Goal: Transaction & Acquisition: Purchase product/service

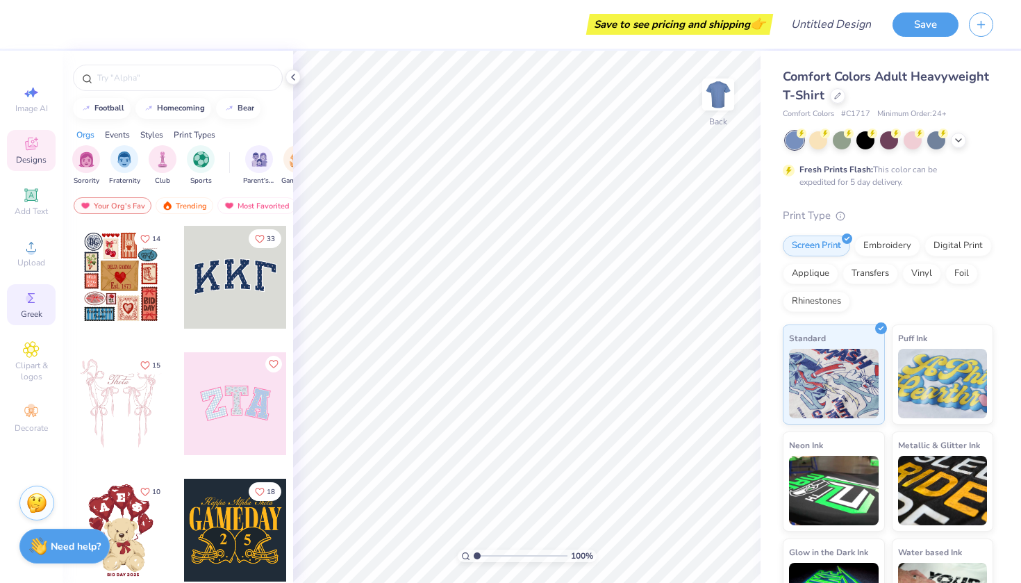
click at [28, 313] on span "Greek" at bounding box center [32, 313] width 22 height 11
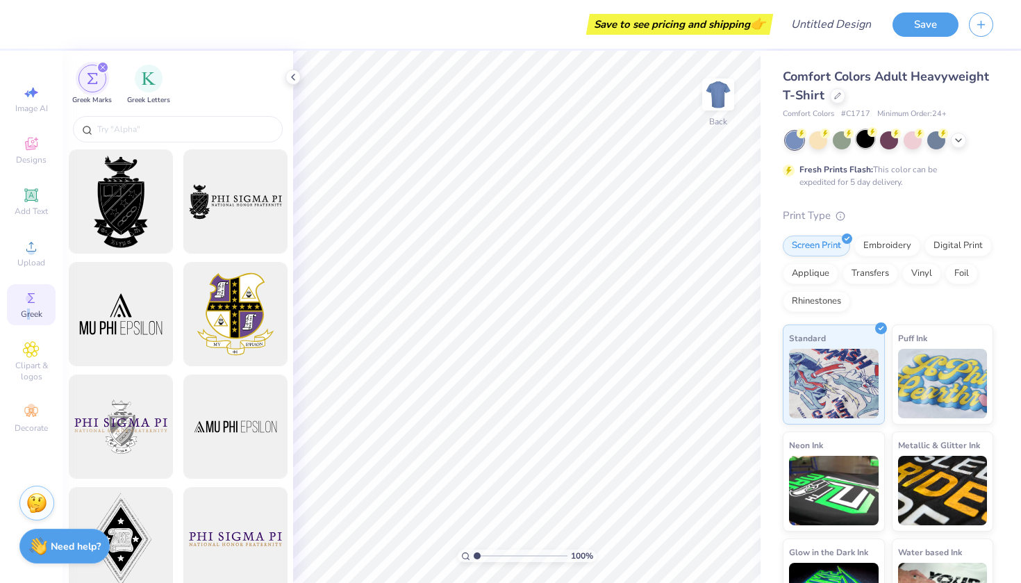
click at [868, 137] on div at bounding box center [866, 139] width 18 height 18
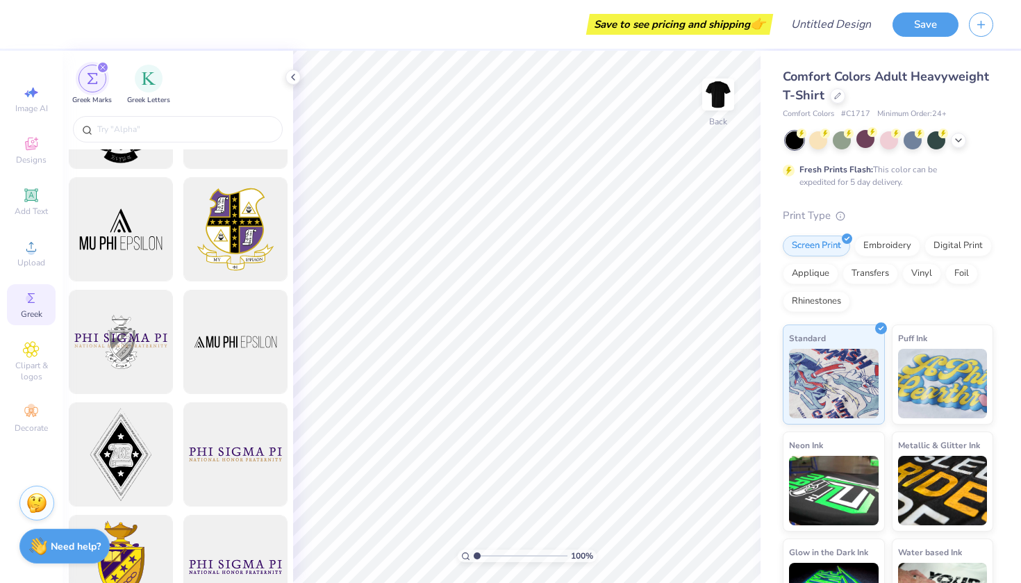
scroll to position [86, 0]
click at [183, 127] on input "text" at bounding box center [185, 129] width 178 height 14
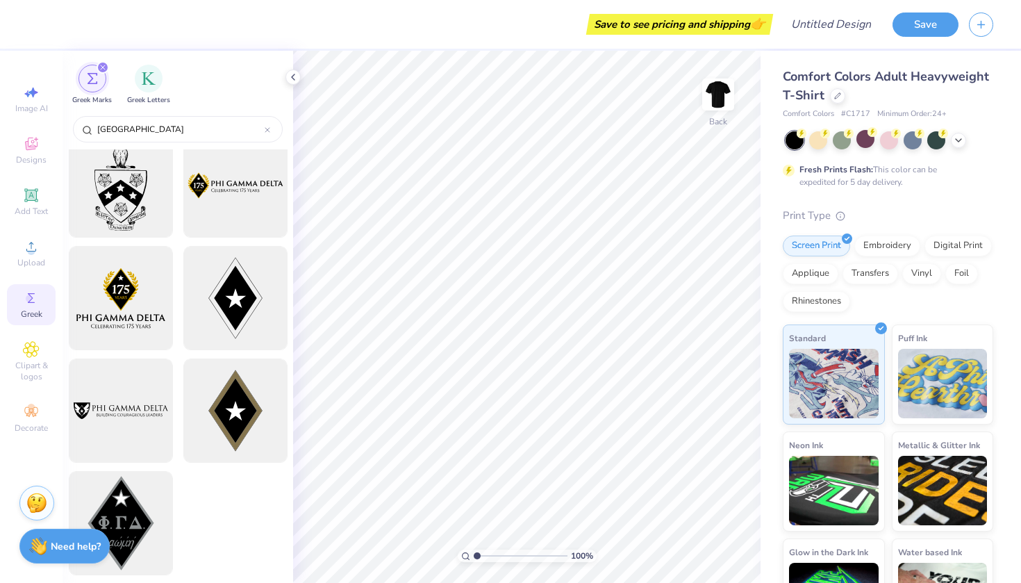
scroll to position [241, 0]
type input "[GEOGRAPHIC_DATA]"
drag, startPoint x: 224, startPoint y: 416, endPoint x: 261, endPoint y: 386, distance: 48.4
click at [261, 386] on div at bounding box center [235, 411] width 115 height 115
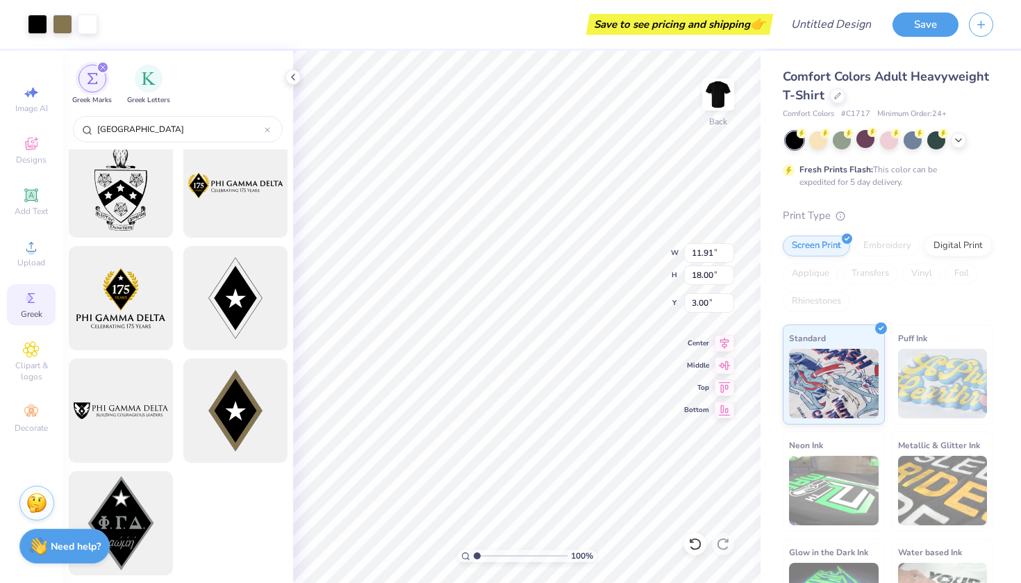
type input "3.70"
type input "5.59"
type input "2.02"
type input "3.05"
click at [964, 142] on icon at bounding box center [958, 138] width 11 height 11
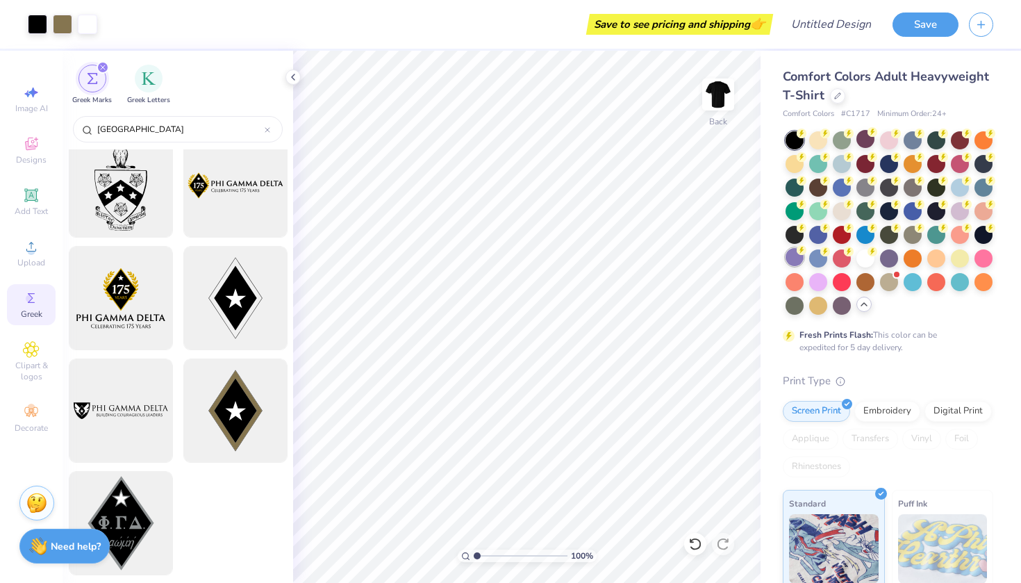
click at [792, 253] on div at bounding box center [795, 257] width 18 height 18
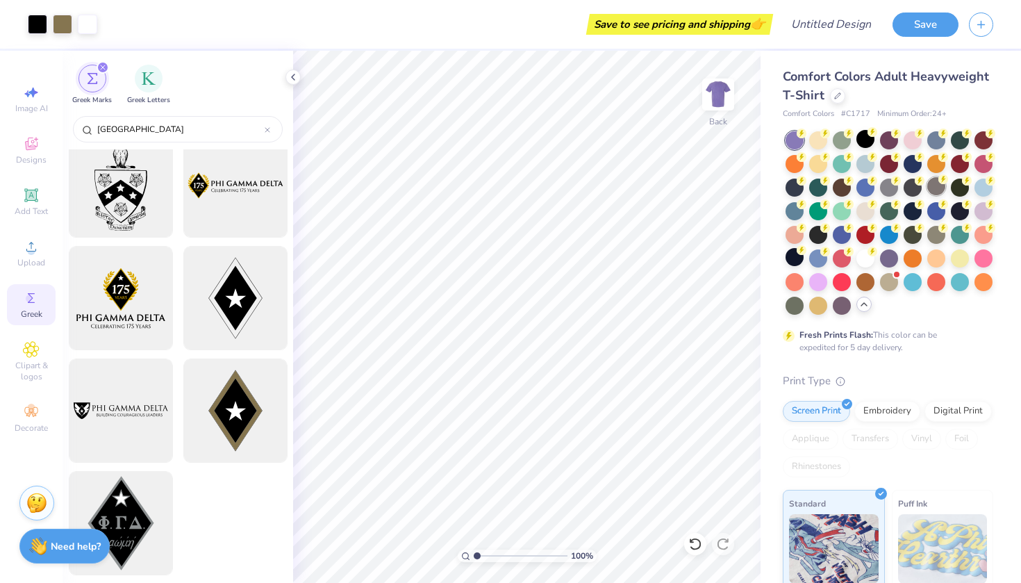
click at [938, 189] on div at bounding box center [936, 186] width 18 height 18
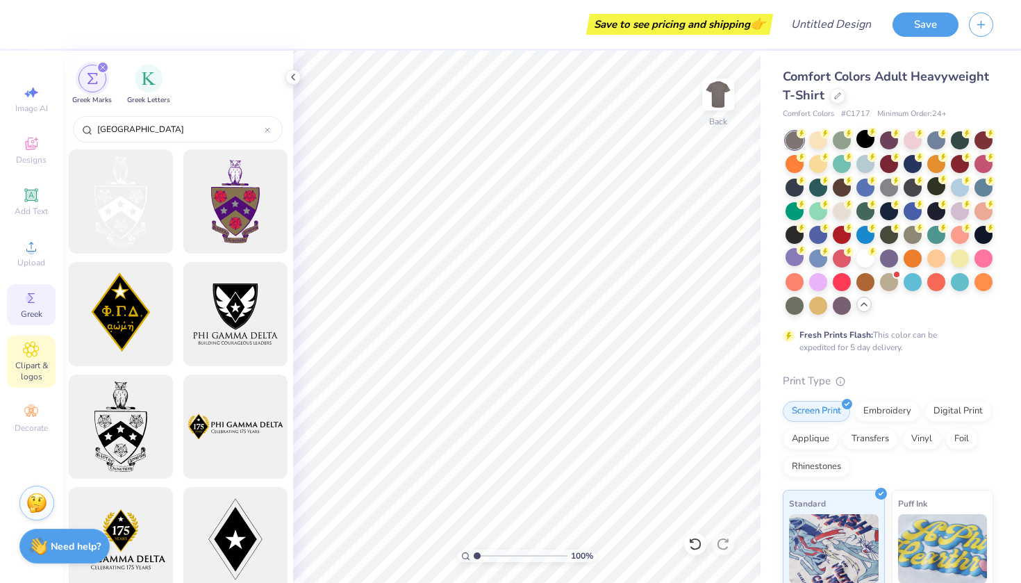
scroll to position [0, 0]
click at [31, 255] on div "Upload" at bounding box center [31, 253] width 49 height 41
click at [718, 103] on img at bounding box center [719, 95] width 56 height 56
click at [37, 247] on icon at bounding box center [31, 246] width 17 height 17
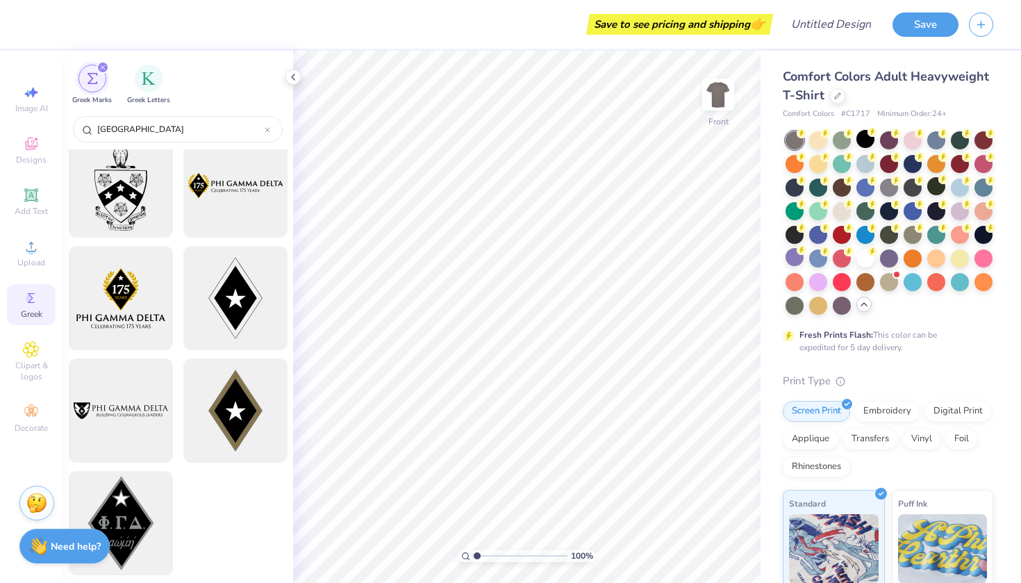
scroll to position [241, 0]
click at [157, 84] on div "filter for Greek Letters" at bounding box center [149, 77] width 28 height 28
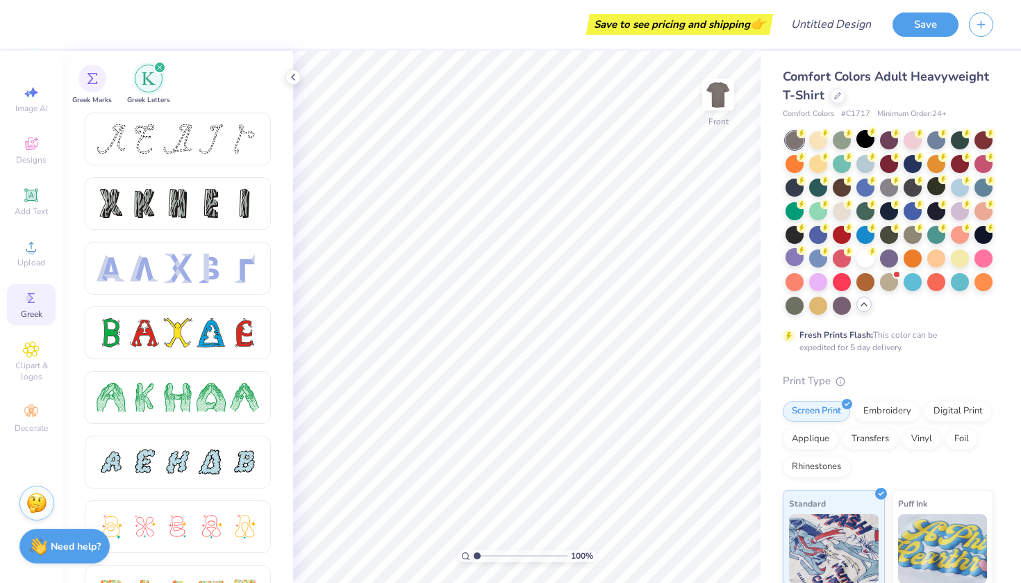
scroll to position [0, 0]
click at [35, 245] on icon at bounding box center [31, 246] width 17 height 17
click at [36, 147] on icon at bounding box center [31, 143] width 17 height 17
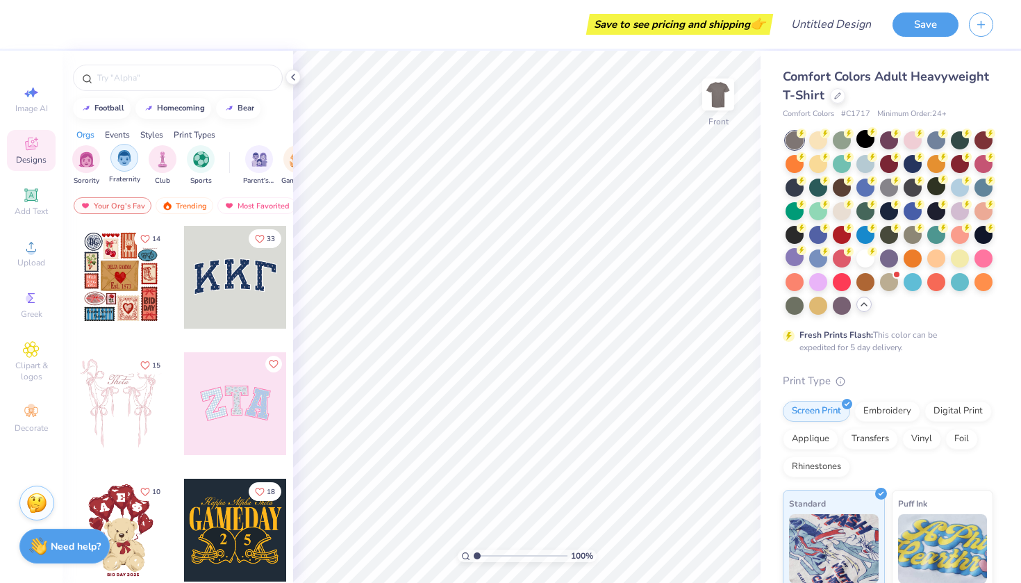
click at [129, 154] on img "filter for Fraternity" at bounding box center [124, 158] width 15 height 16
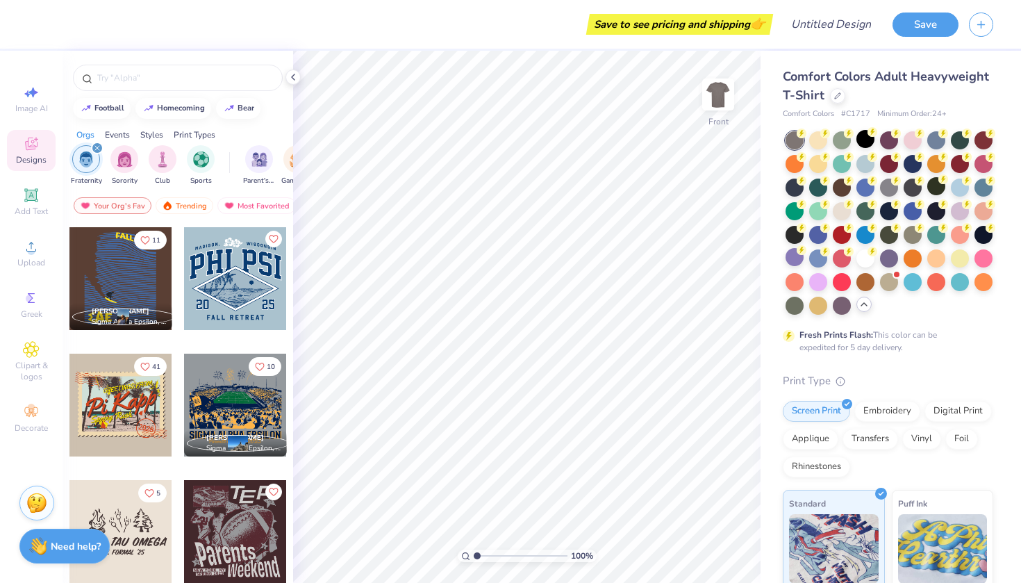
scroll to position [505, 0]
click at [175, 75] on input "text" at bounding box center [185, 78] width 178 height 14
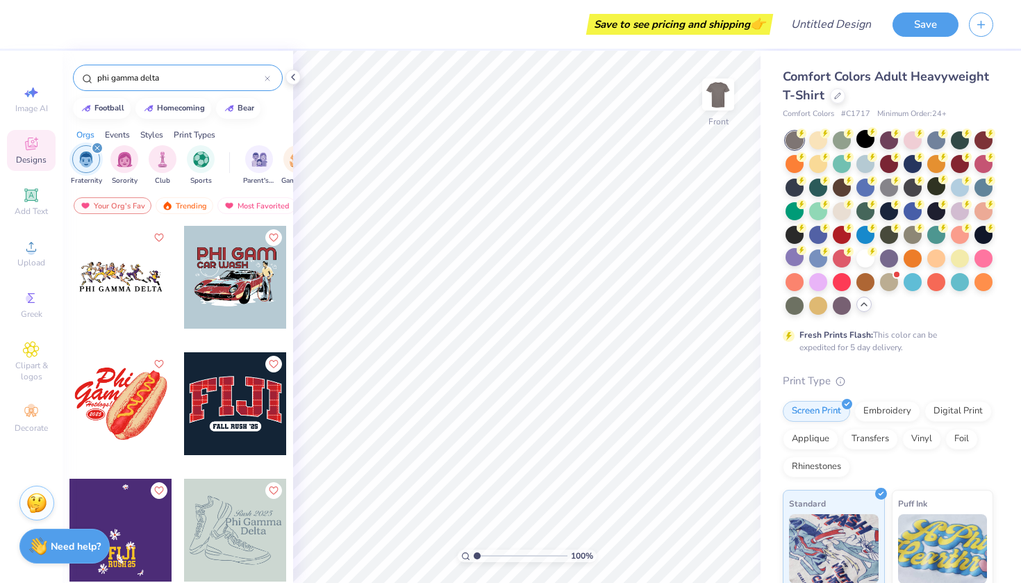
type input "phi gamma delta"
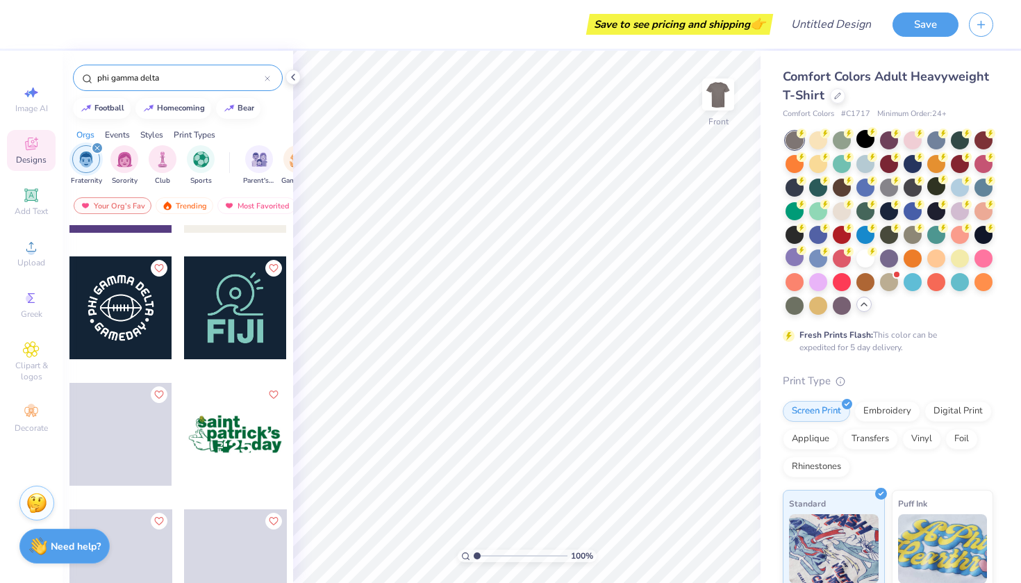
scroll to position [2498, 0]
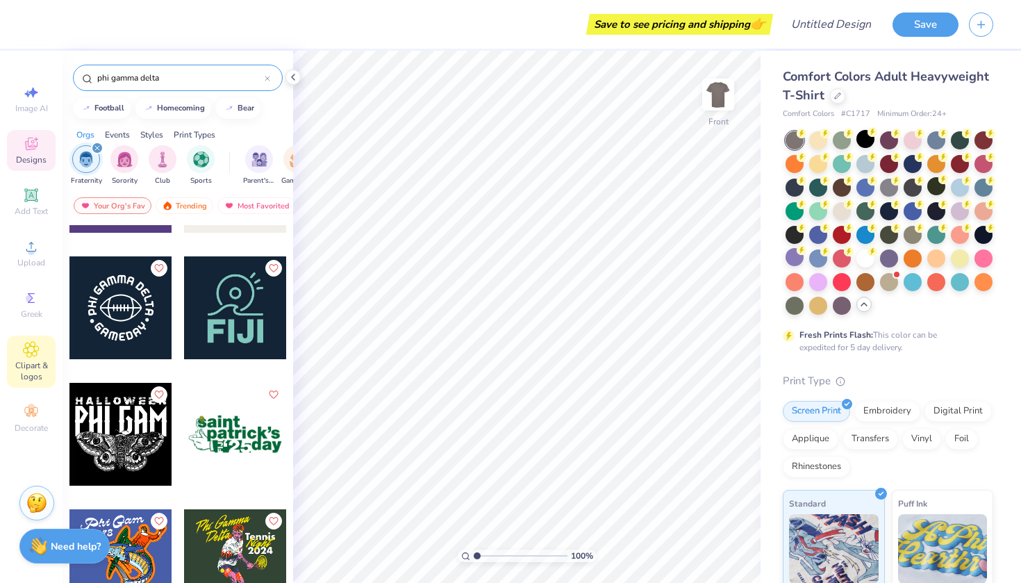
click at [36, 361] on span "Clipart & logos" at bounding box center [31, 371] width 49 height 22
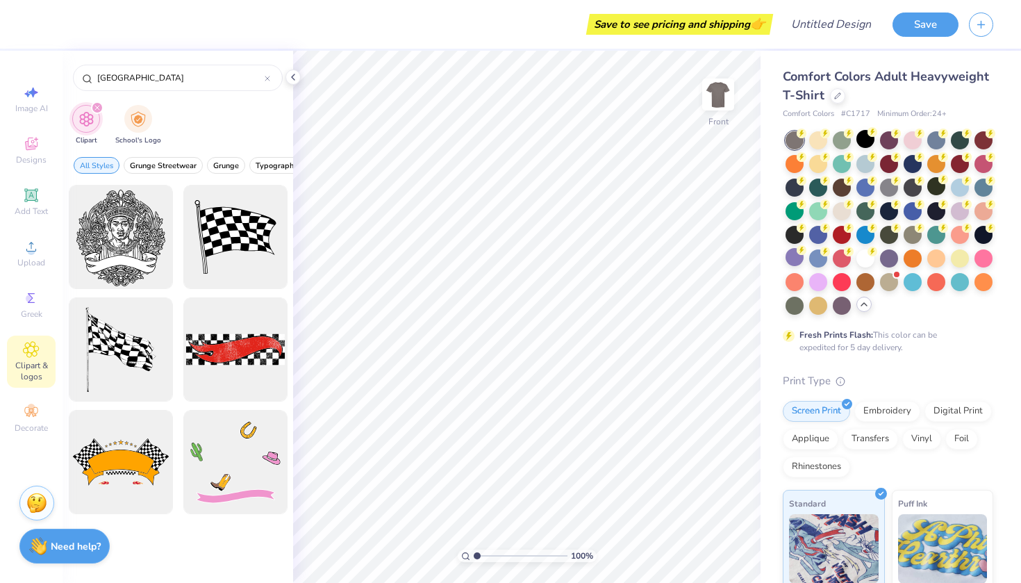
drag, startPoint x: 156, startPoint y: 76, endPoint x: 72, endPoint y: 78, distance: 83.4
click at [72, 78] on div "[GEOGRAPHIC_DATA]" at bounding box center [178, 74] width 231 height 47
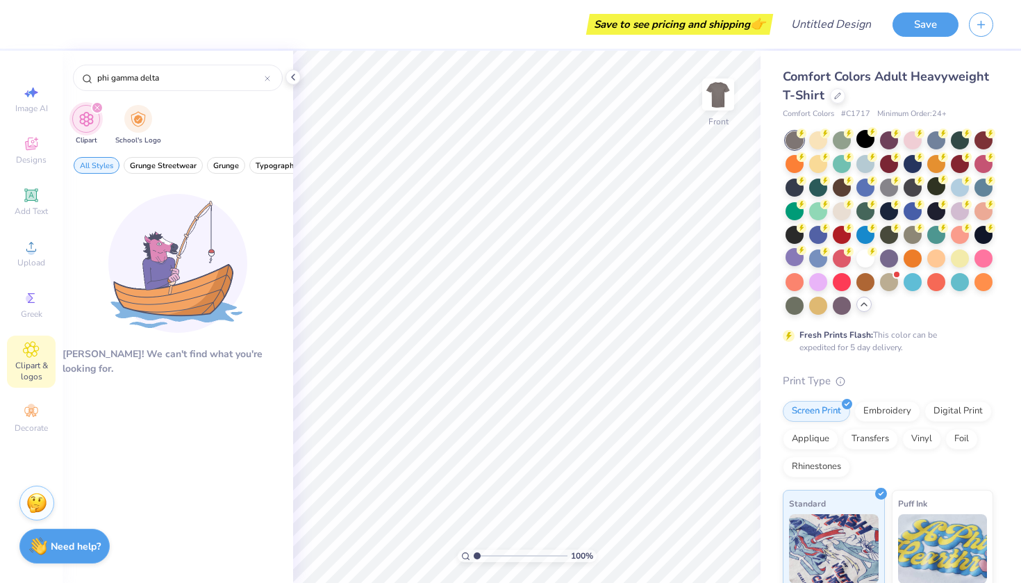
type input "phi gamma delta"
click at [27, 304] on icon at bounding box center [31, 298] width 17 height 17
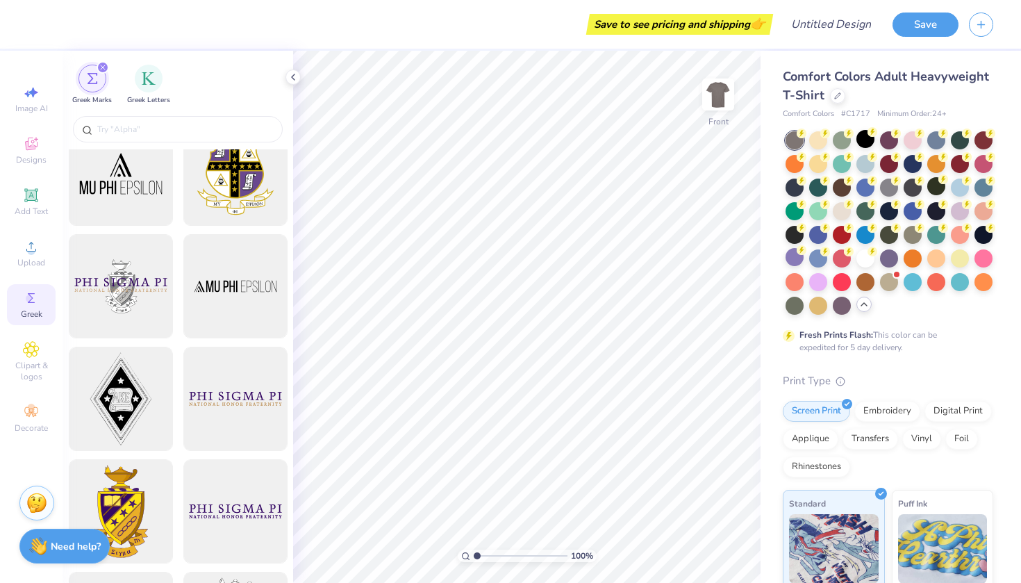
scroll to position [142, 0]
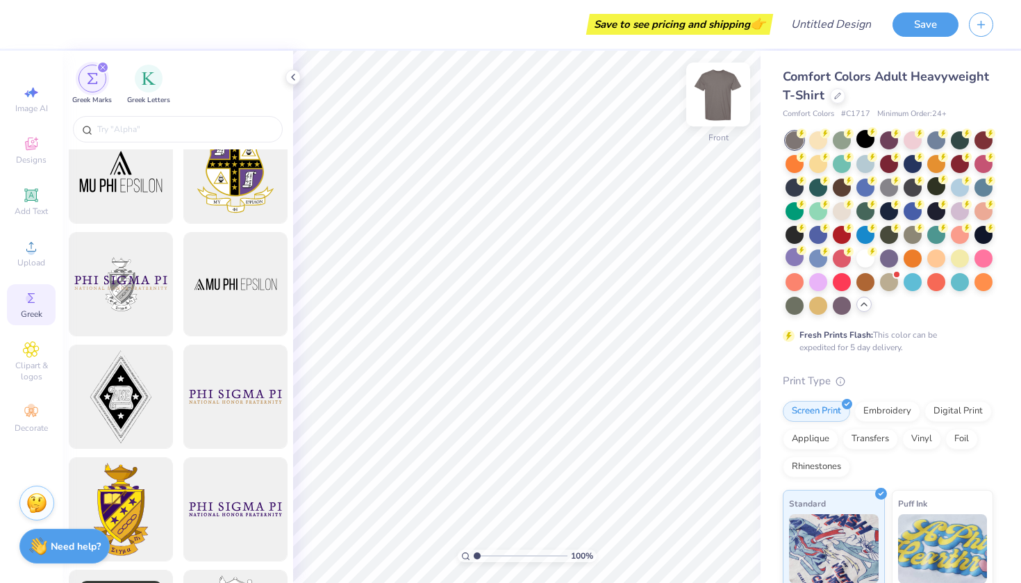
click at [711, 95] on img at bounding box center [719, 95] width 56 height 56
click at [30, 249] on circle at bounding box center [31, 251] width 8 height 8
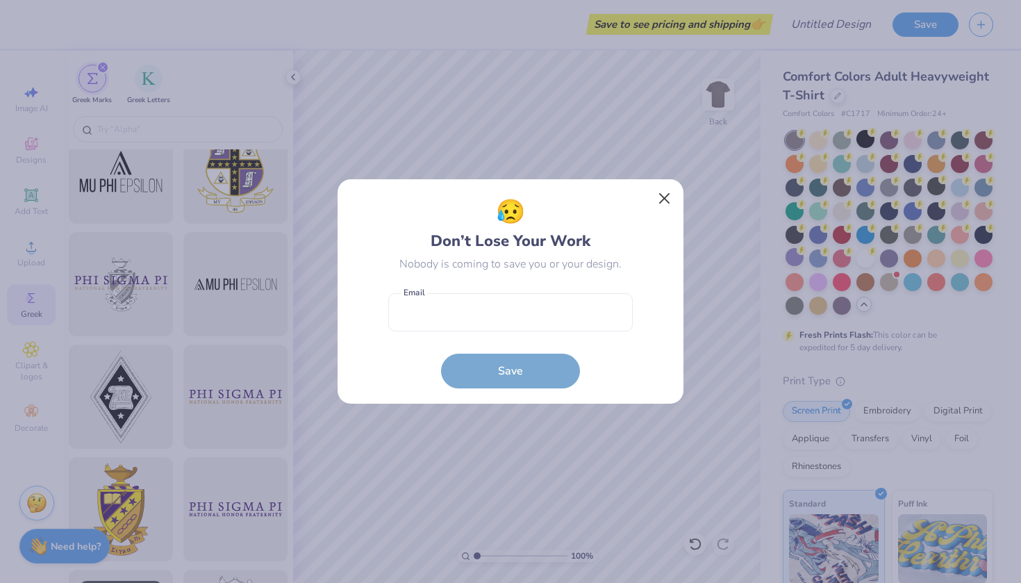
click at [661, 199] on button "Close" at bounding box center [665, 198] width 26 height 26
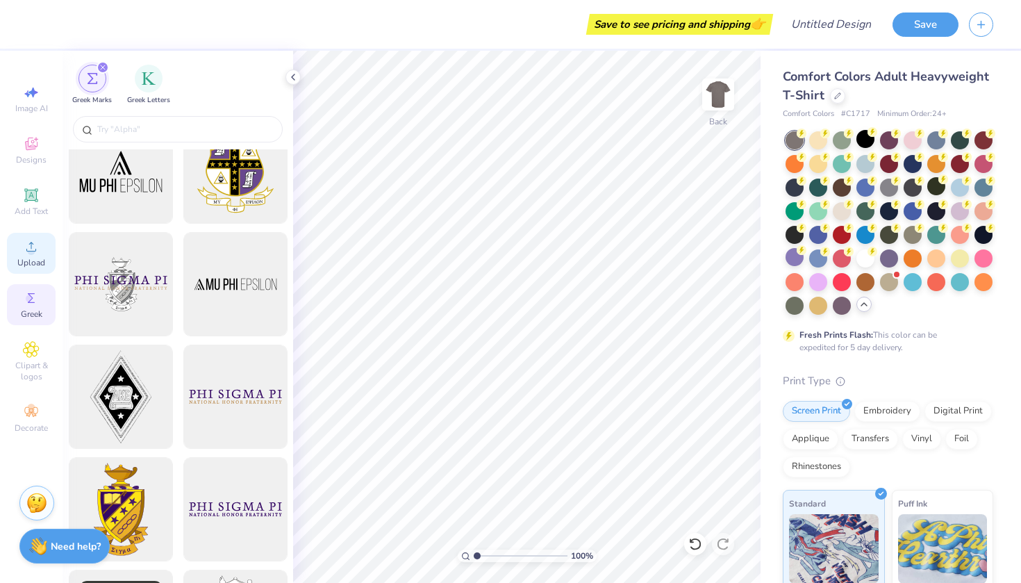
click at [34, 247] on icon at bounding box center [31, 246] width 17 height 17
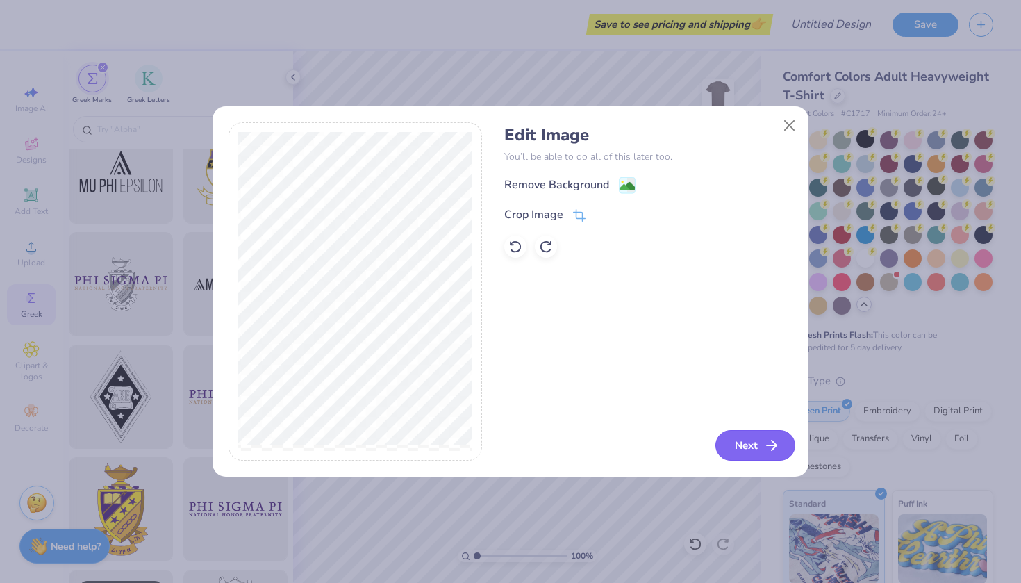
click at [764, 449] on icon "button" at bounding box center [771, 445] width 17 height 17
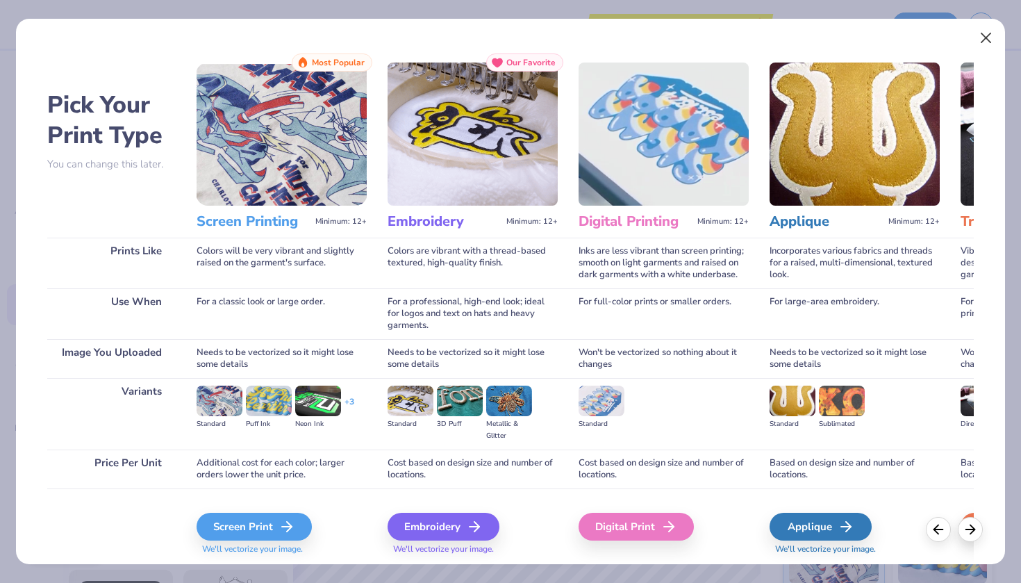
click at [996, 35] on button "Close" at bounding box center [986, 38] width 26 height 26
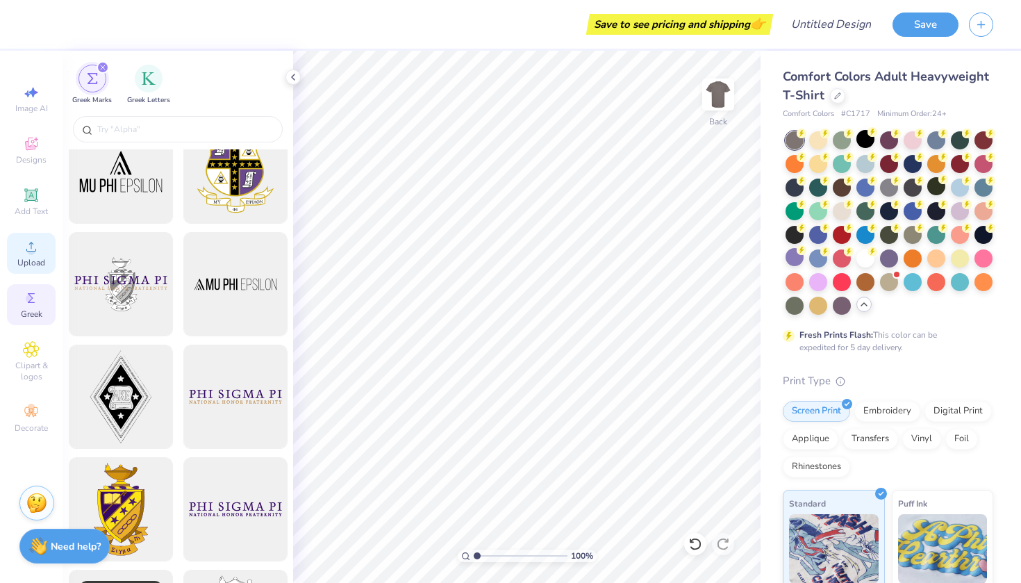
click at [37, 257] on span "Upload" at bounding box center [31, 262] width 28 height 11
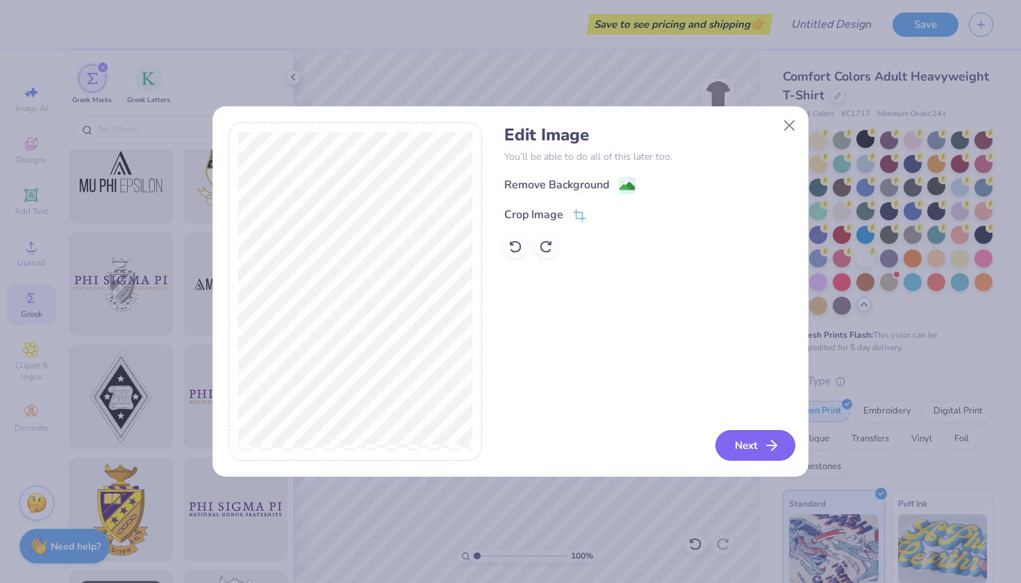
click at [752, 440] on button "Next" at bounding box center [756, 445] width 80 height 31
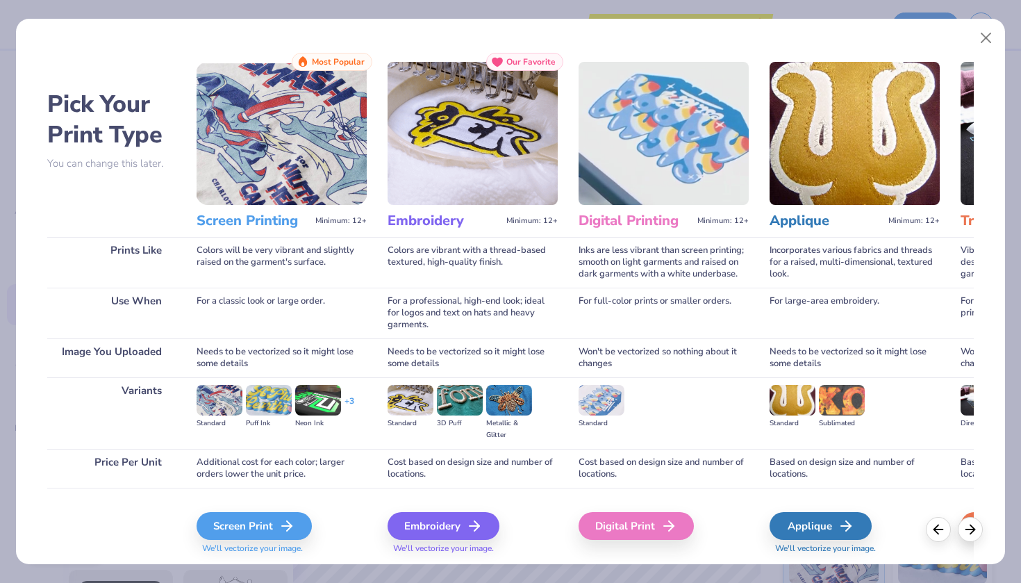
scroll to position [0, 0]
click at [423, 532] on div "Embroidery" at bounding box center [446, 526] width 112 height 28
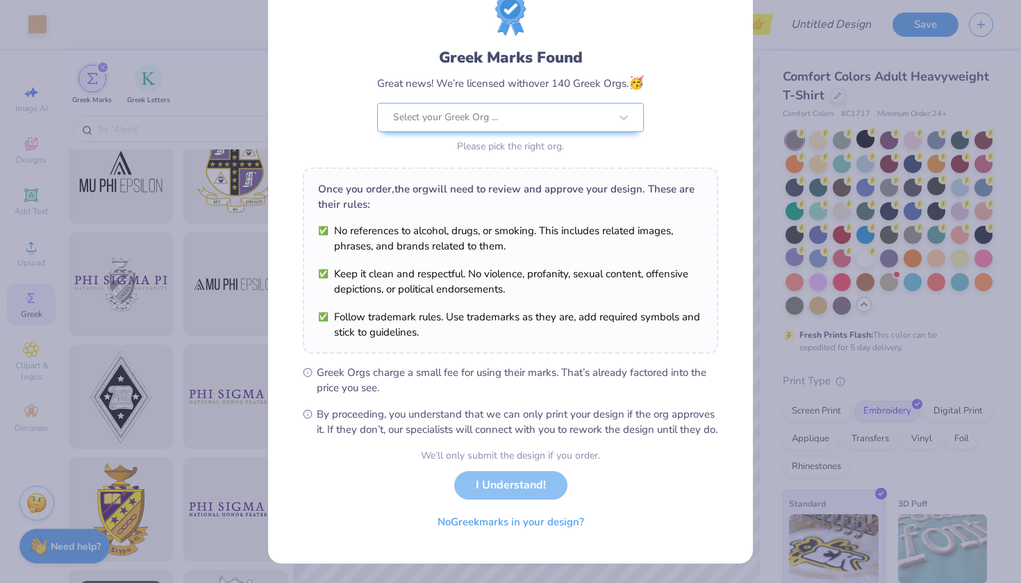
scroll to position [60, 0]
click at [507, 496] on div "We’ll only submit the design if you order. I Understand! No Greek marks in your…" at bounding box center [510, 492] width 179 height 88
click at [561, 108] on div at bounding box center [501, 117] width 217 height 18
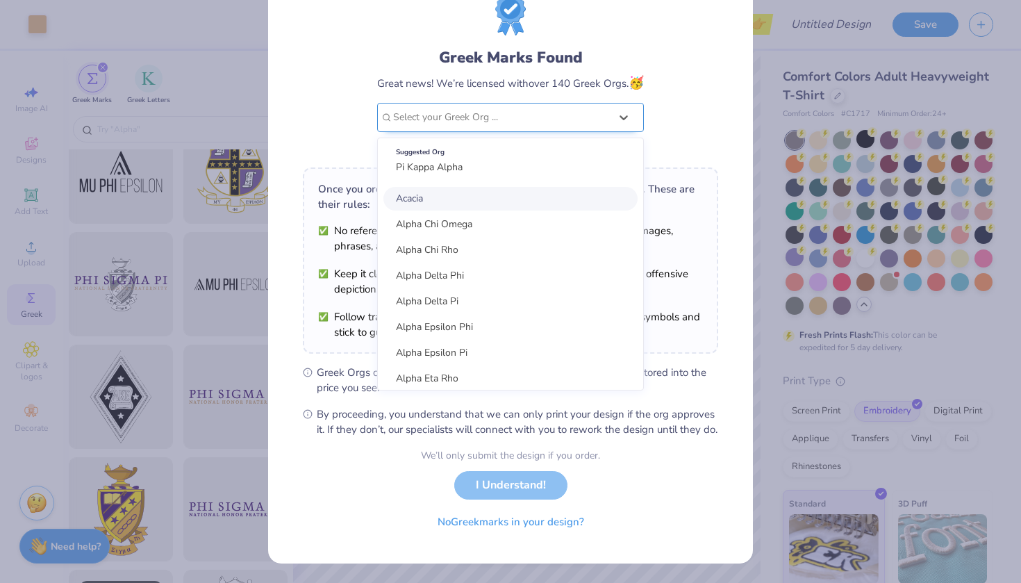
scroll to position [0, 0]
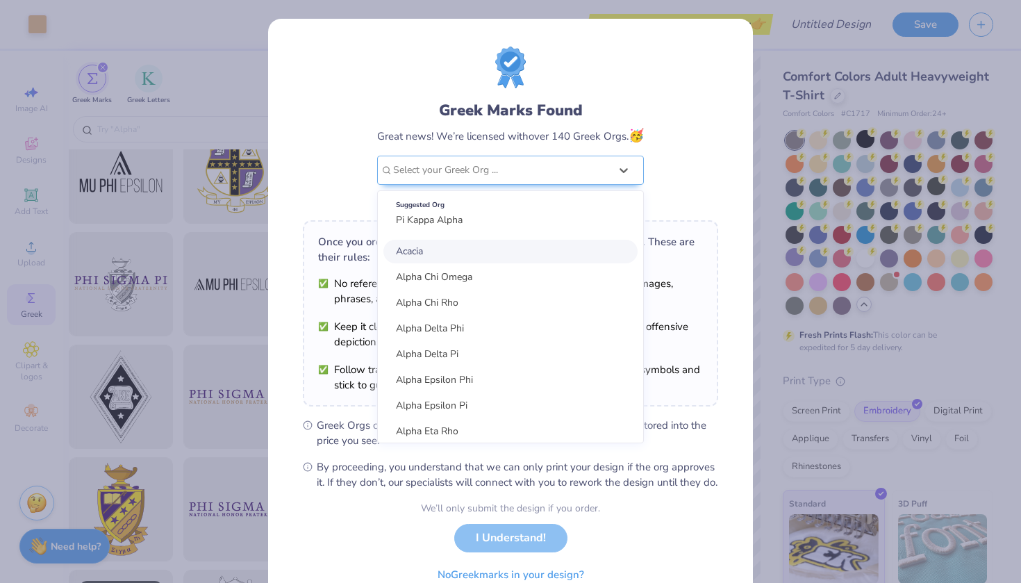
click at [710, 122] on div "Greek Marks Found Great news! We’re licensed with over 140 Greek Orgs. 🥳 option…" at bounding box center [510, 128] width 415 height 163
click at [605, 167] on div at bounding box center [501, 170] width 217 height 18
click at [589, 226] on div "Suggested Org Pi Kappa Alpha" at bounding box center [510, 212] width 254 height 39
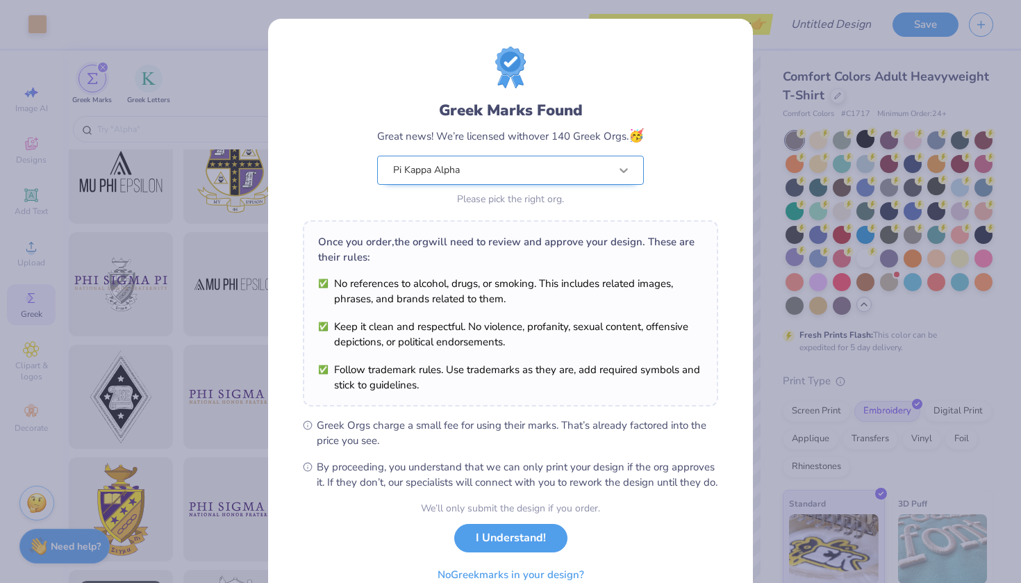
click at [619, 171] on icon at bounding box center [624, 170] width 14 height 14
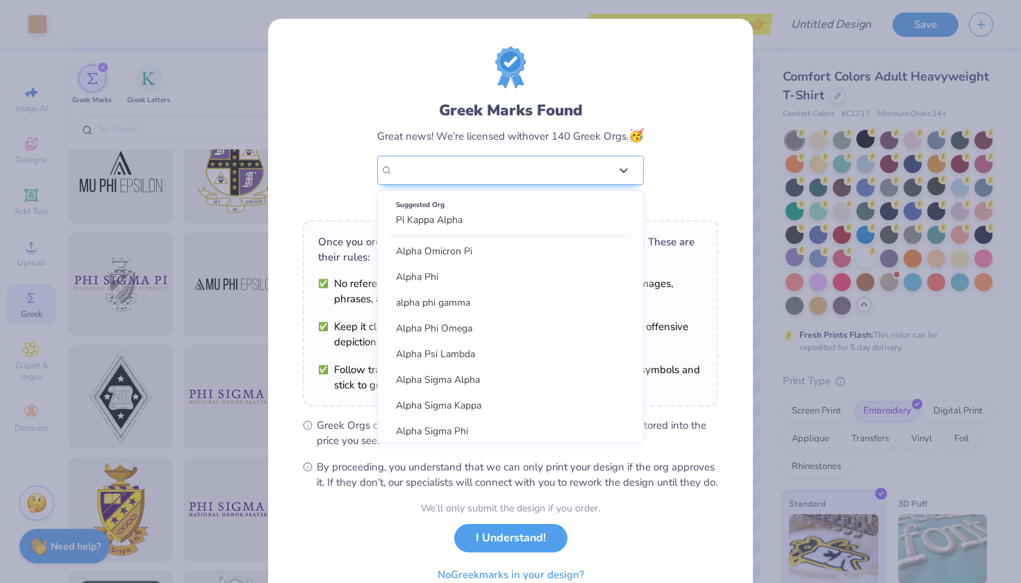
scroll to position [335, 0]
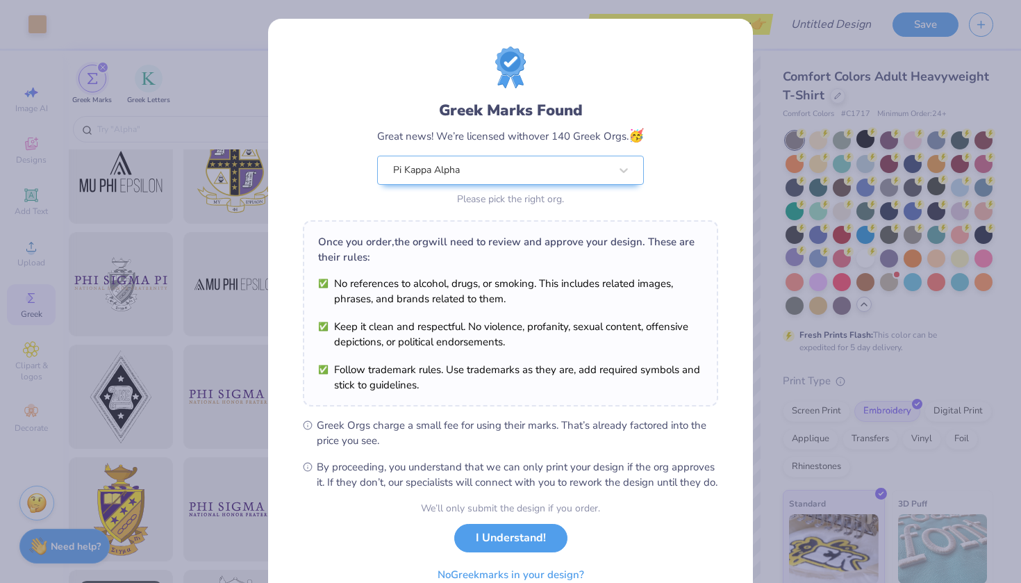
click at [597, 490] on span "By proceeding, you understand that we can only print your design if the org app…" at bounding box center [518, 474] width 402 height 31
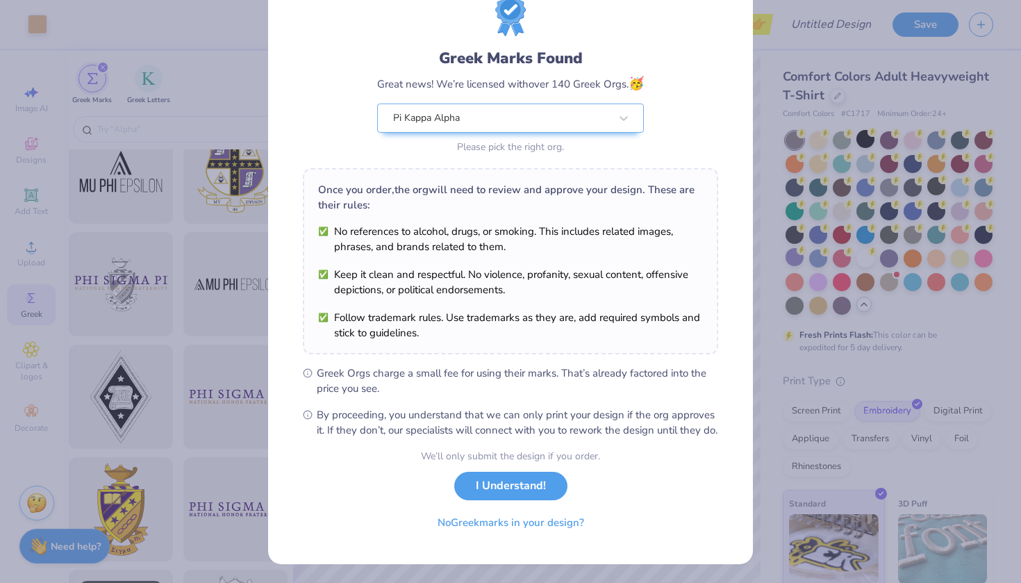
scroll to position [66, 0]
click at [540, 104] on div "Pi Kappa Alpha" at bounding box center [502, 118] width 220 height 28
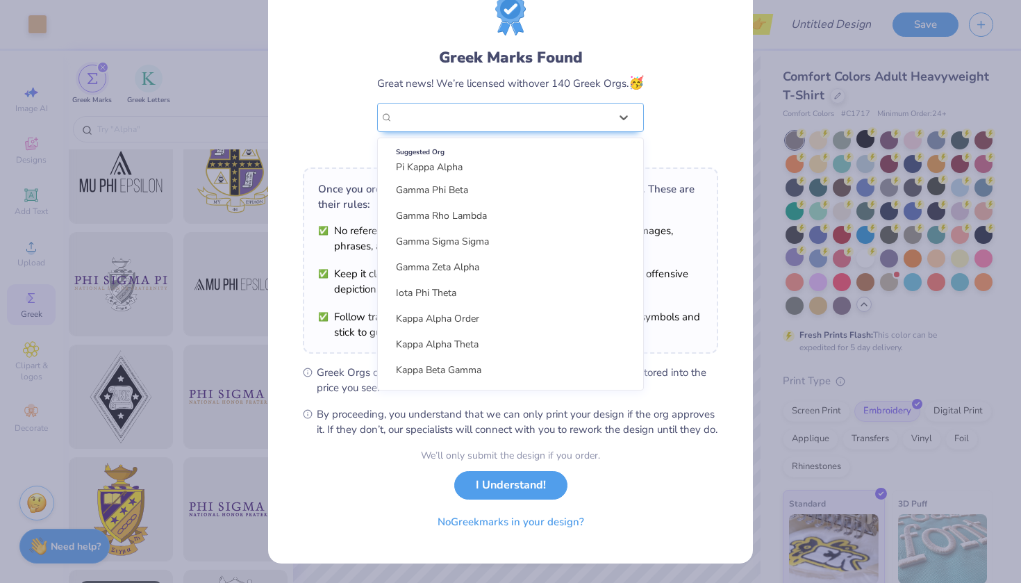
scroll to position [1301, 0]
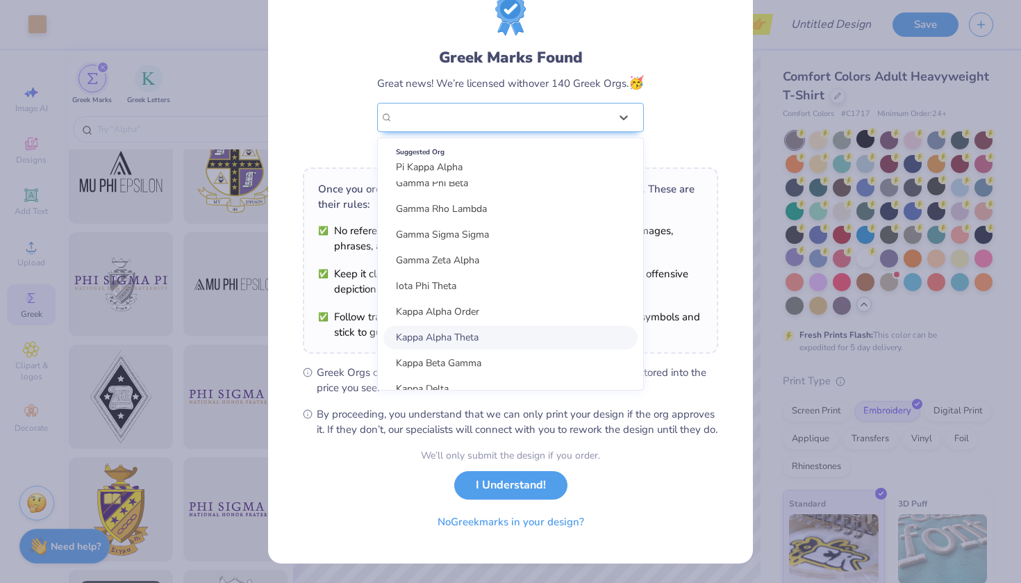
click at [449, 331] on span "Kappa Alpha Theta" at bounding box center [437, 337] width 83 height 13
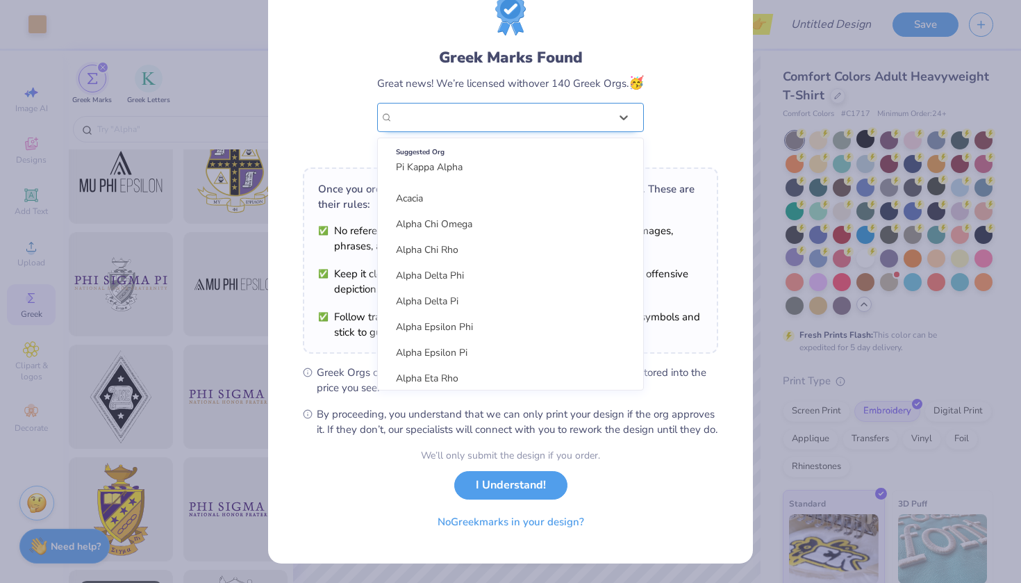
click at [512, 117] on div "Kappa Alpha Theta" at bounding box center [502, 118] width 220 height 28
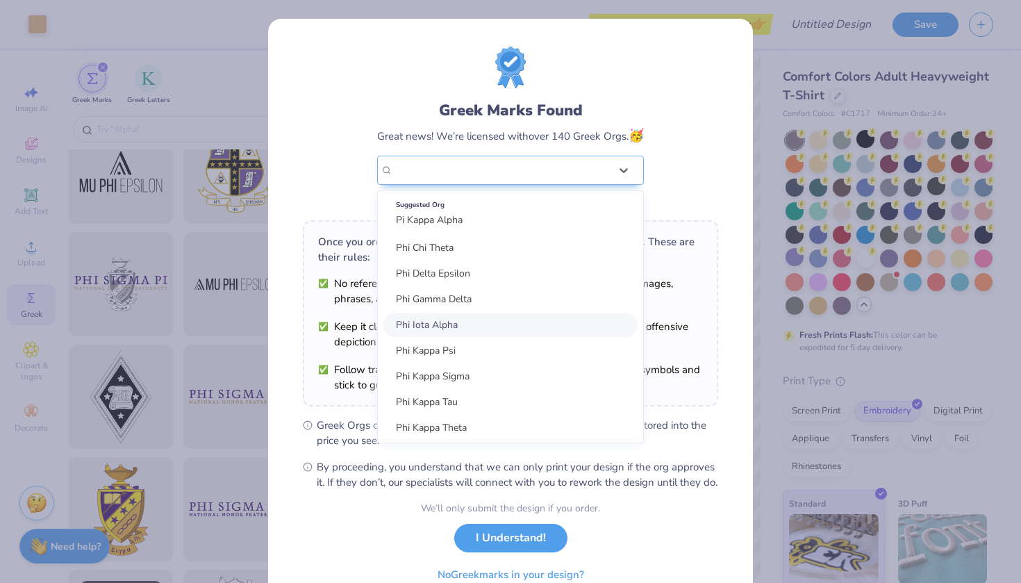
scroll to position [2144, 0]
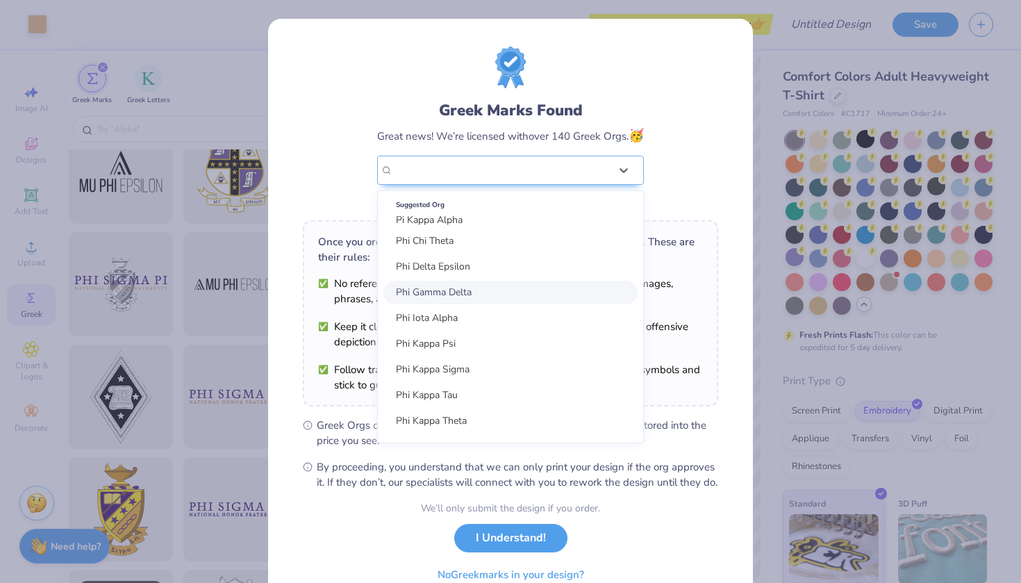
click at [472, 295] on div "Phi Gamma Delta" at bounding box center [510, 293] width 254 height 24
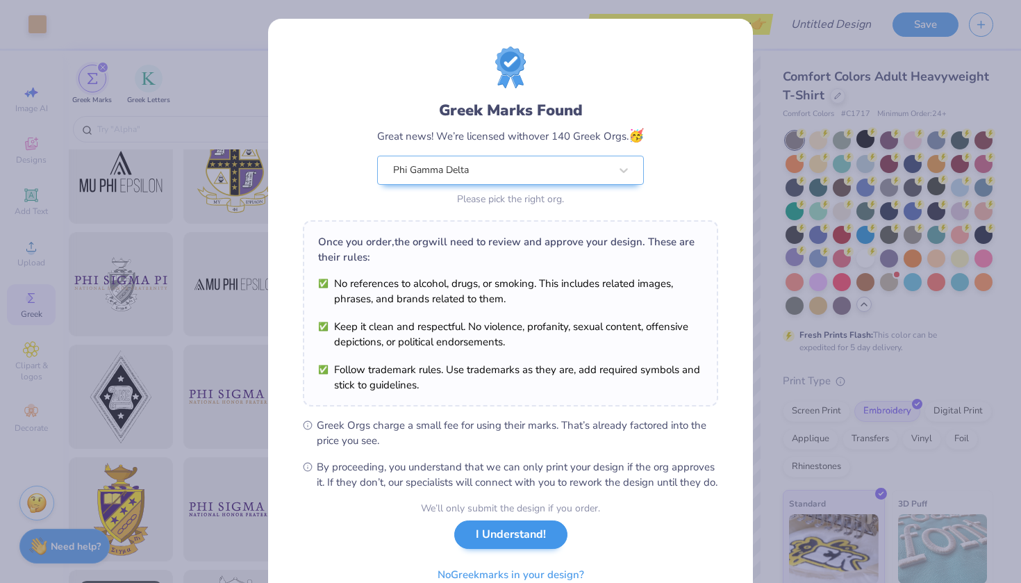
click at [526, 549] on button "I Understand!" at bounding box center [510, 534] width 113 height 28
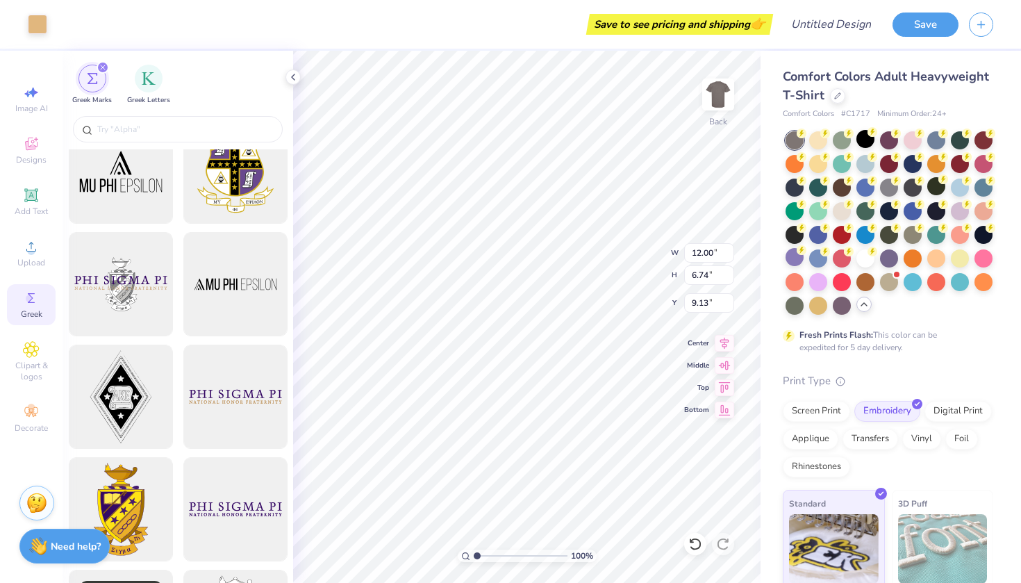
type input "3.34"
type input "1.87"
type input "3.00"
click at [726, 97] on img at bounding box center [719, 95] width 56 height 56
click at [726, 92] on img at bounding box center [719, 95] width 56 height 56
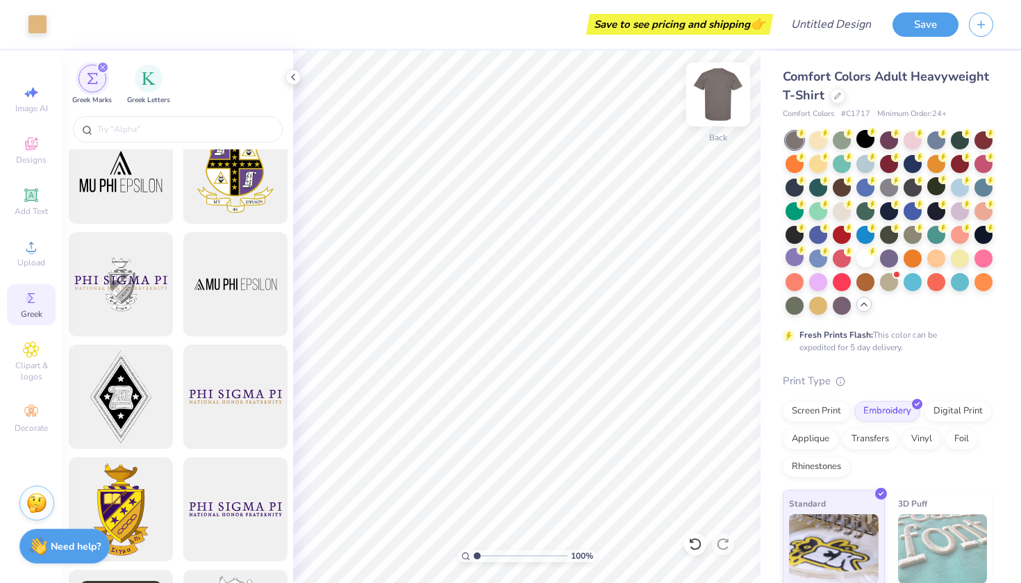
click at [725, 87] on img at bounding box center [719, 95] width 56 height 56
click at [726, 101] on img at bounding box center [719, 95] width 56 height 56
click at [789, 255] on div at bounding box center [795, 257] width 18 height 18
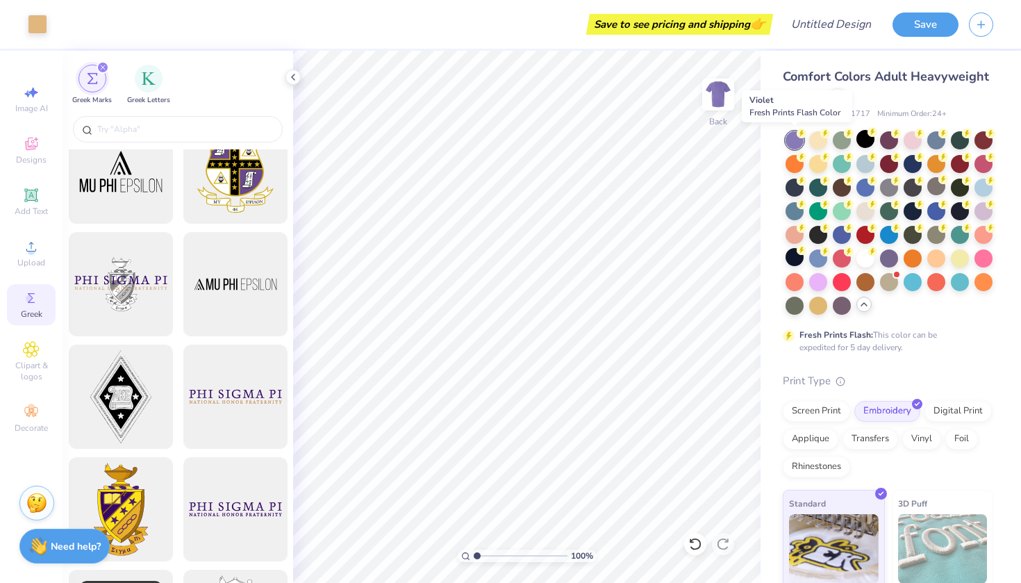
click at [797, 143] on div at bounding box center [795, 140] width 18 height 18
click at [936, 233] on div at bounding box center [936, 233] width 18 height 18
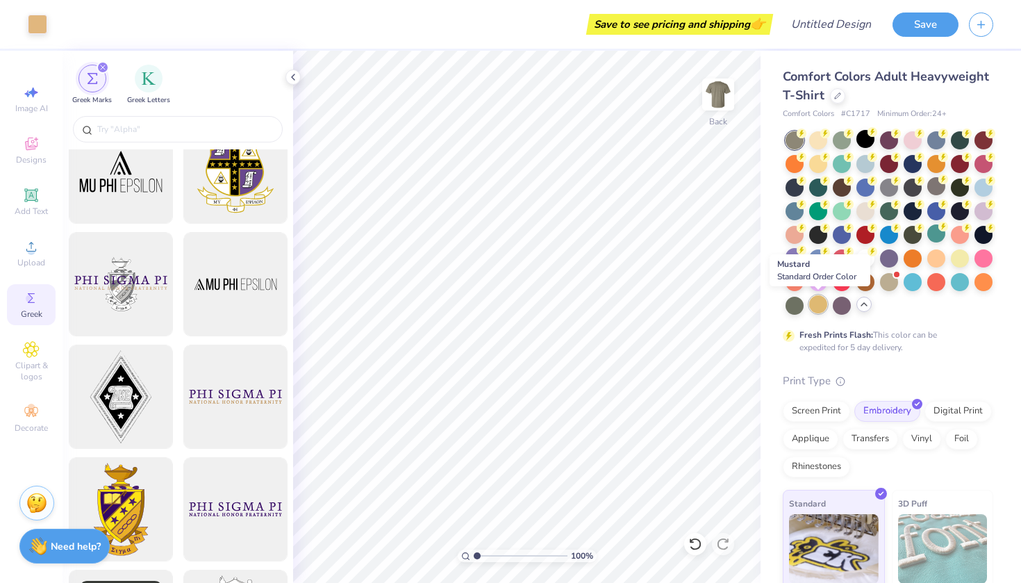
click at [816, 308] on div at bounding box center [818, 304] width 18 height 18
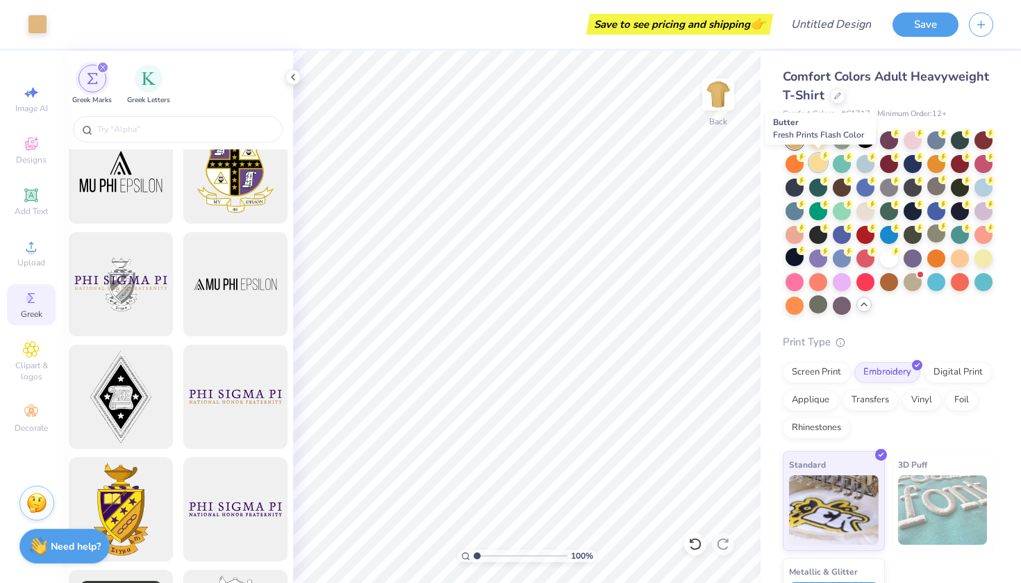
click at [826, 162] on div at bounding box center [818, 163] width 18 height 18
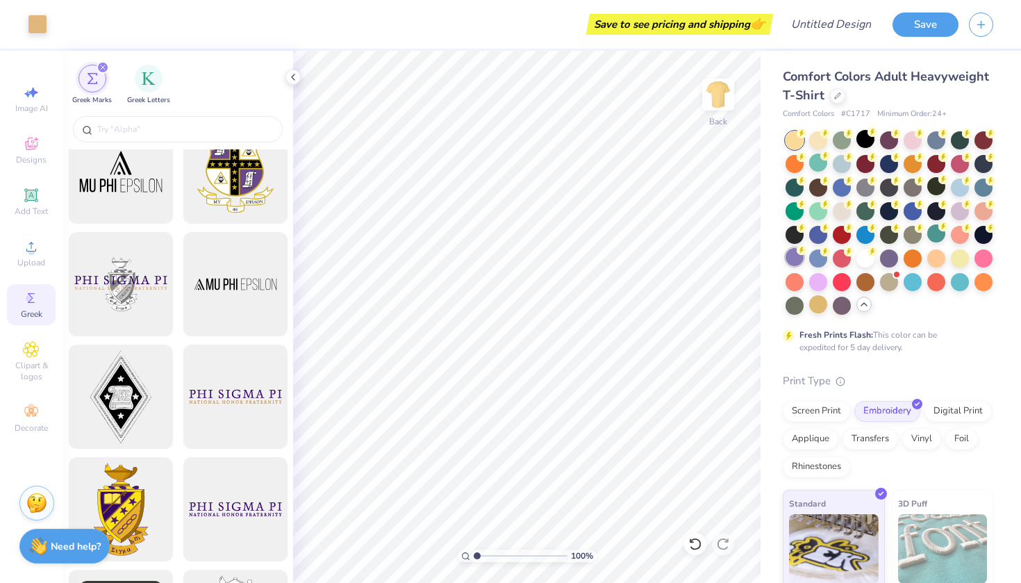
click at [794, 256] on div at bounding box center [795, 257] width 18 height 18
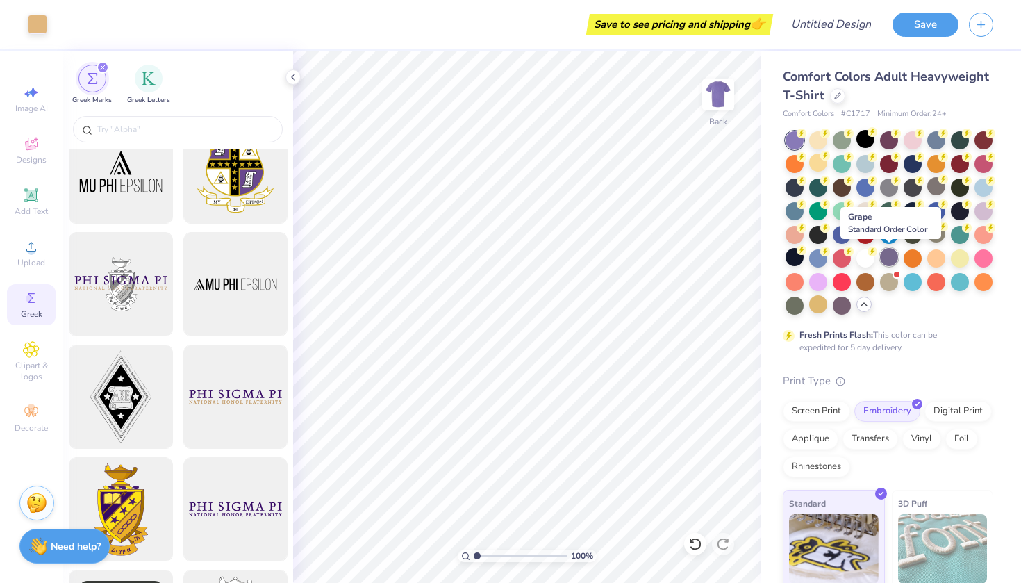
click at [889, 259] on div at bounding box center [889, 257] width 18 height 18
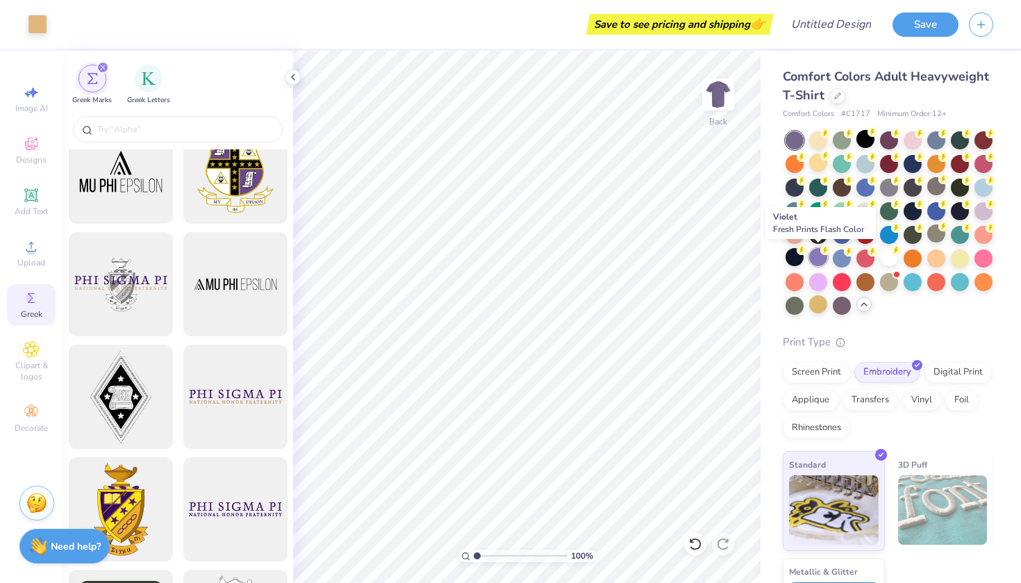
click at [825, 256] on div at bounding box center [818, 257] width 18 height 18
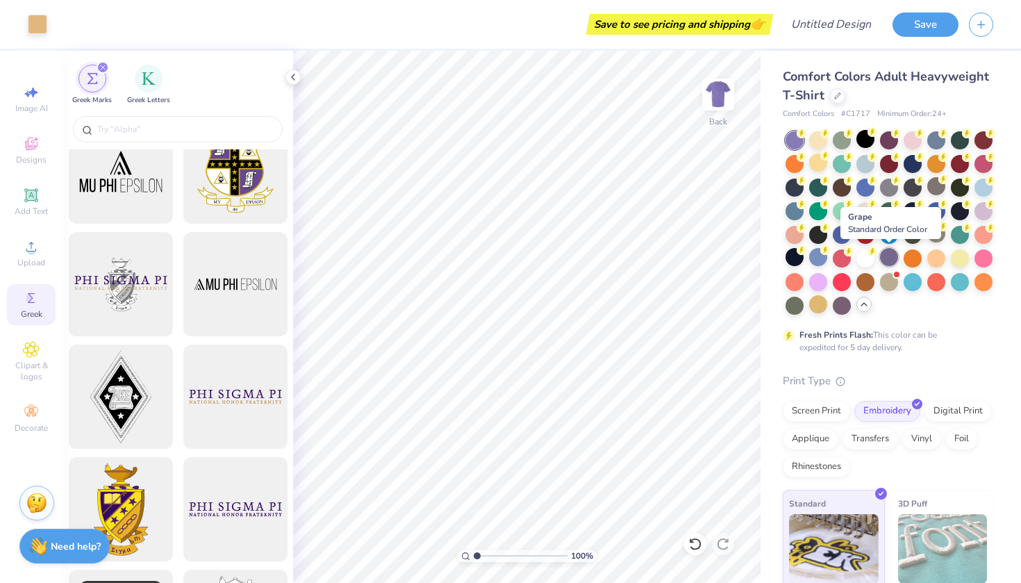
click at [886, 254] on div at bounding box center [889, 257] width 18 height 18
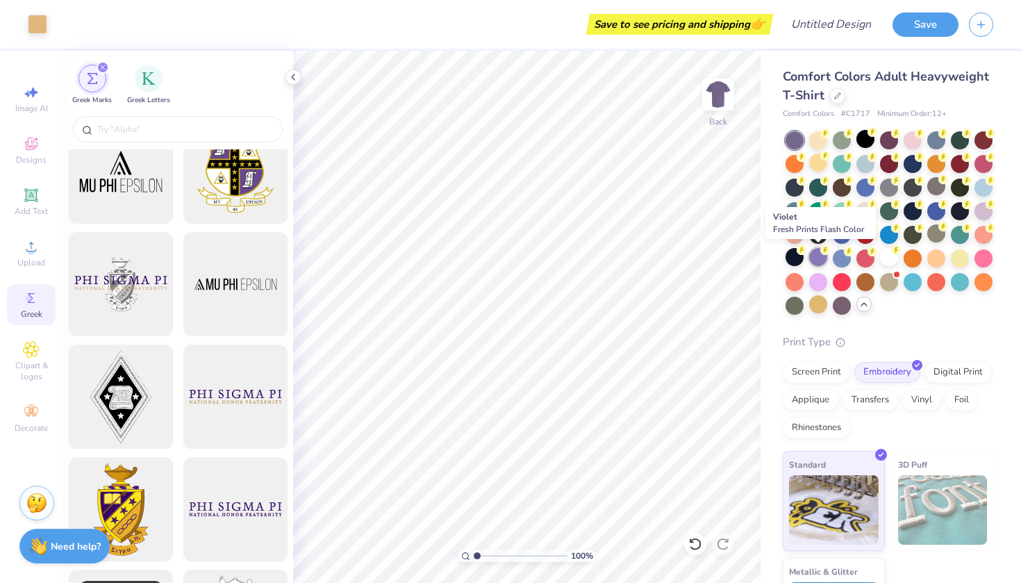
click at [817, 258] on div at bounding box center [818, 257] width 18 height 18
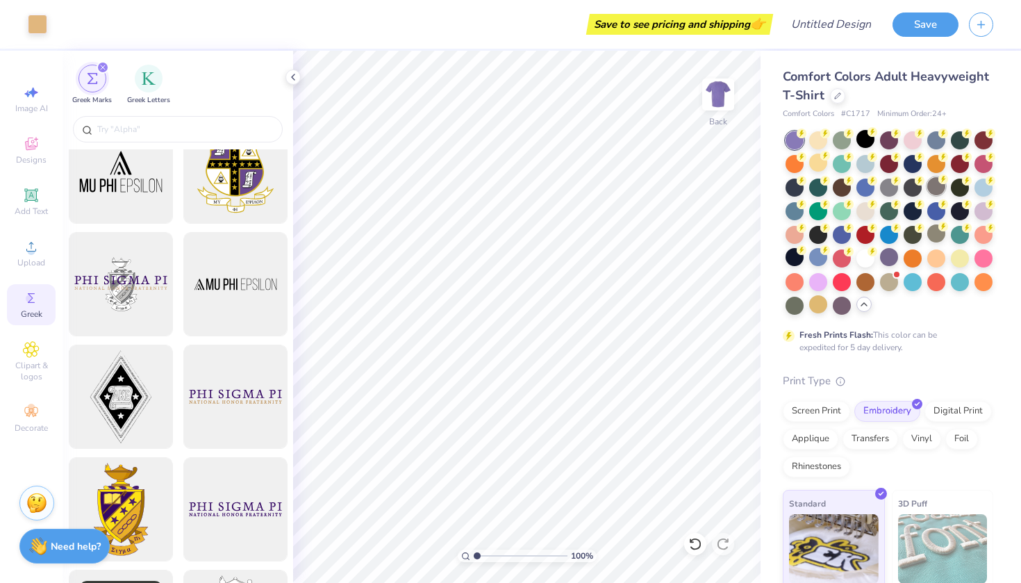
click at [935, 183] on div at bounding box center [936, 186] width 18 height 18
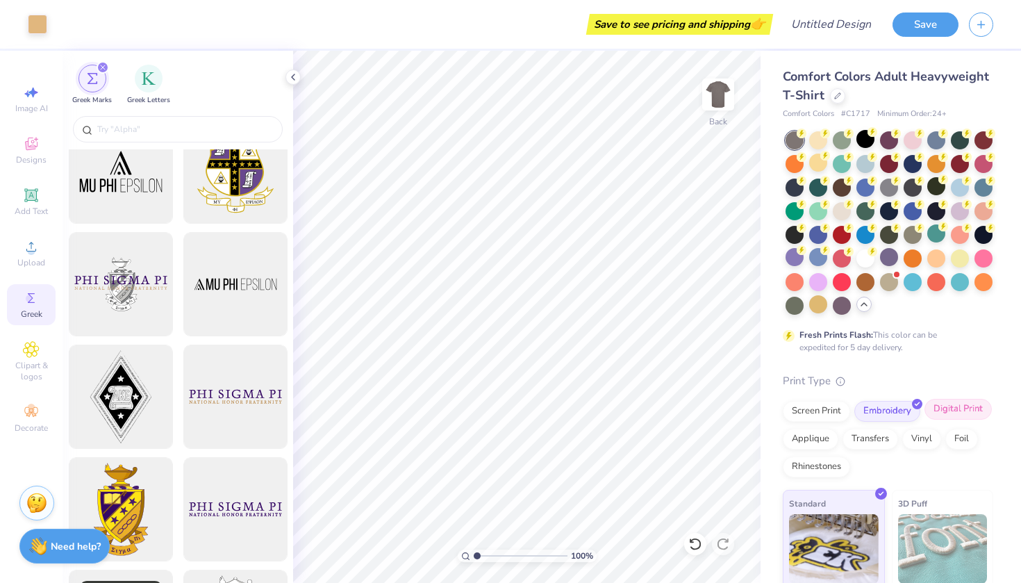
click at [959, 415] on div "Digital Print" at bounding box center [958, 409] width 67 height 21
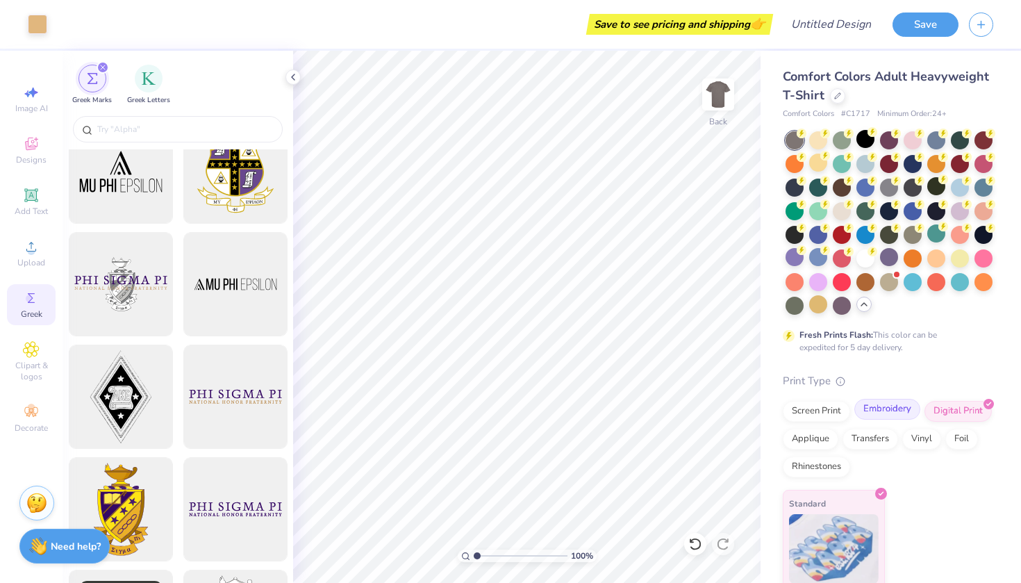
click at [892, 415] on div "Embroidery" at bounding box center [887, 409] width 66 height 21
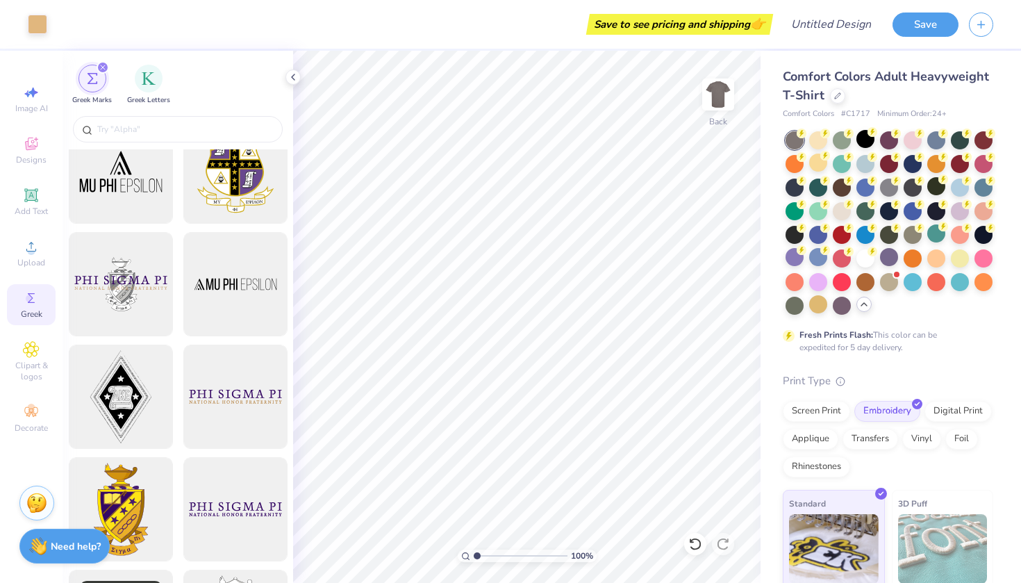
scroll to position [0, 0]
click at [190, 125] on input "text" at bounding box center [185, 129] width 178 height 14
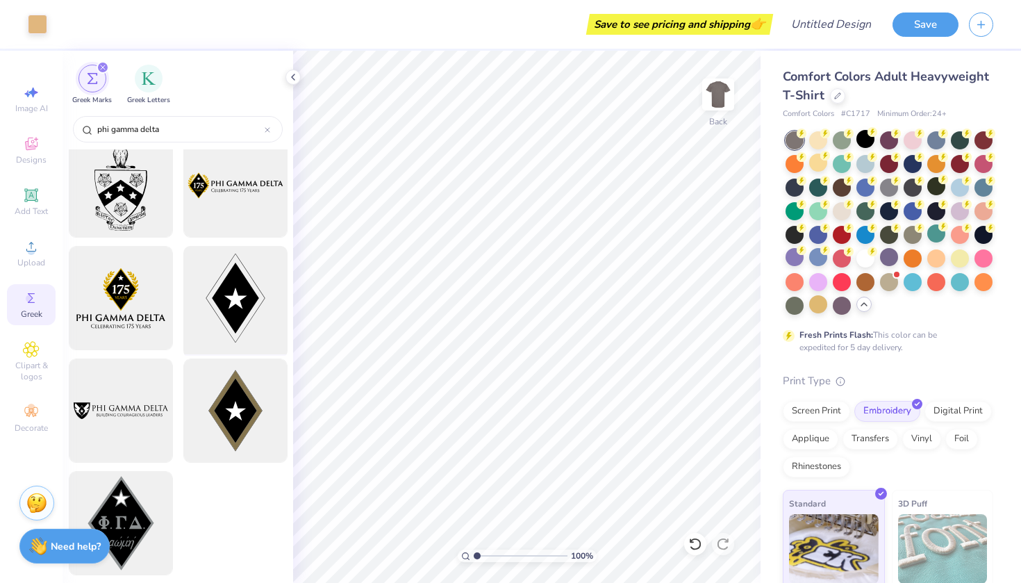
scroll to position [241, 0]
type input "phi gamma delta"
click at [255, 395] on div at bounding box center [235, 411] width 115 height 115
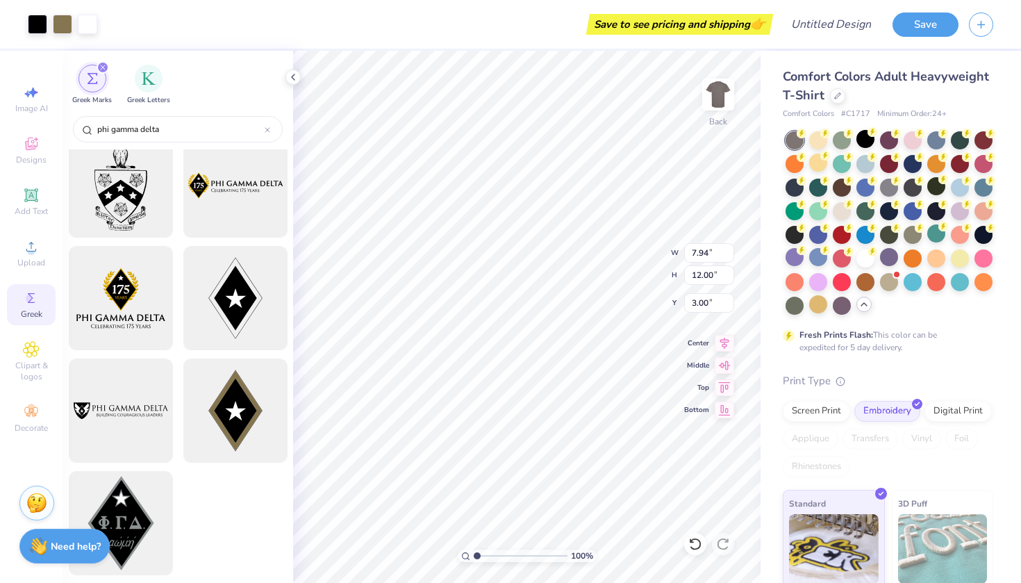
type input "2.95"
type input "4.46"
type input "3.34"
type input "1.87"
click at [720, 391] on icon at bounding box center [724, 385] width 19 height 17
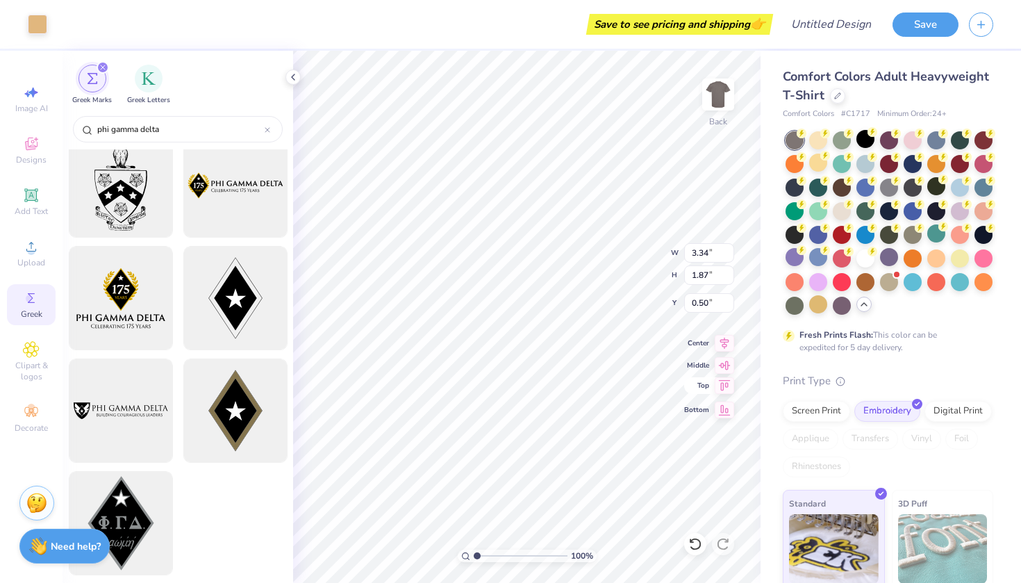
type input "9.08"
type input "10.12"
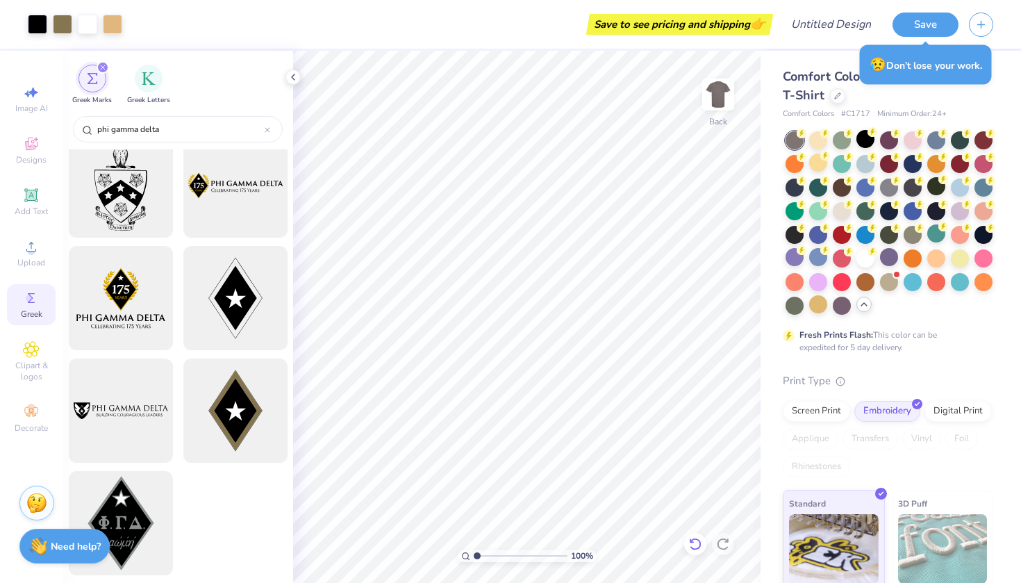
click at [690, 544] on icon at bounding box center [695, 544] width 14 height 14
click at [691, 544] on icon at bounding box center [695, 544] width 14 height 14
click at [692, 543] on icon at bounding box center [695, 544] width 14 height 14
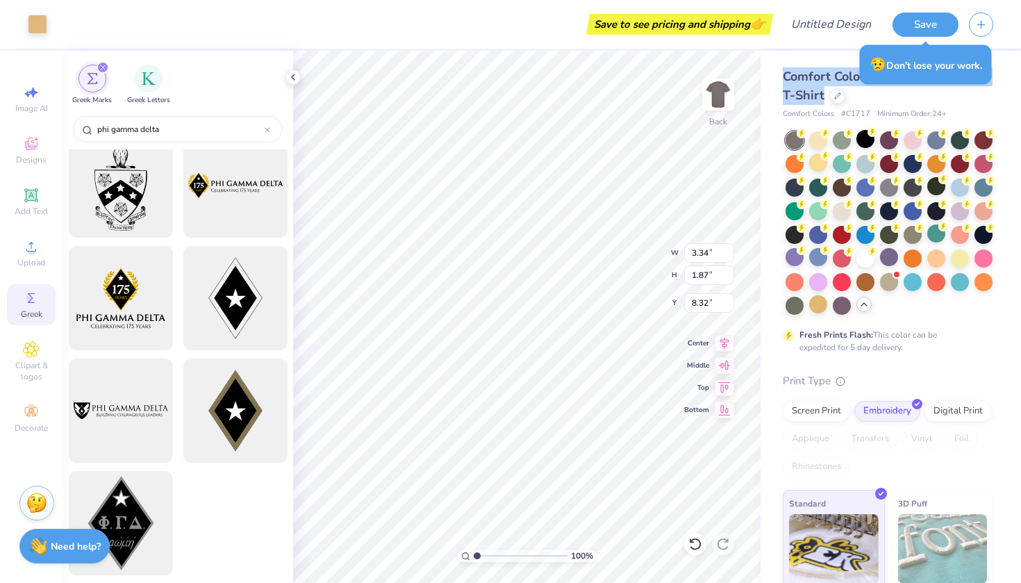
type input "9.63"
type input "2.95"
type input "4.46"
type input "3.00"
click at [476, 214] on body "Art colors Save to see pricing and shipping 👉 Design Title Save Image AI Design…" at bounding box center [510, 291] width 1021 height 583
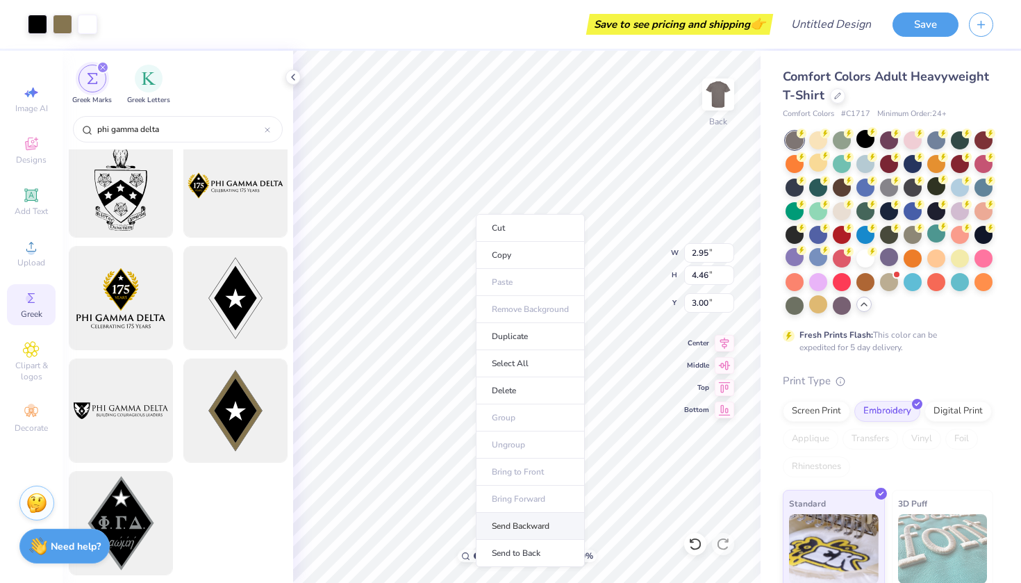
click at [517, 525] on li "Send Backward" at bounding box center [530, 526] width 109 height 27
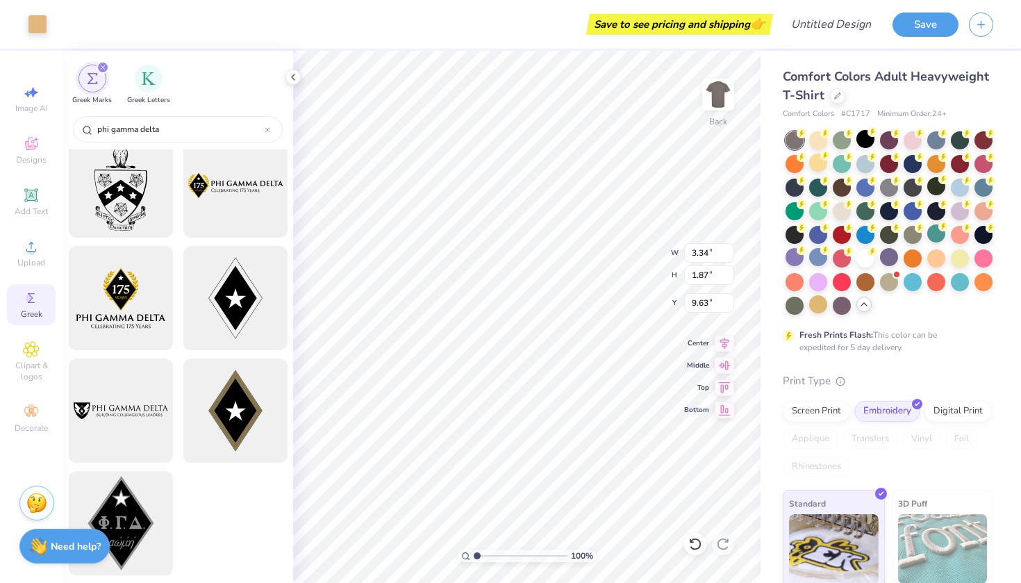
type input "6.10"
type input "2.95"
type input "4.46"
type input "3.00"
click at [223, 318] on div at bounding box center [235, 298] width 115 height 115
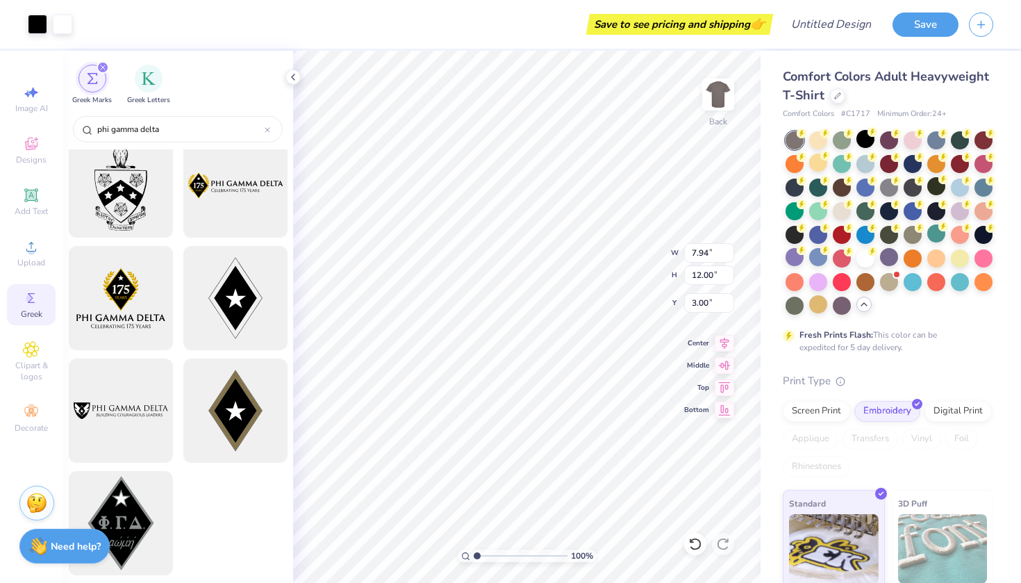
type input "2.15"
type input "3.24"
type input "2.60"
type input "3.34"
type input "1.87"
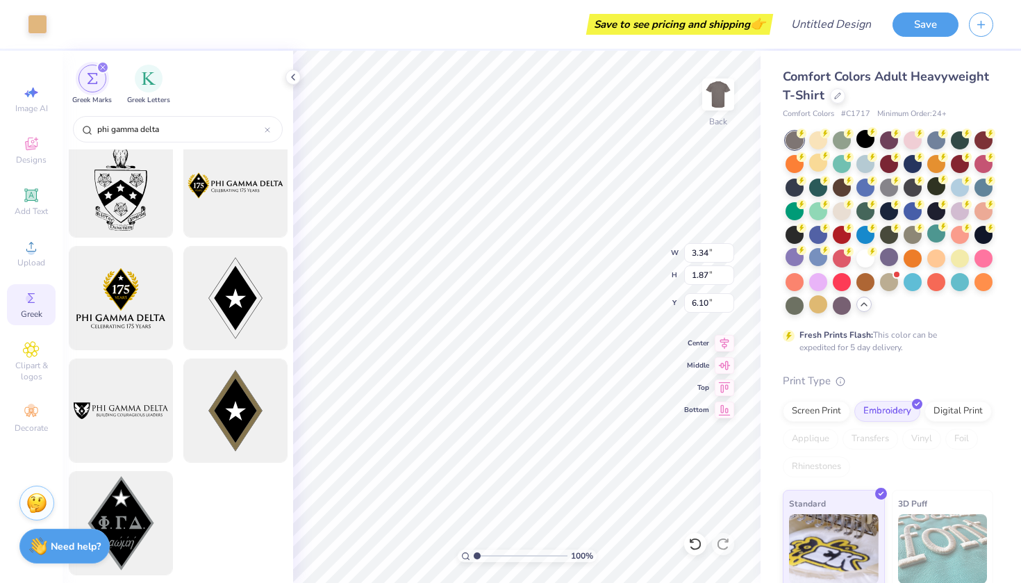
type input "4.91"
type input "5.65"
click at [696, 546] on icon at bounding box center [695, 544] width 14 height 14
type input "0.31"
type input "0.42"
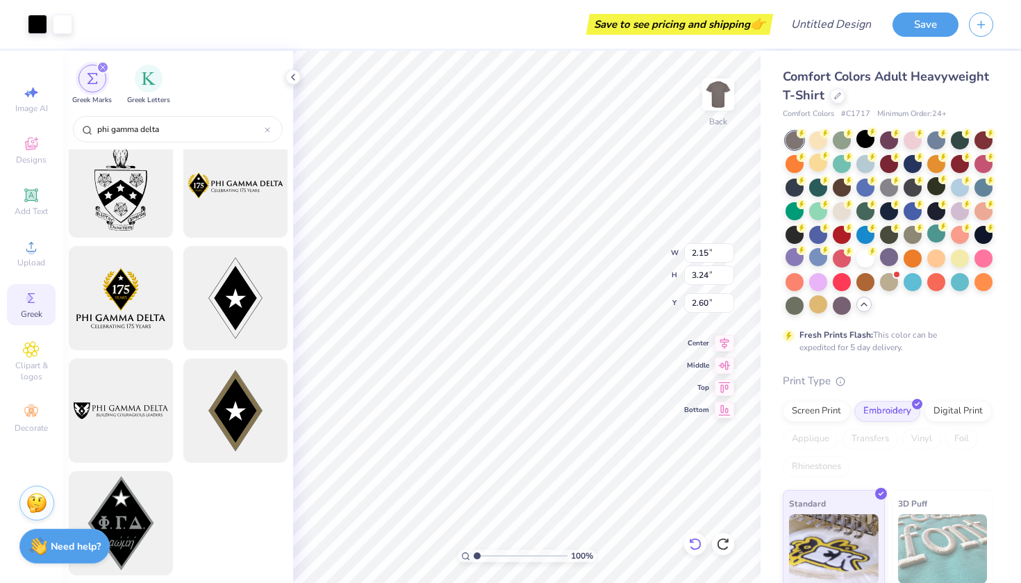
type input "5.48"
type input "5.65"
click at [693, 548] on icon at bounding box center [695, 544] width 14 height 14
click at [693, 548] on icon at bounding box center [695, 544] width 12 height 13
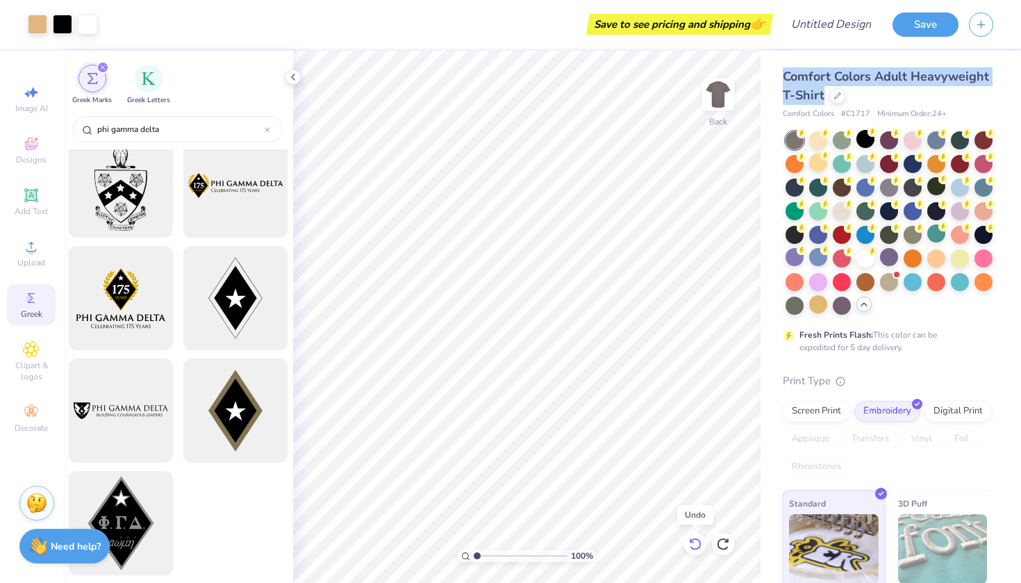
click at [693, 548] on icon at bounding box center [695, 544] width 12 height 13
type input "6.49"
click at [445, 251] on body "Art colors Save to see pricing and shipping 👉 Design Title Save Image AI Design…" at bounding box center [510, 291] width 1021 height 583
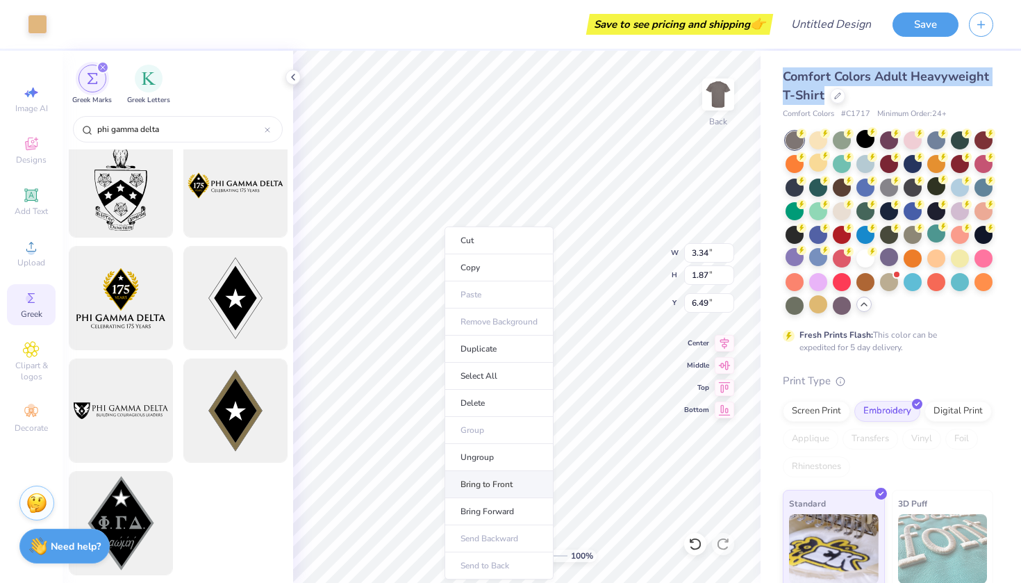
click at [515, 482] on li "Bring to Front" at bounding box center [499, 484] width 109 height 27
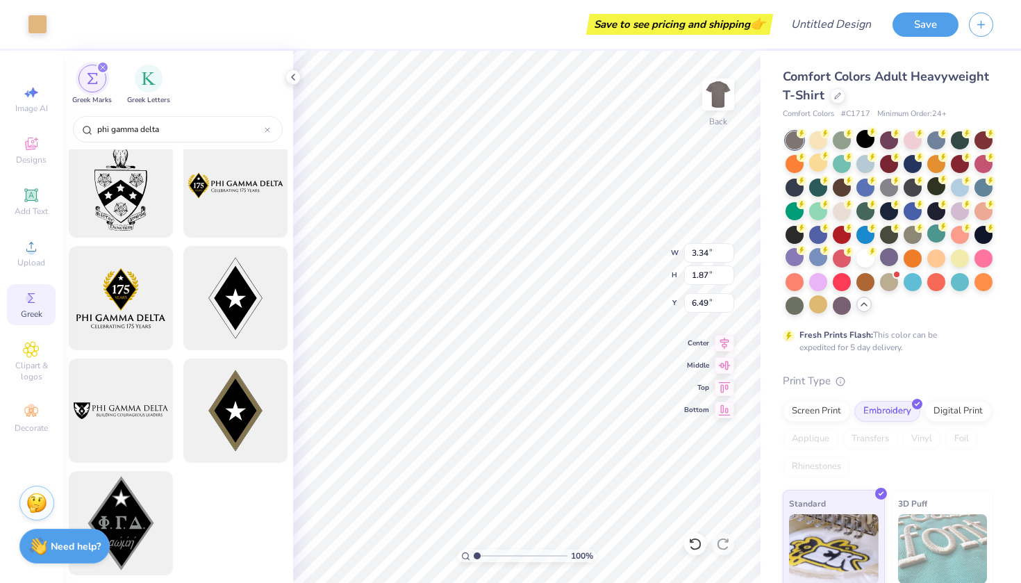
type input "4.59"
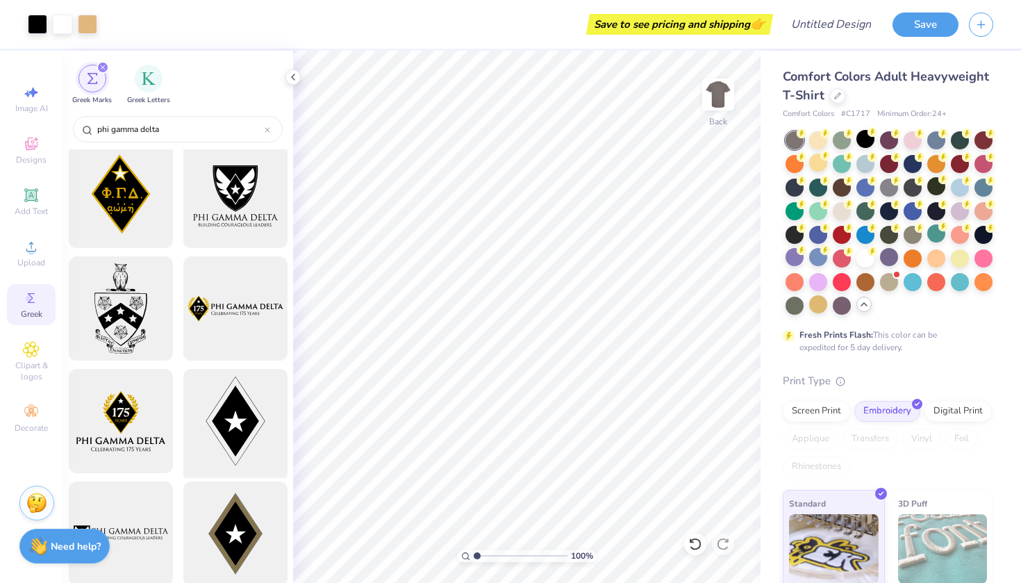
scroll to position [96, 0]
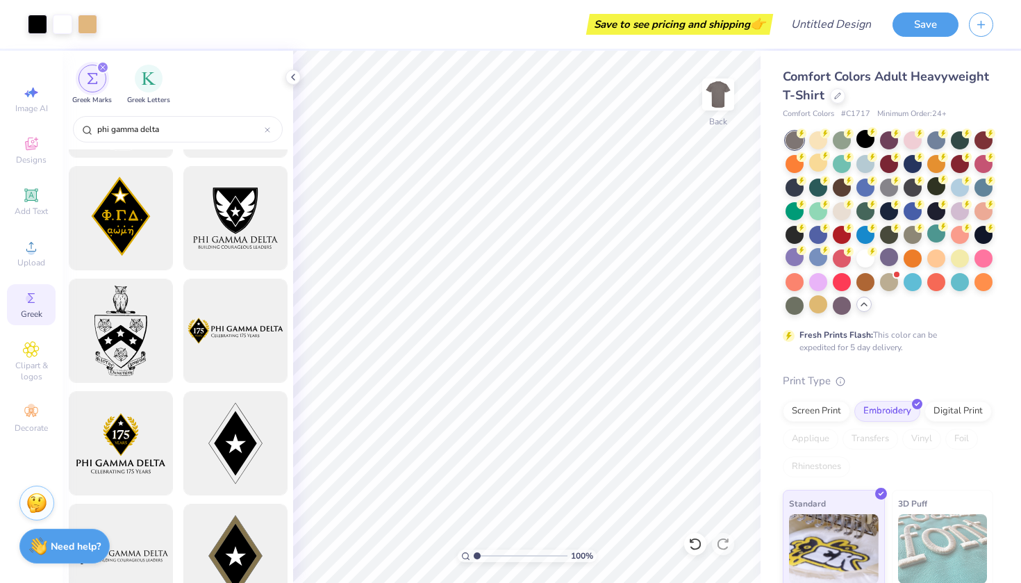
click at [763, 363] on div "Comfort Colors Adult Heavyweight T-Shirt Comfort Colors # C1717 Minimum Order: …" at bounding box center [891, 374] width 261 height 646
click at [298, 79] on icon at bounding box center [293, 77] width 11 height 11
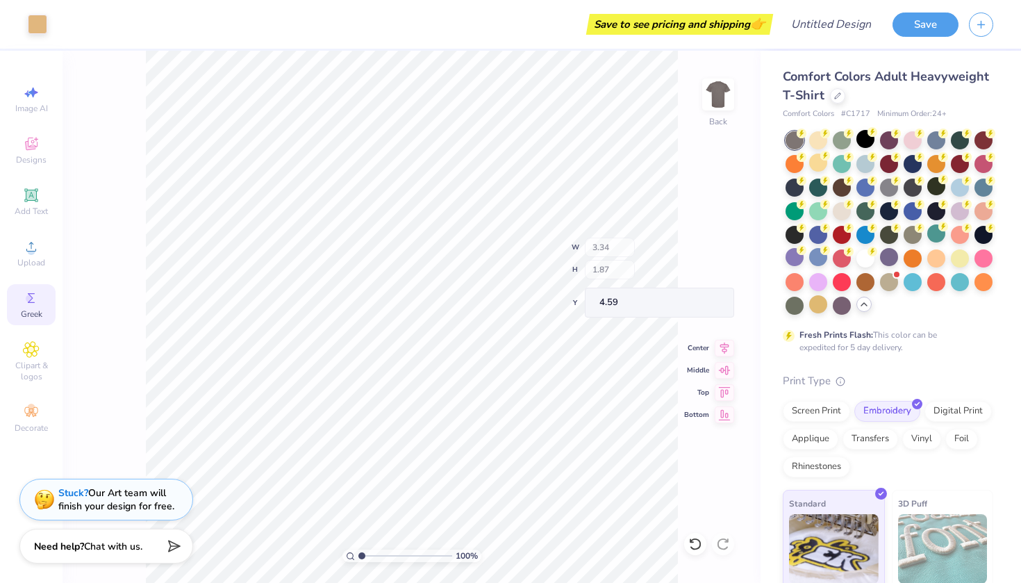
type input "3.00"
click at [699, 548] on icon at bounding box center [695, 544] width 12 height 13
click at [698, 545] on icon at bounding box center [695, 544] width 14 height 14
type input "4.51"
type input "8.34"
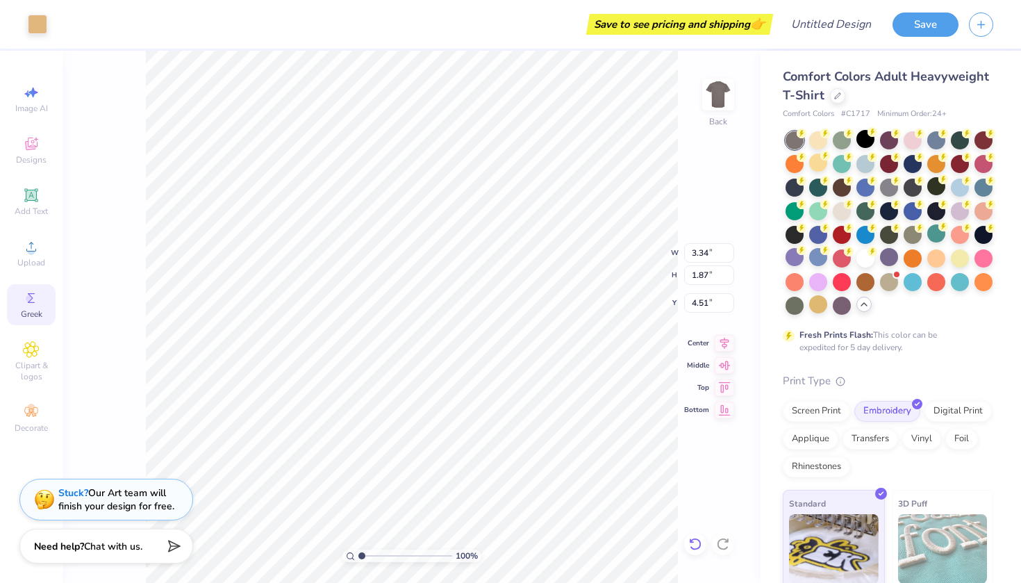
type input "4.68"
type input "1.68"
type input "3.00"
click at [45, 302] on div "Greek" at bounding box center [31, 304] width 49 height 41
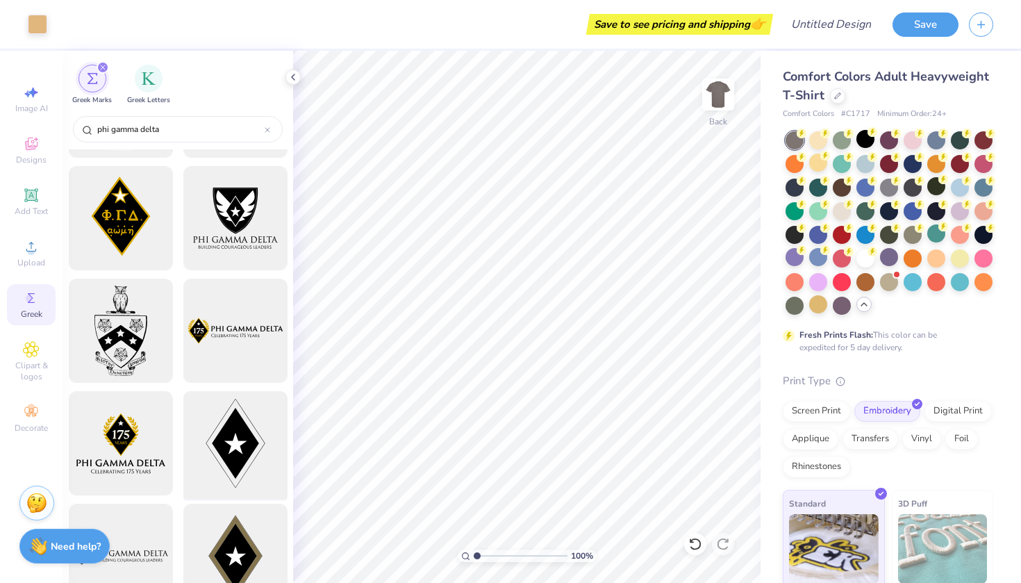
click at [234, 438] on div at bounding box center [235, 443] width 115 height 115
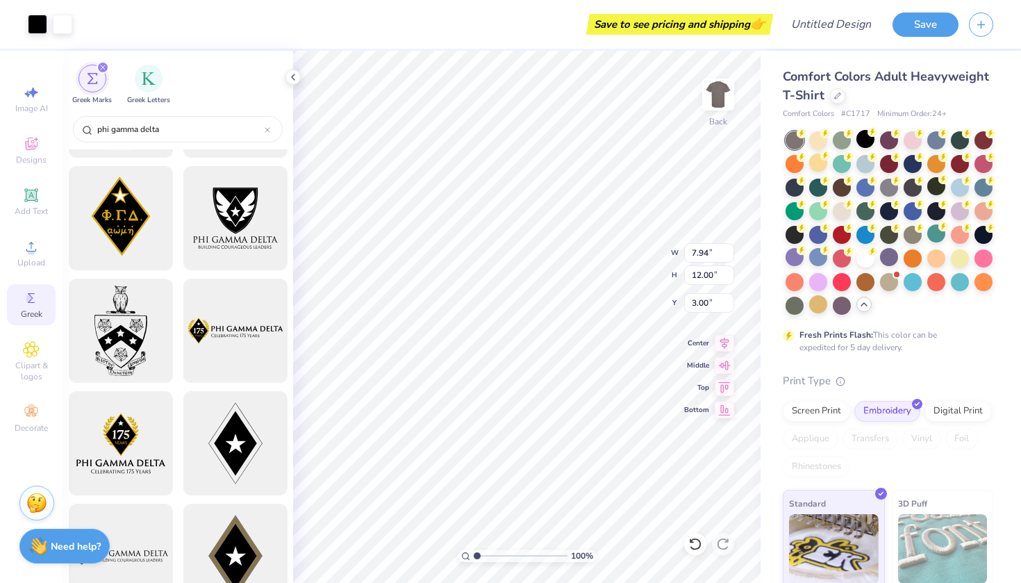
click at [529, 306] on body "Art colors Save to see pricing and shipping 👉 Design Title Save Image AI Design…" at bounding box center [510, 291] width 1021 height 583
click at [517, 326] on body "Art colors Save to see pricing and shipping 👉 Design Title Save Image AI Design…" at bounding box center [510, 291] width 1021 height 583
click at [580, 569] on li "Send to Back" at bounding box center [571, 565] width 109 height 27
type input "3.91"
type input "4.07"
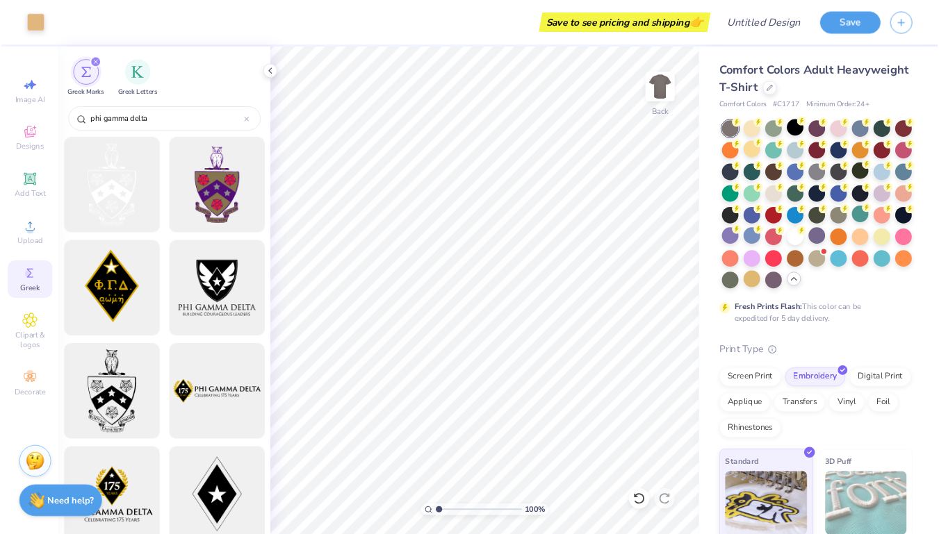
scroll to position [0, 0]
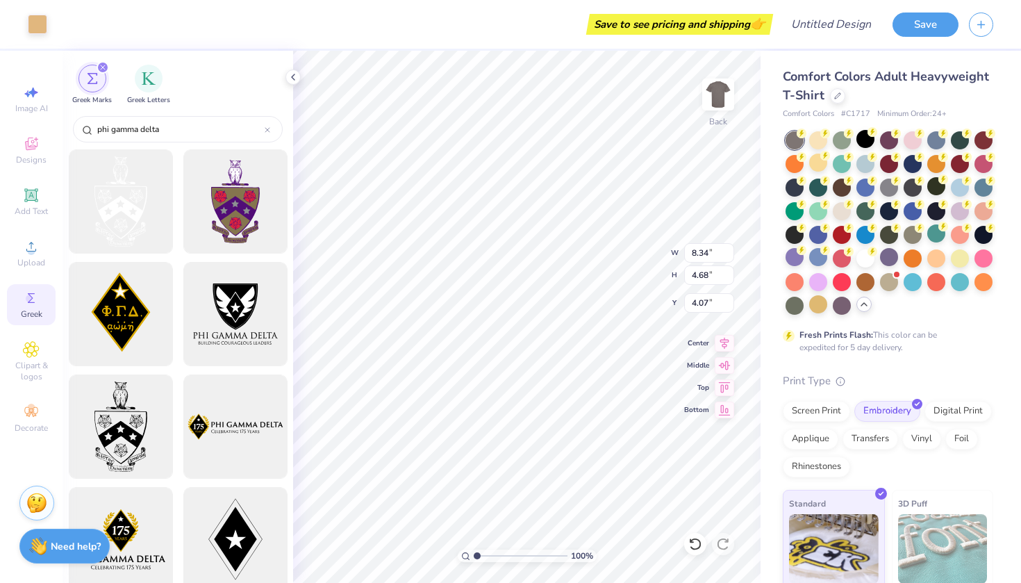
type input "3.88"
type input "2.18"
type input "3.00"
click at [721, 94] on img at bounding box center [719, 95] width 56 height 56
click at [28, 249] on icon at bounding box center [31, 246] width 17 height 17
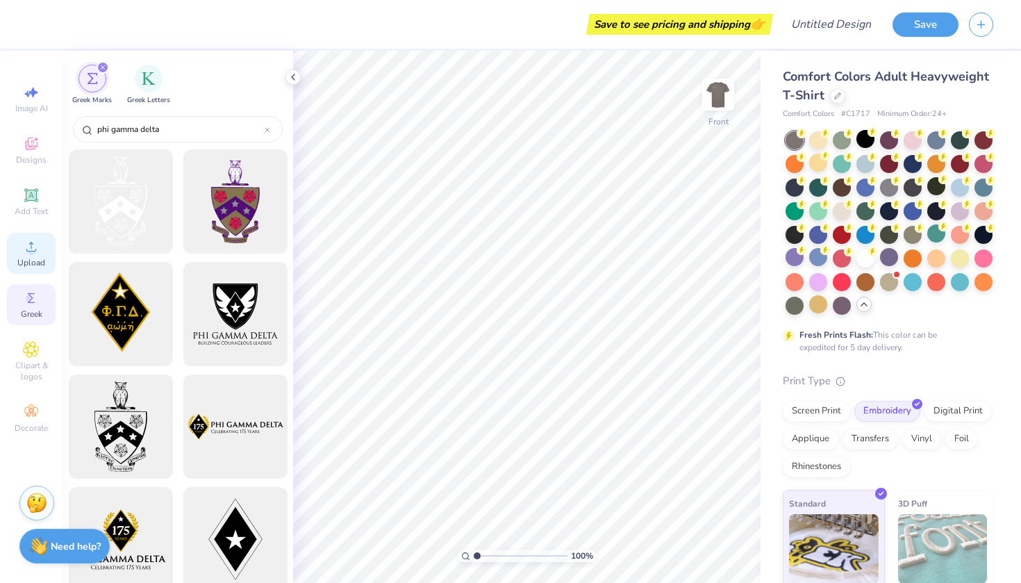
click at [28, 249] on icon at bounding box center [31, 246] width 17 height 17
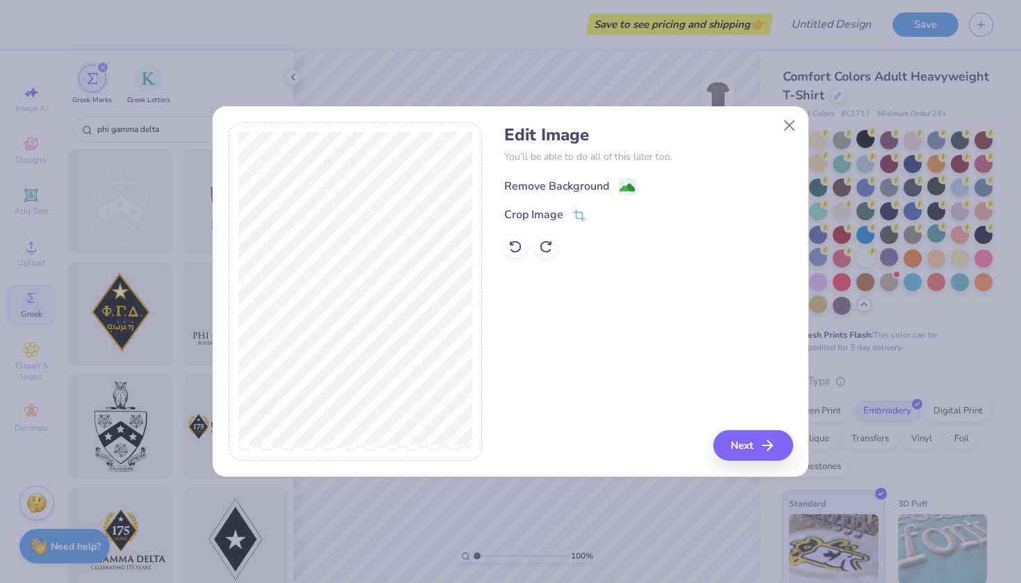
click at [556, 186] on div "Remove Background" at bounding box center [556, 186] width 105 height 17
click at [740, 449] on button "Next" at bounding box center [756, 445] width 80 height 31
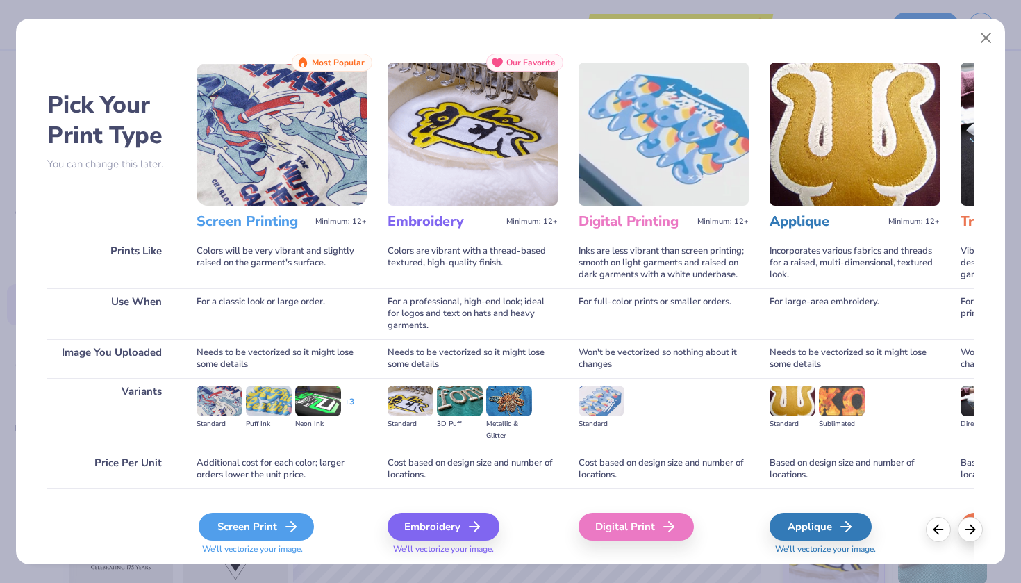
click at [286, 524] on icon at bounding box center [291, 526] width 17 height 17
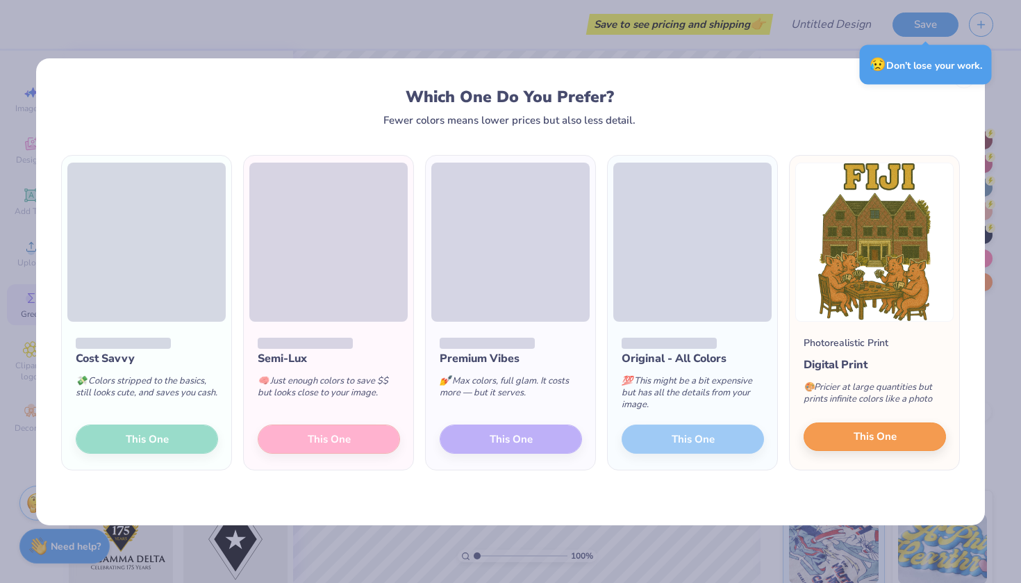
click at [839, 432] on button "This One" at bounding box center [875, 436] width 142 height 29
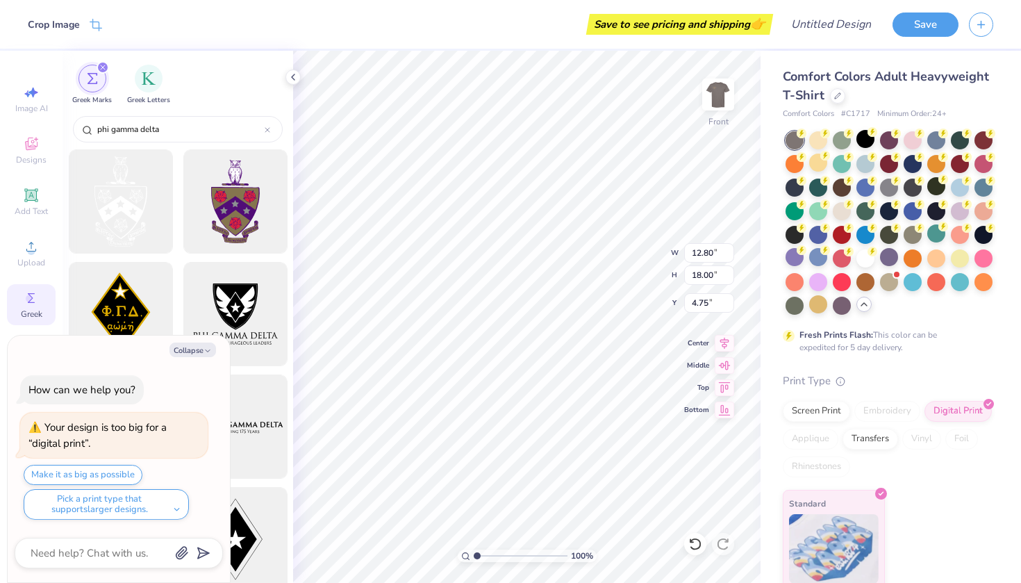
type textarea "x"
type input "3.00"
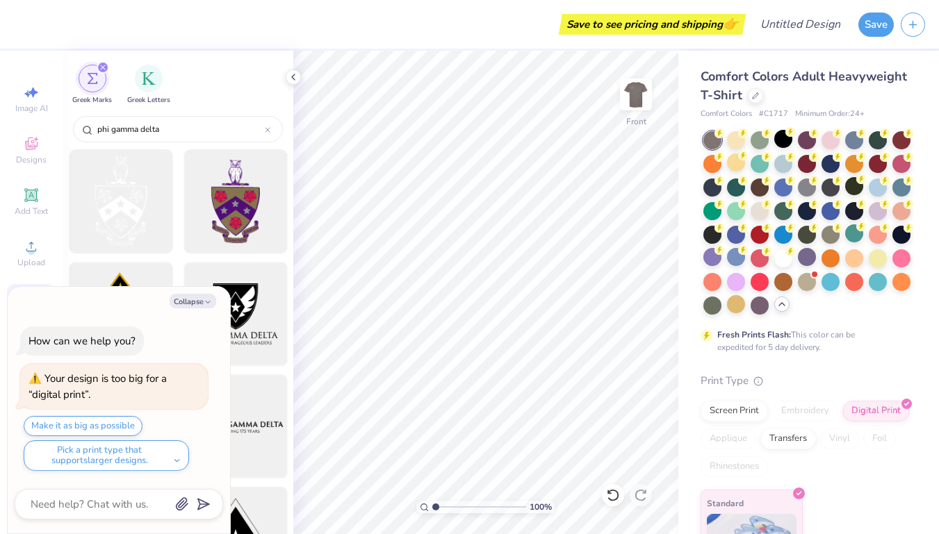
click at [295, 77] on icon at bounding box center [293, 77] width 11 height 11
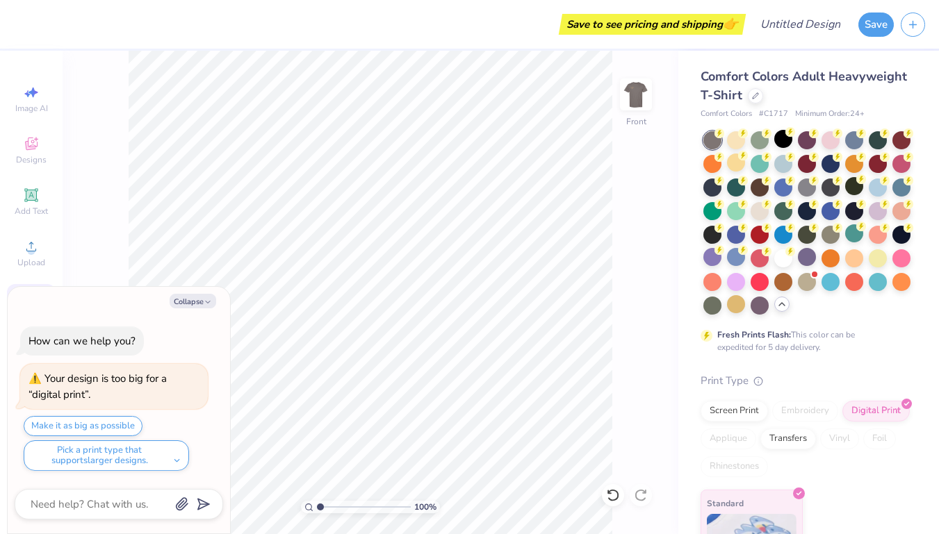
click at [201, 302] on button "Collapse" at bounding box center [193, 301] width 47 height 15
drag, startPoint x: 938, startPoint y: 74, endPoint x: 197, endPoint y: 301, distance: 775.1
click at [197, 301] on button "Collapse" at bounding box center [193, 301] width 47 height 15
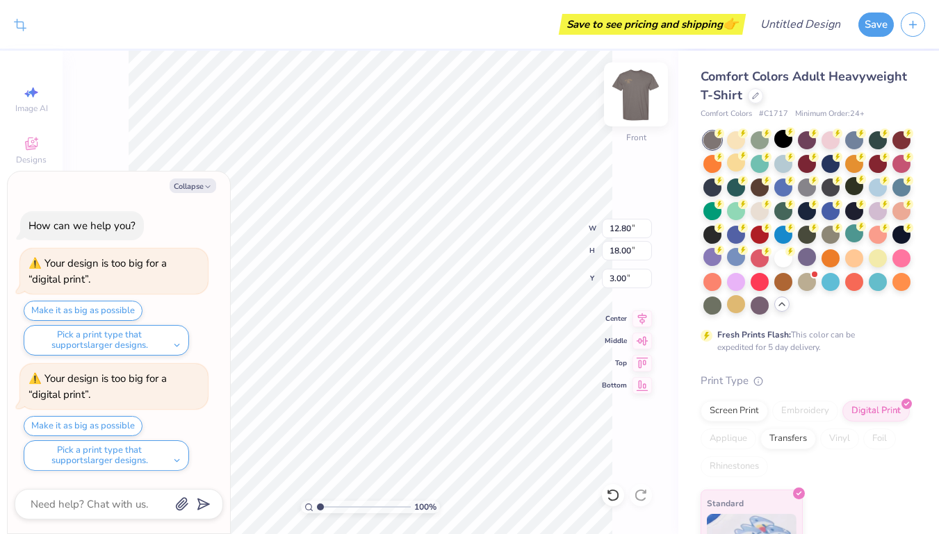
click at [639, 101] on img at bounding box center [636, 95] width 56 height 56
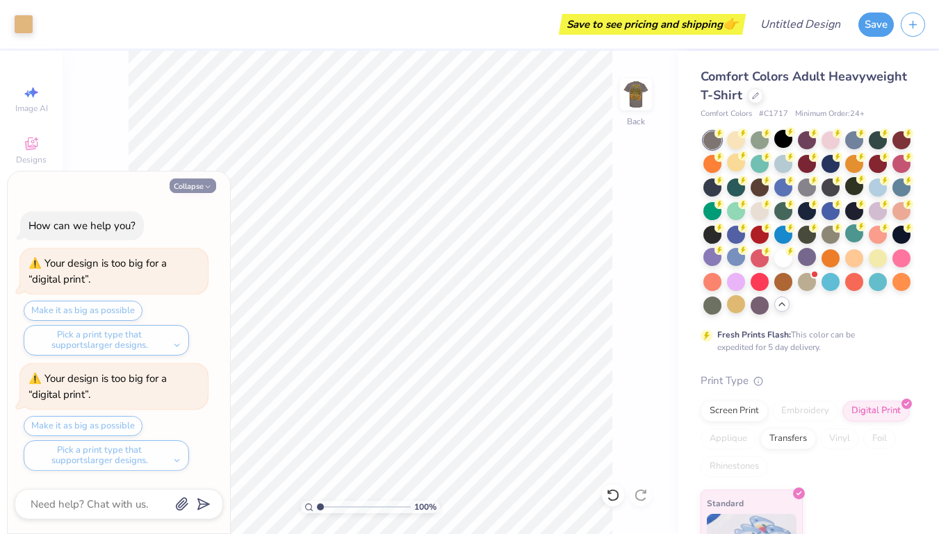
click at [197, 191] on button "Collapse" at bounding box center [193, 186] width 47 height 15
type textarea "x"
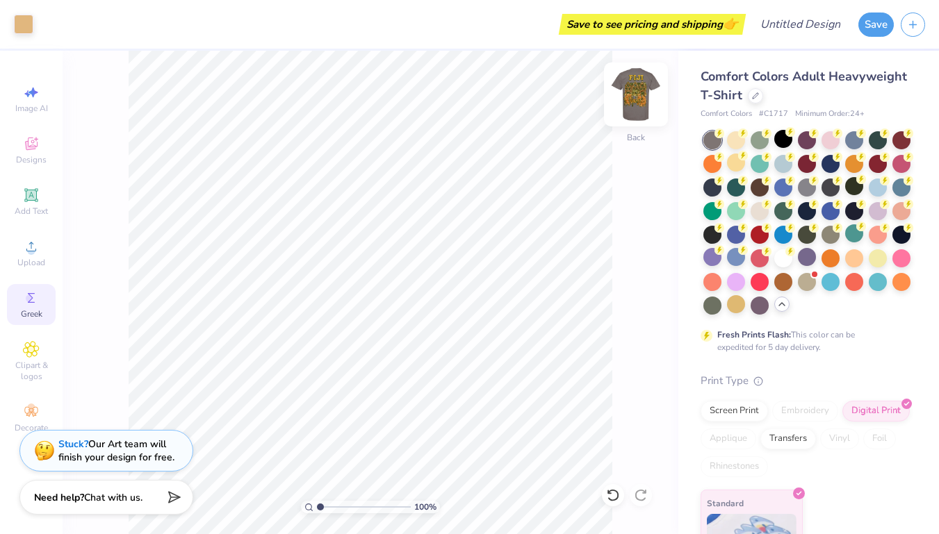
click at [636, 104] on img at bounding box center [636, 95] width 56 height 56
click at [716, 263] on div at bounding box center [712, 257] width 18 height 18
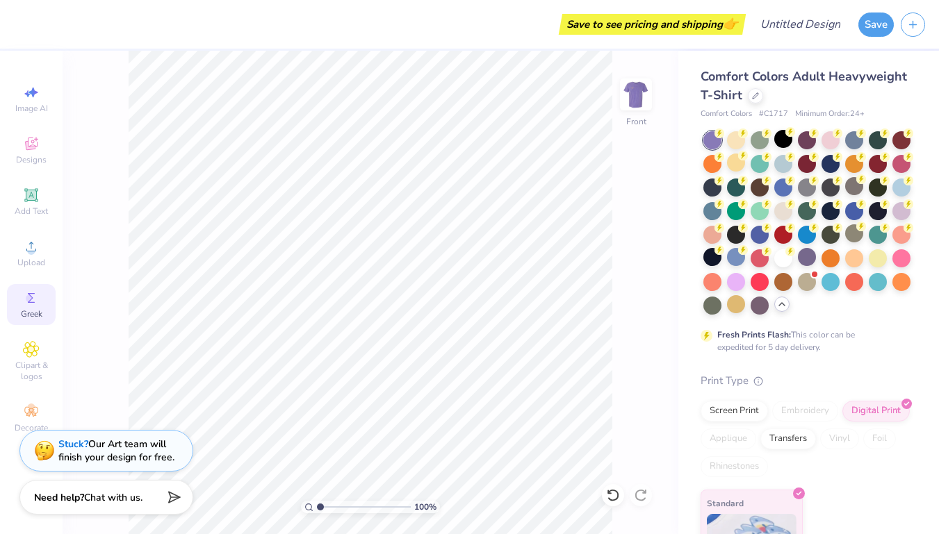
click at [734, 317] on div "Fresh Prints Flash: This color can be expedited for 5 day delivery." at bounding box center [805, 242] width 210 height 222
click at [741, 301] on div at bounding box center [736, 304] width 18 height 18
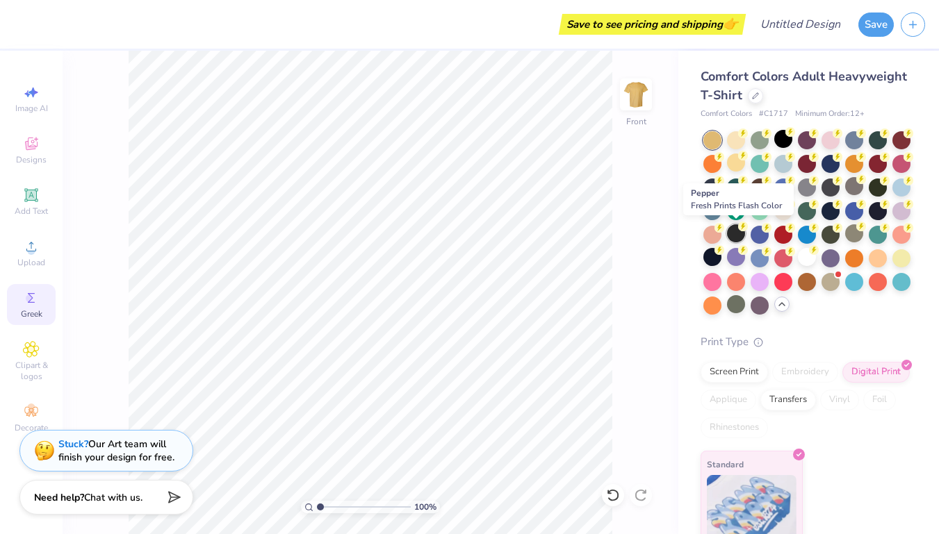
click at [733, 230] on div at bounding box center [736, 233] width 18 height 18
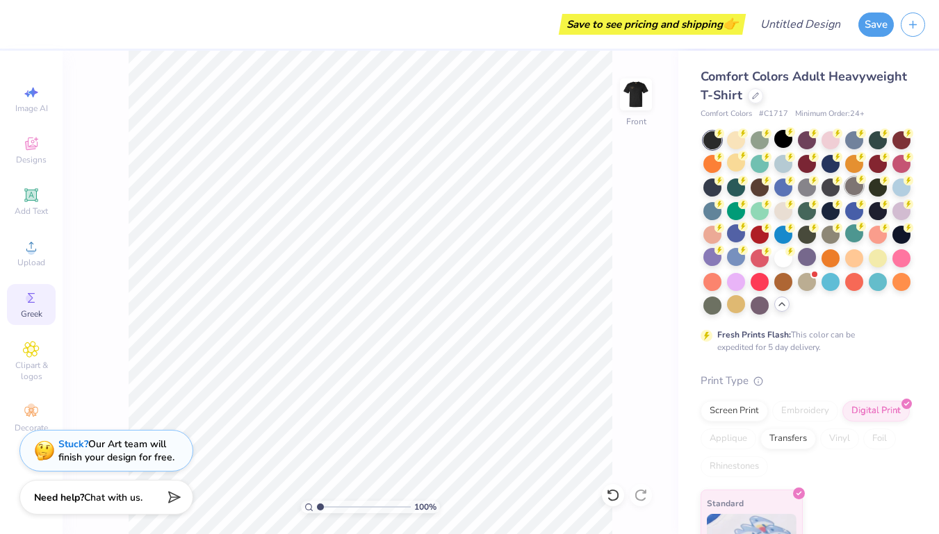
click at [852, 185] on div at bounding box center [854, 186] width 18 height 18
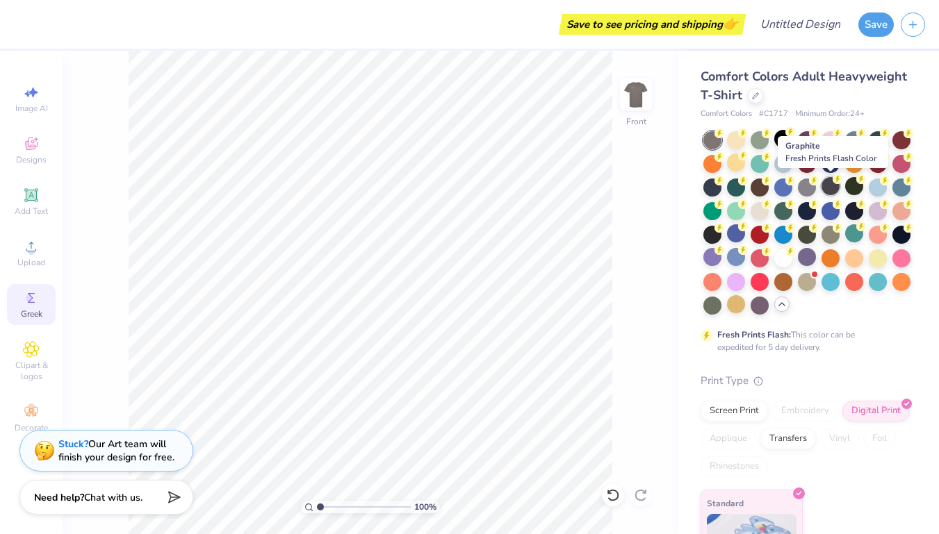
click at [832, 185] on div at bounding box center [830, 186] width 18 height 18
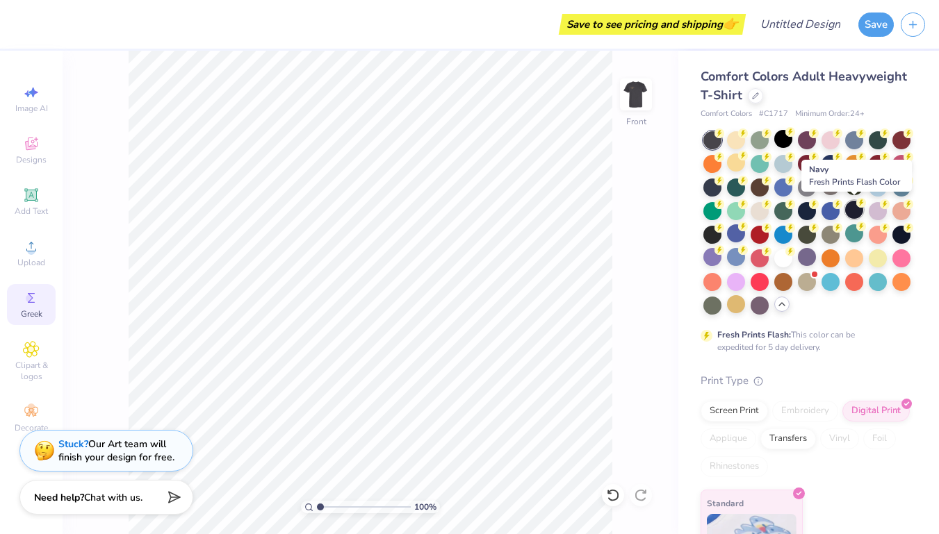
click at [856, 210] on div at bounding box center [854, 210] width 18 height 18
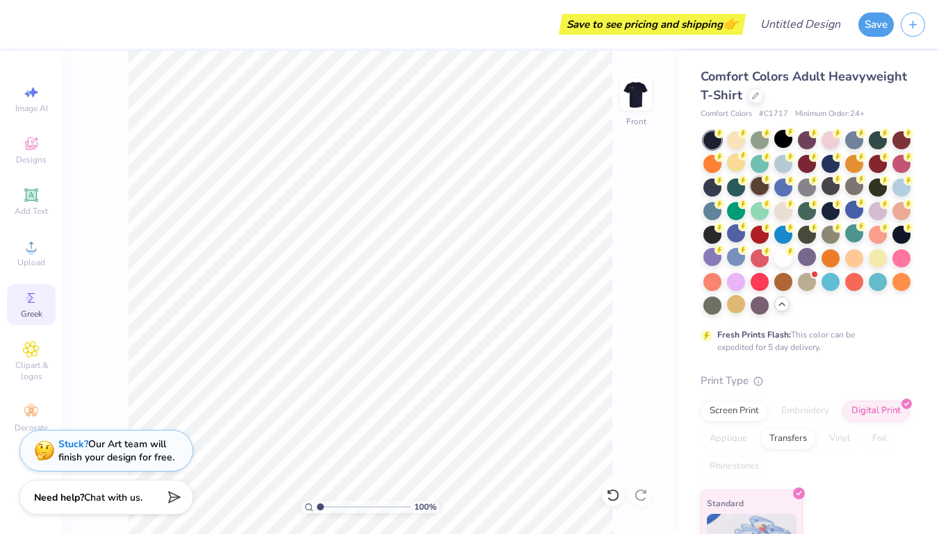
click at [757, 190] on div at bounding box center [759, 186] width 18 height 18
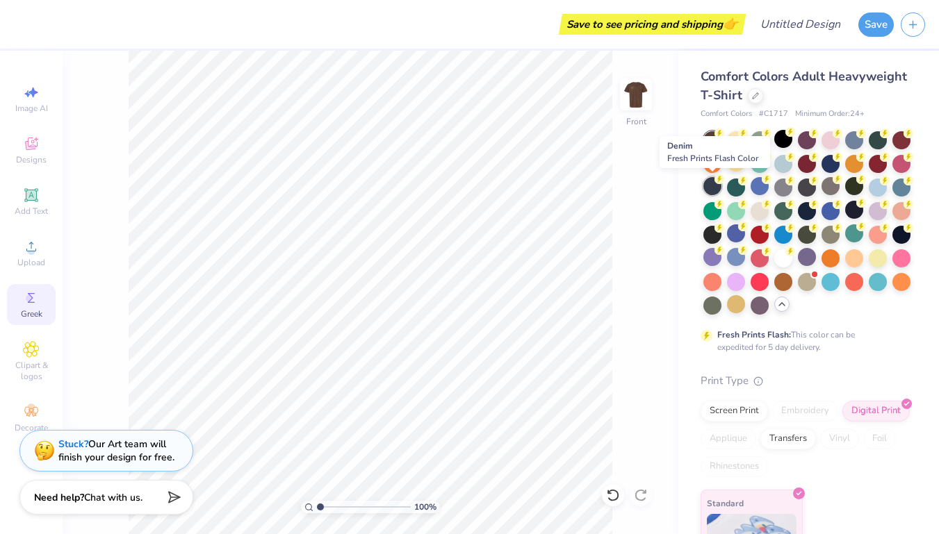
click at [711, 189] on div at bounding box center [712, 186] width 18 height 18
click at [812, 215] on div at bounding box center [807, 210] width 18 height 18
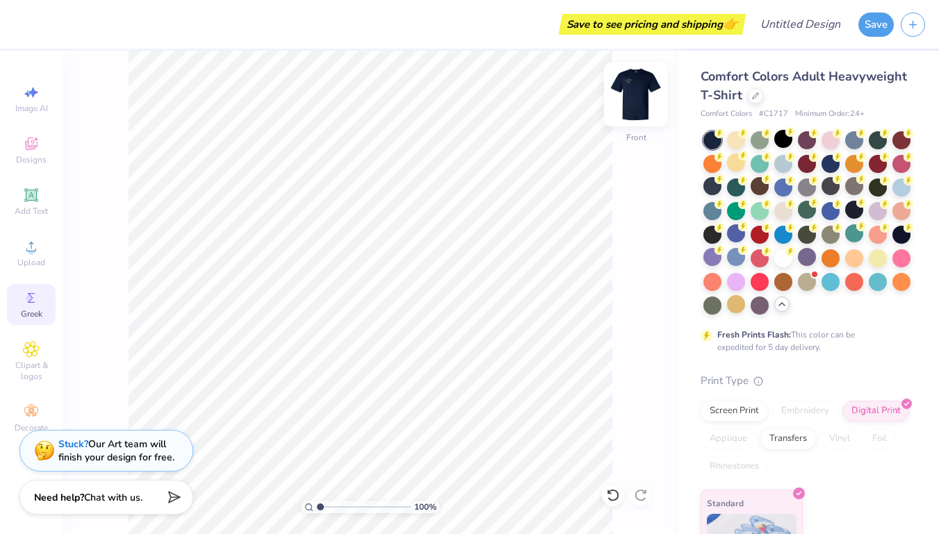
click at [638, 88] on img at bounding box center [636, 95] width 56 height 56
click at [823, 165] on div at bounding box center [830, 163] width 18 height 18
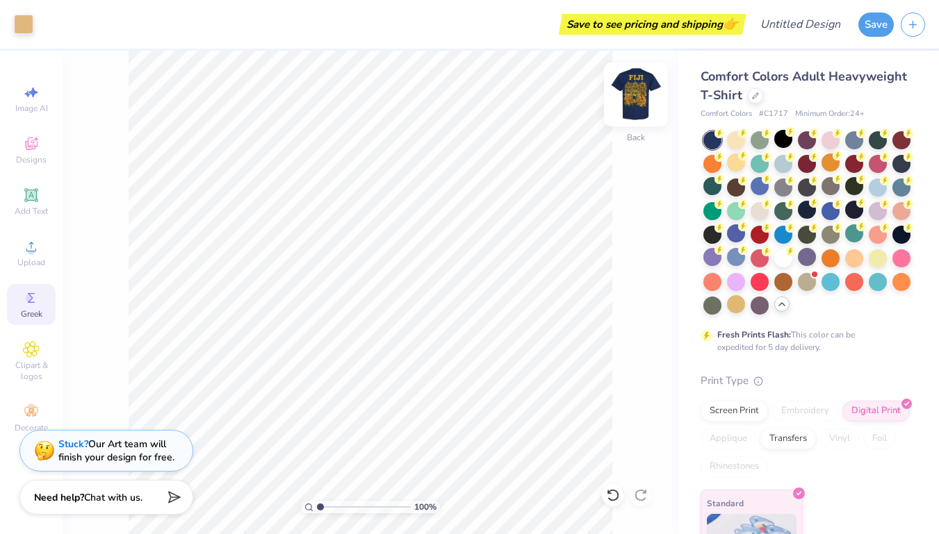
click at [630, 89] on img at bounding box center [636, 95] width 56 height 56
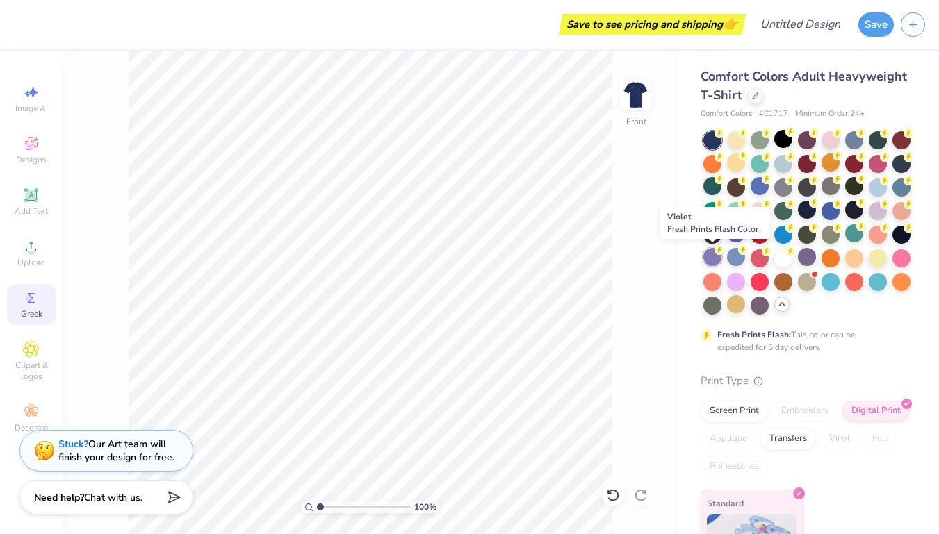
click at [704, 258] on div at bounding box center [712, 257] width 18 height 18
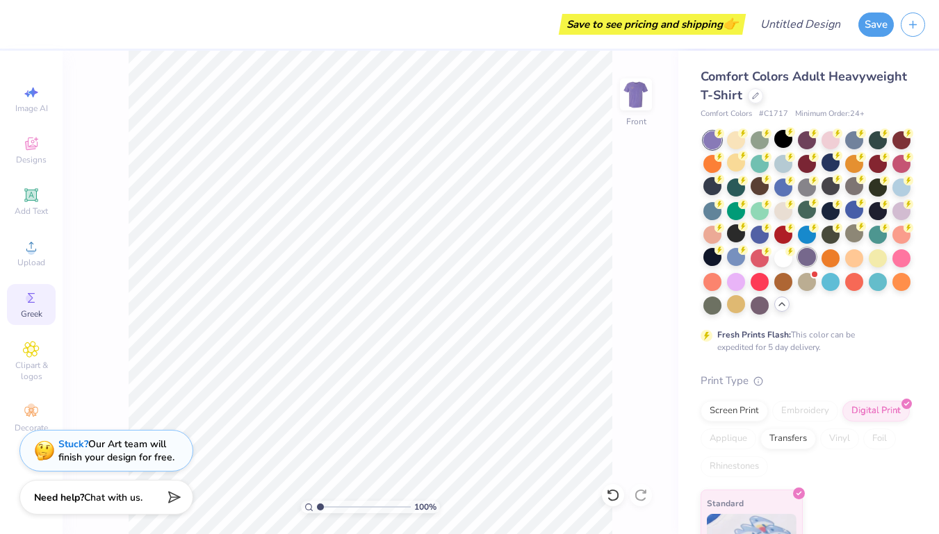
click at [809, 258] on div at bounding box center [807, 257] width 18 height 18
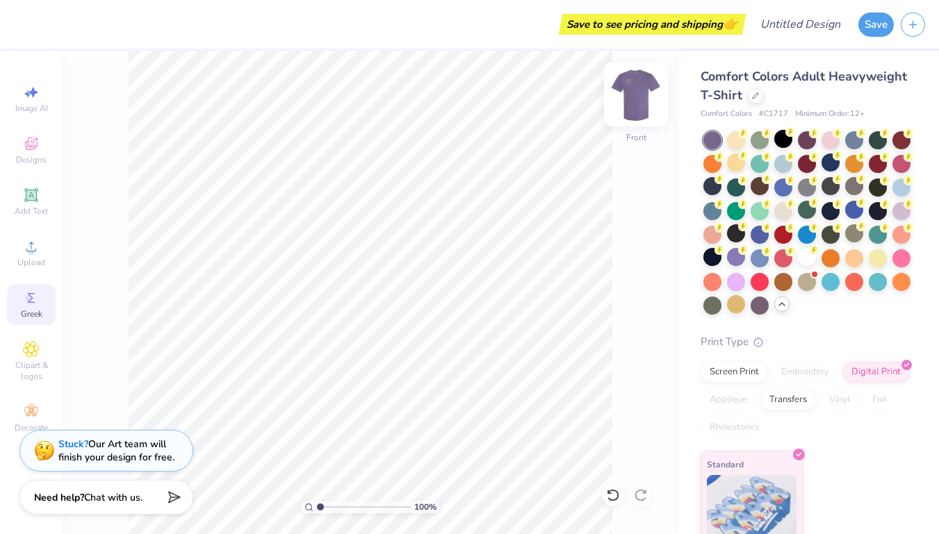
click at [641, 101] on img at bounding box center [636, 95] width 56 height 56
click at [632, 97] on img at bounding box center [636, 95] width 56 height 56
click at [635, 347] on icon at bounding box center [641, 339] width 19 height 17
type input "4.75"
click at [639, 319] on icon at bounding box center [642, 317] width 9 height 12
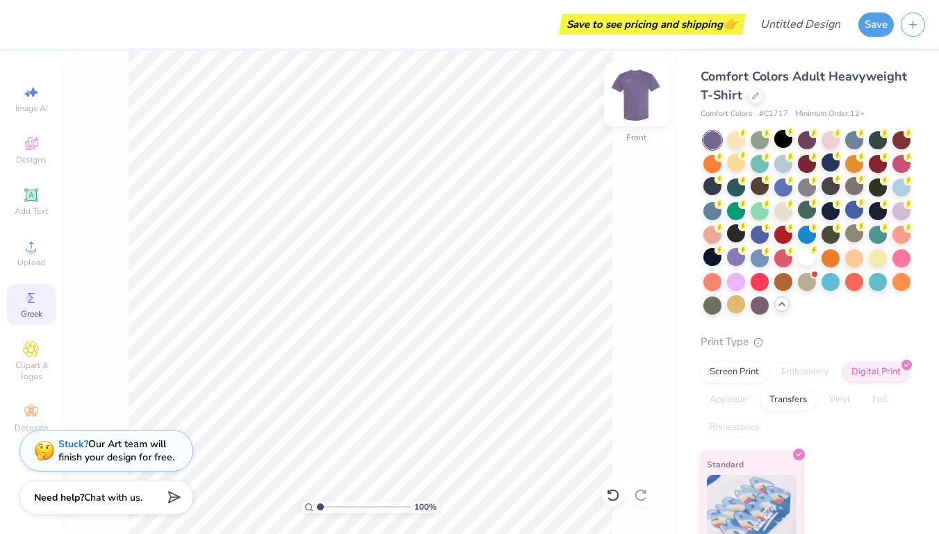
click at [641, 101] on img at bounding box center [636, 95] width 56 height 56
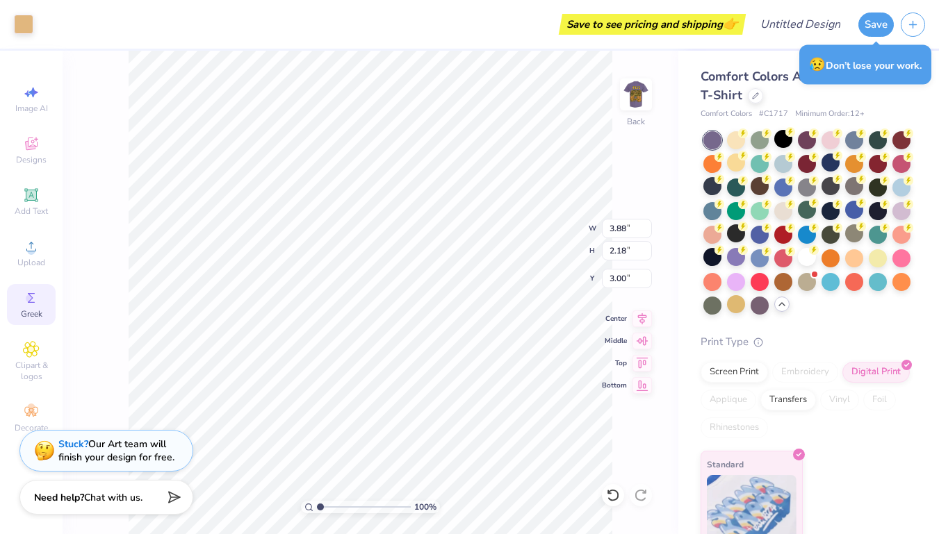
type input "4.39"
type input "2.46"
click at [554, 251] on div "100 % Back W 4.39 4.39 " H 2.46 2.46 " Y 3.00 3.00 " Center Middle Top Bottom" at bounding box center [371, 293] width 616 height 484
click at [628, 107] on img at bounding box center [636, 95] width 56 height 56
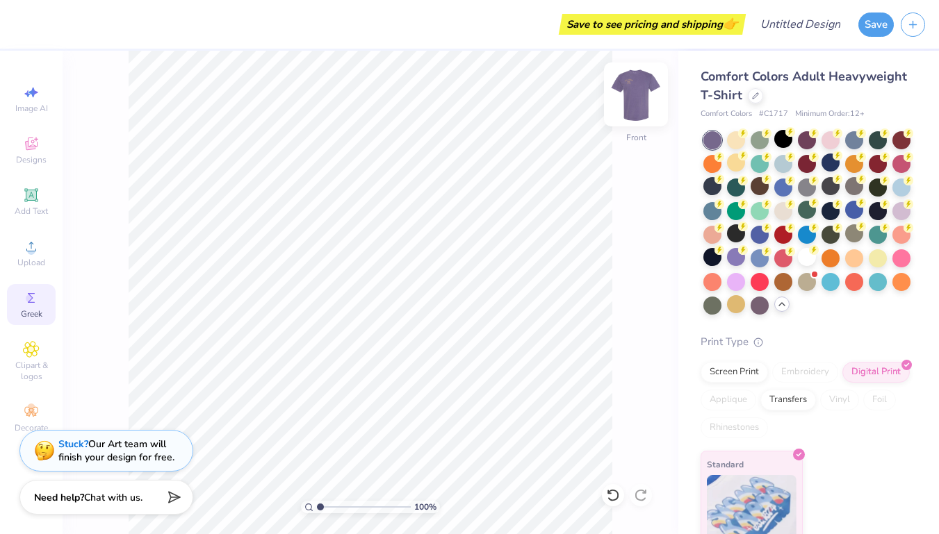
click at [638, 107] on img at bounding box center [636, 95] width 56 height 56
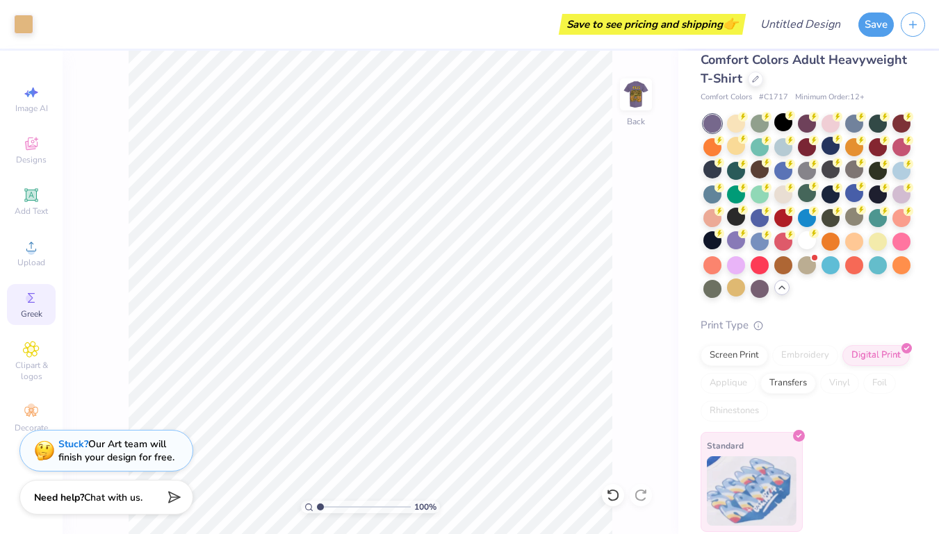
scroll to position [16, 0]
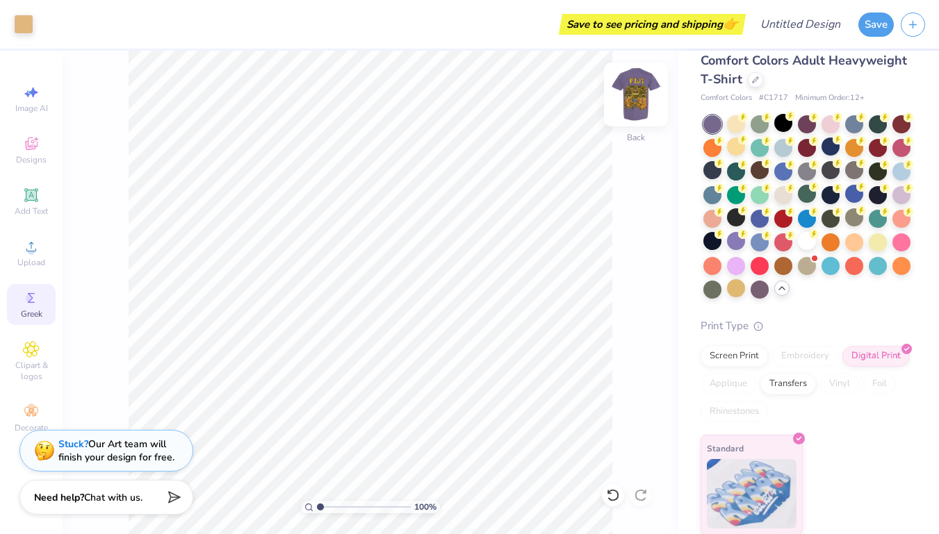
click at [643, 101] on img at bounding box center [636, 95] width 56 height 56
click at [634, 101] on img at bounding box center [636, 95] width 56 height 56
click at [33, 259] on span "Upload" at bounding box center [31, 262] width 28 height 11
click at [28, 290] on div "Greek" at bounding box center [31, 304] width 49 height 41
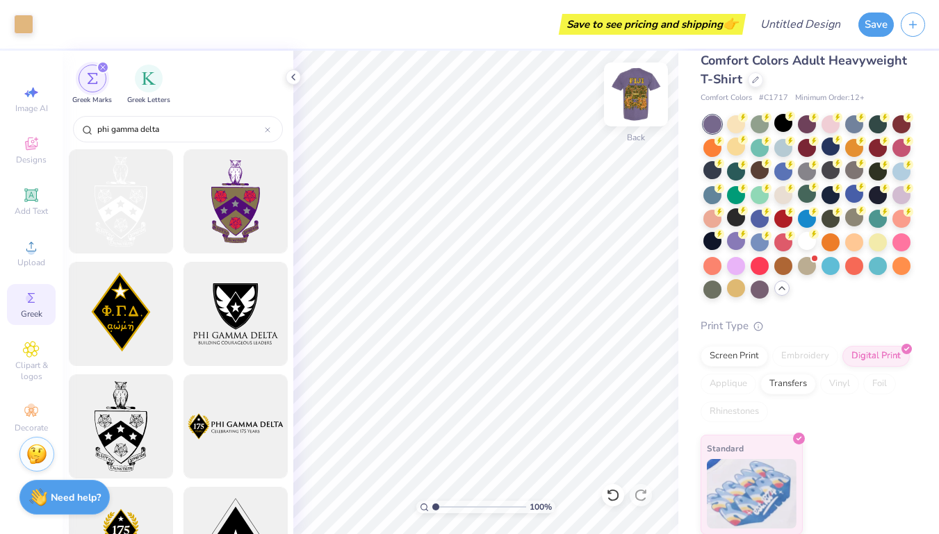
click at [641, 96] on img at bounding box center [636, 95] width 56 height 56
click at [25, 245] on icon at bounding box center [31, 246] width 17 height 17
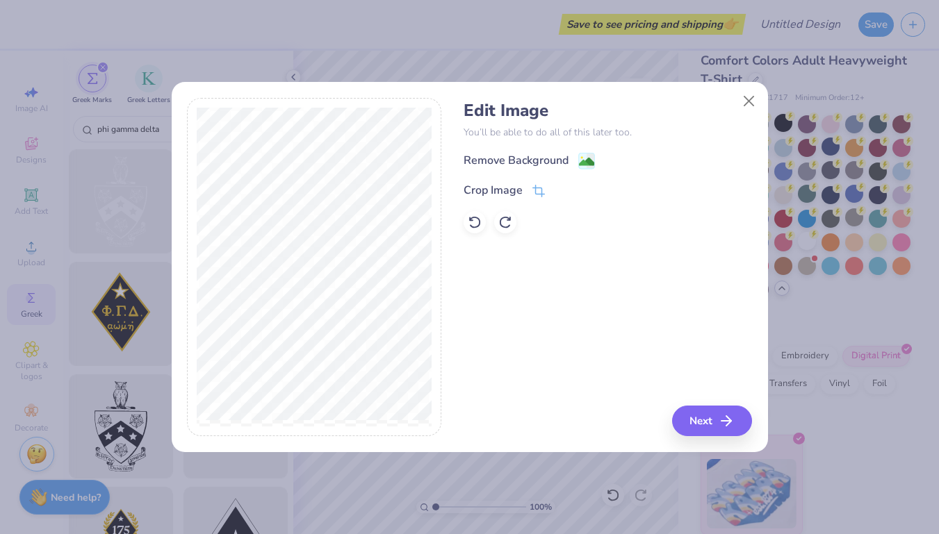
click at [721, 440] on div "Edit Image You’ll be able to do all of this later too. Remove Background Crop I…" at bounding box center [470, 275] width 596 height 354
click at [711, 422] on button "Next" at bounding box center [714, 421] width 80 height 31
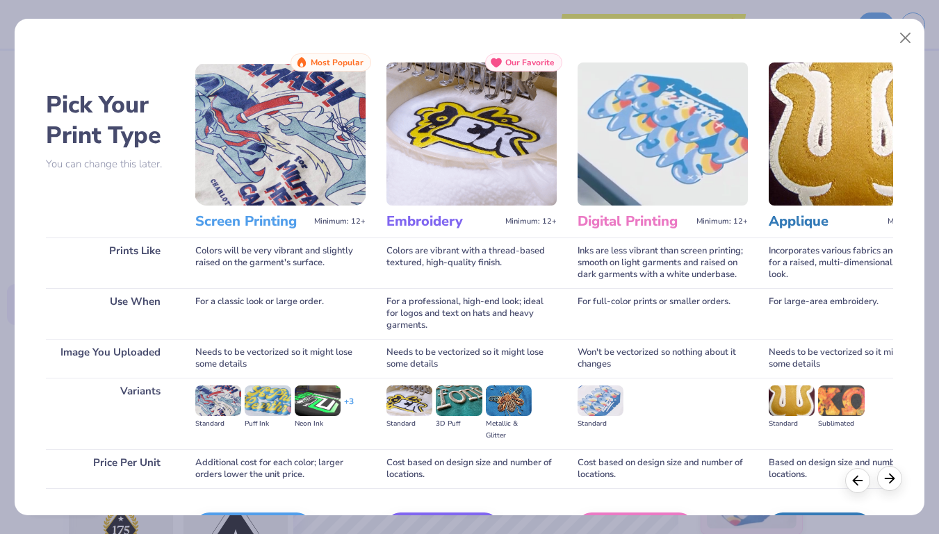
click at [893, 474] on icon at bounding box center [889, 478] width 15 height 15
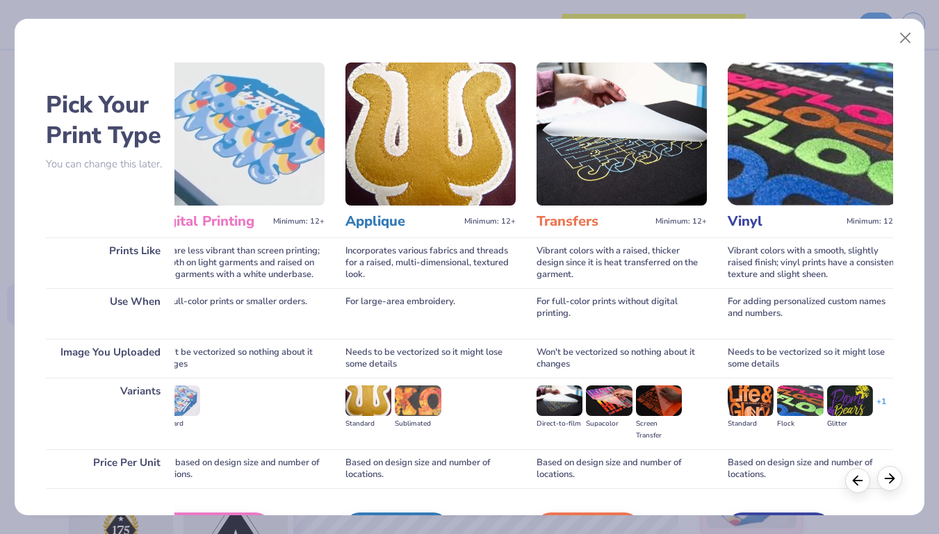
click at [893, 474] on icon at bounding box center [889, 478] width 15 height 15
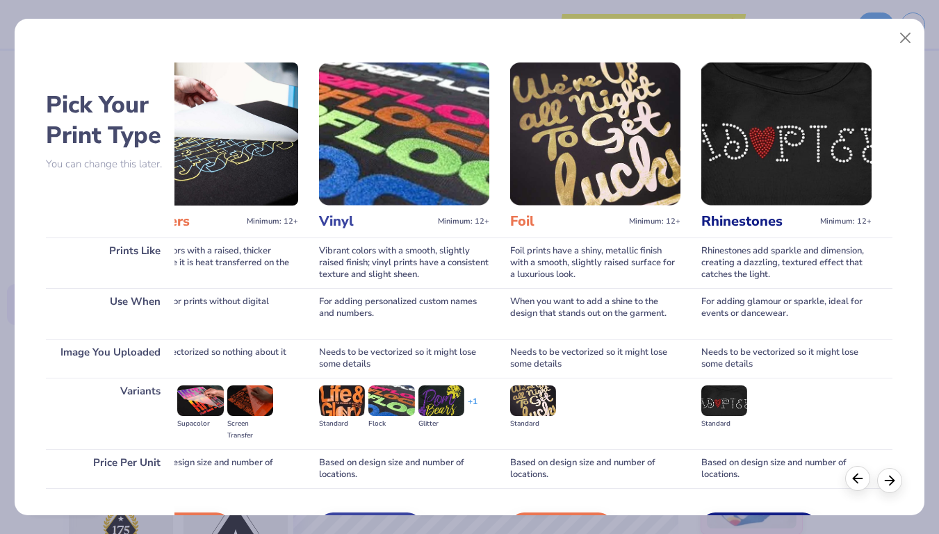
click at [854, 486] on div at bounding box center [857, 478] width 25 height 25
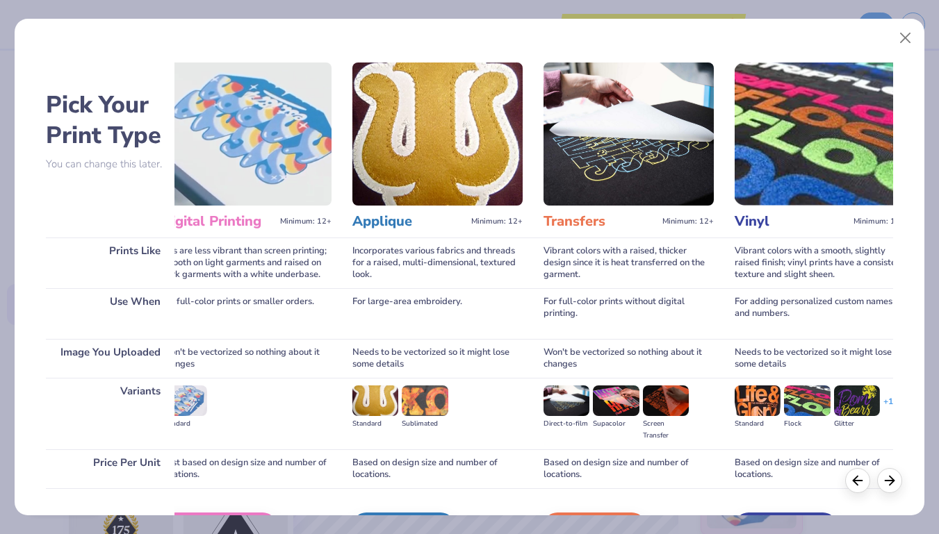
scroll to position [0, 408]
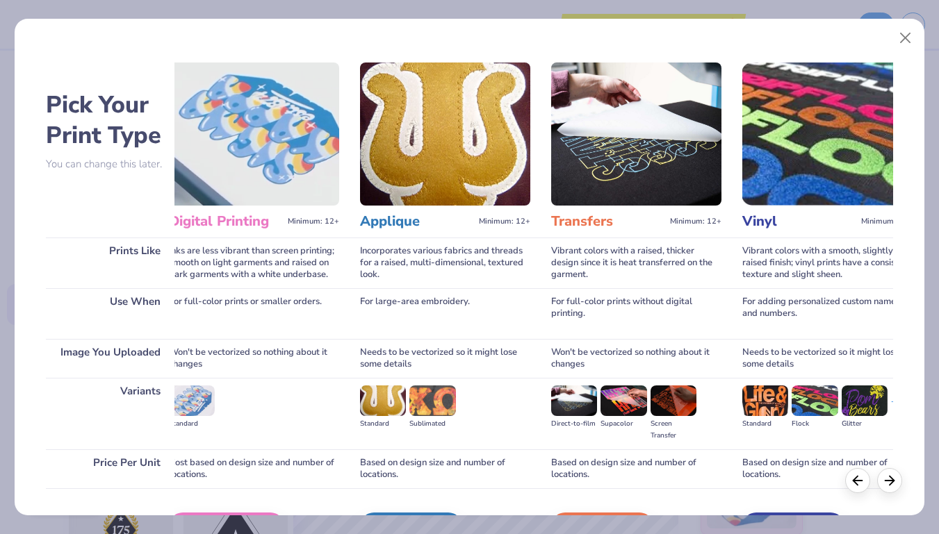
click at [248, 208] on div "Digital Printing Minimum: 12+" at bounding box center [254, 222] width 170 height 32
click at [262, 172] on img at bounding box center [254, 134] width 170 height 143
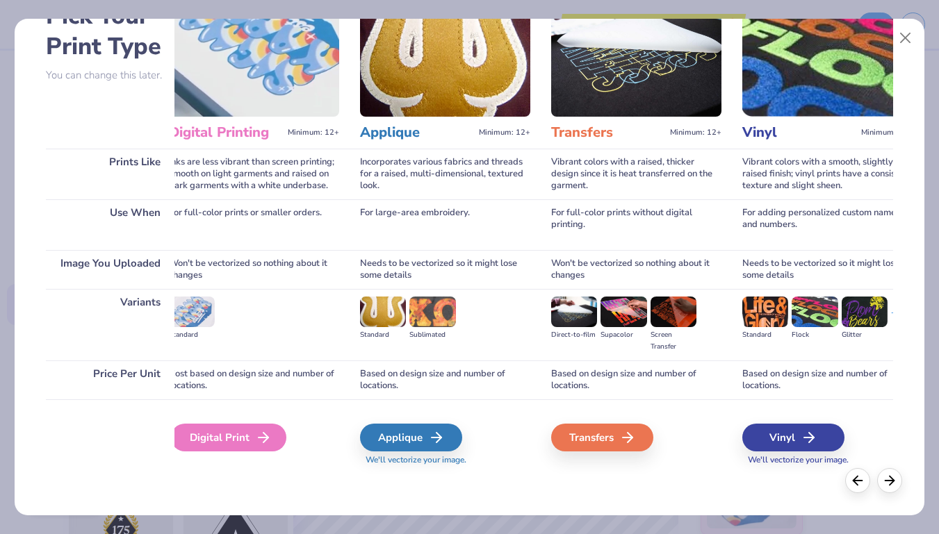
scroll to position [89, 0]
click at [247, 436] on div "Digital Print" at bounding box center [228, 438] width 115 height 28
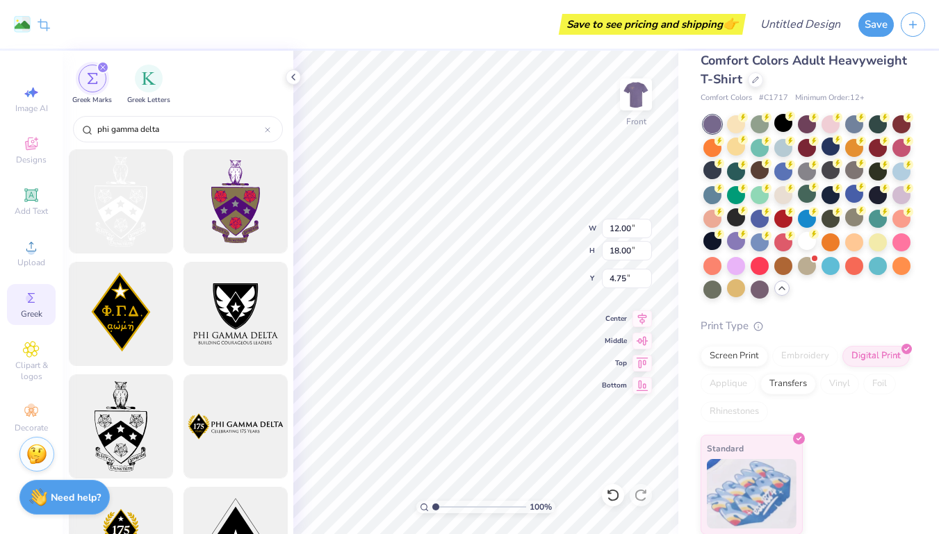
type input "3.86"
click at [801, 166] on div at bounding box center [807, 170] width 18 height 18
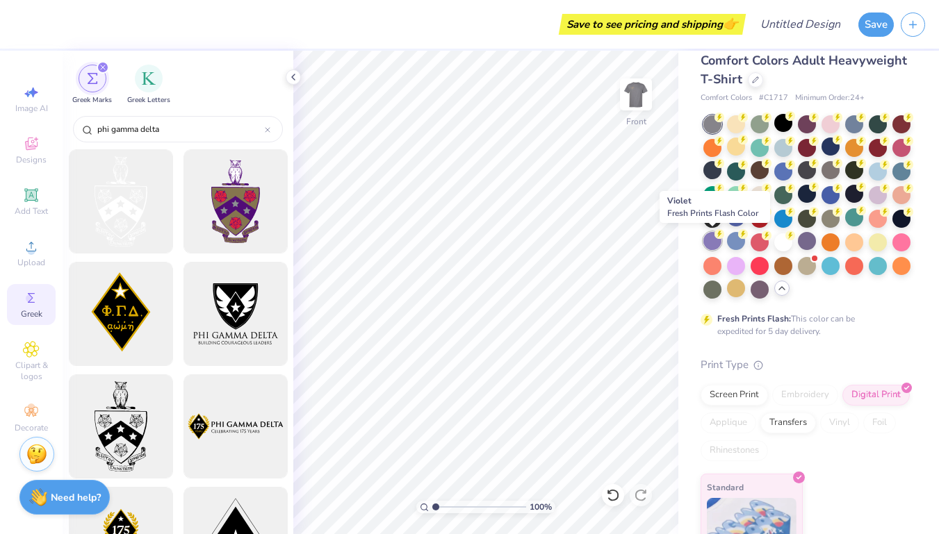
click at [708, 242] on div at bounding box center [712, 241] width 18 height 18
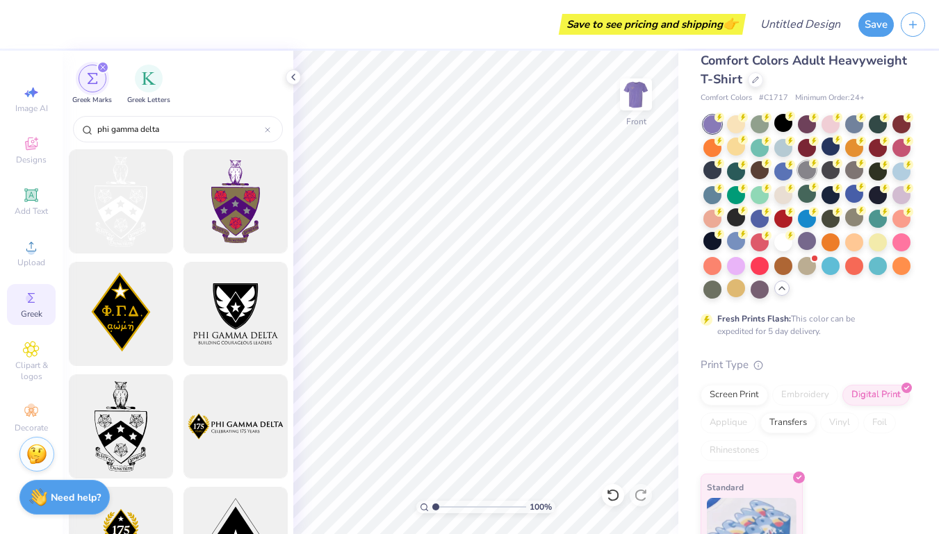
click at [804, 172] on div at bounding box center [807, 170] width 18 height 18
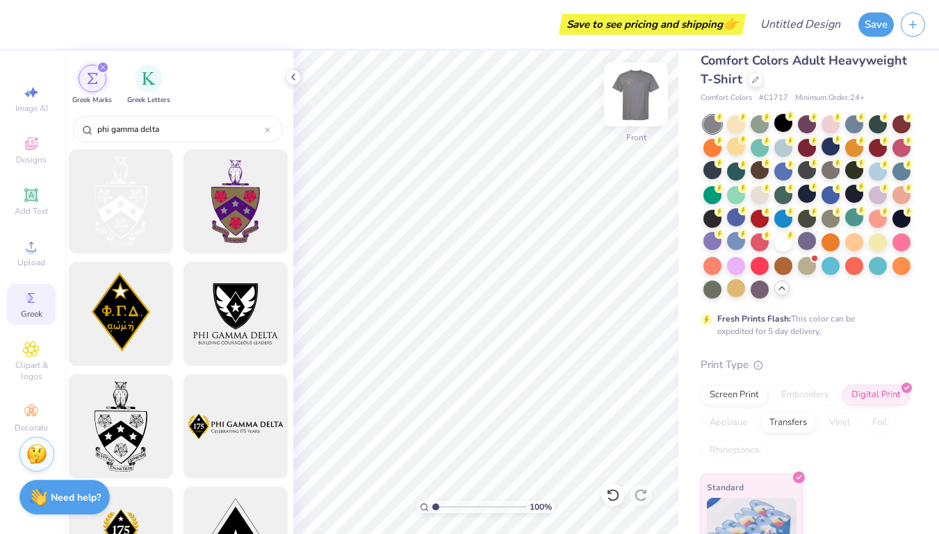
click at [640, 99] on img at bounding box center [636, 95] width 56 height 56
click at [629, 100] on img at bounding box center [636, 95] width 56 height 56
click at [640, 101] on img at bounding box center [636, 95] width 56 height 56
click at [637, 112] on img at bounding box center [636, 95] width 56 height 56
click at [648, 94] on img at bounding box center [636, 95] width 56 height 56
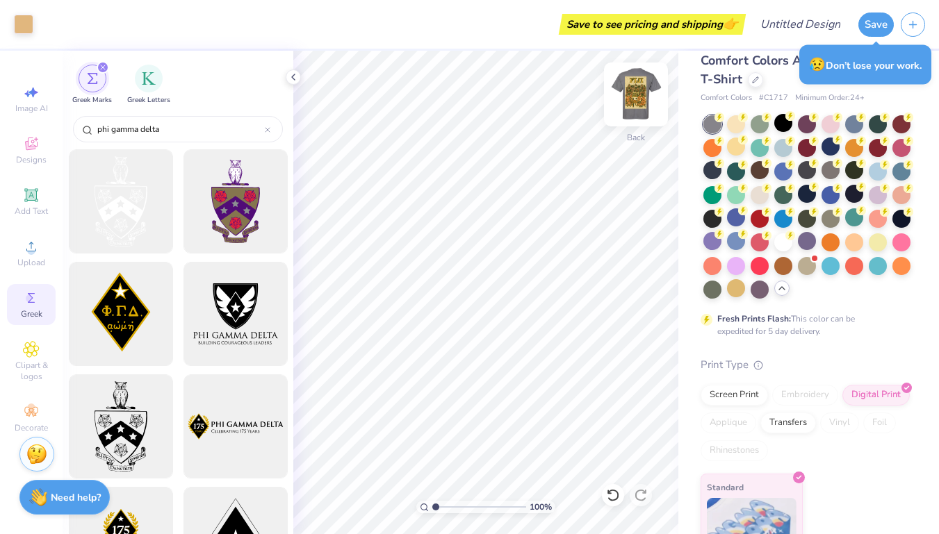
click at [625, 105] on img at bounding box center [636, 95] width 56 height 56
click at [292, 78] on icon at bounding box center [293, 77] width 11 height 11
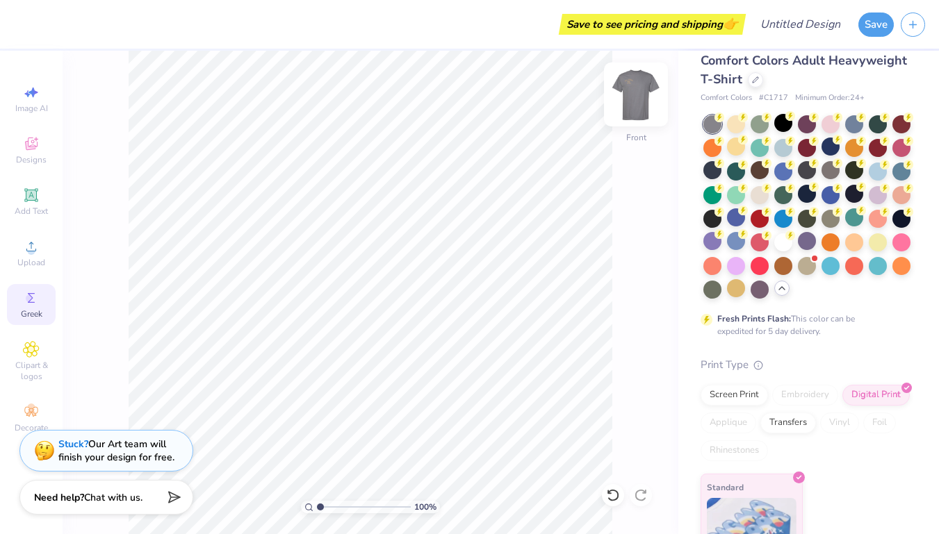
click at [639, 101] on img at bounding box center [636, 95] width 56 height 56
click at [645, 97] on img at bounding box center [636, 95] width 56 height 56
click at [633, 97] on img at bounding box center [636, 95] width 56 height 56
click at [645, 107] on img at bounding box center [636, 95] width 56 height 56
click at [763, 199] on div at bounding box center [759, 194] width 18 height 18
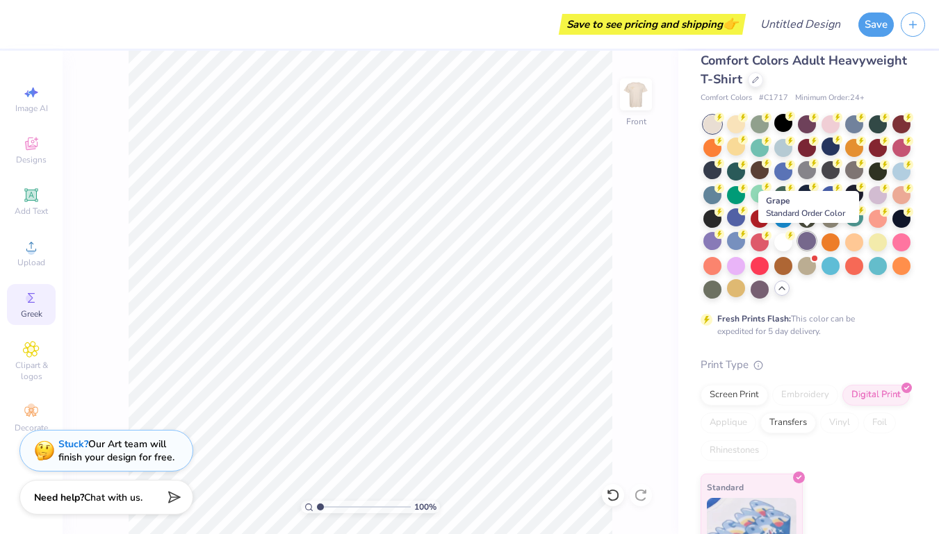
click at [809, 242] on div at bounding box center [807, 241] width 18 height 18
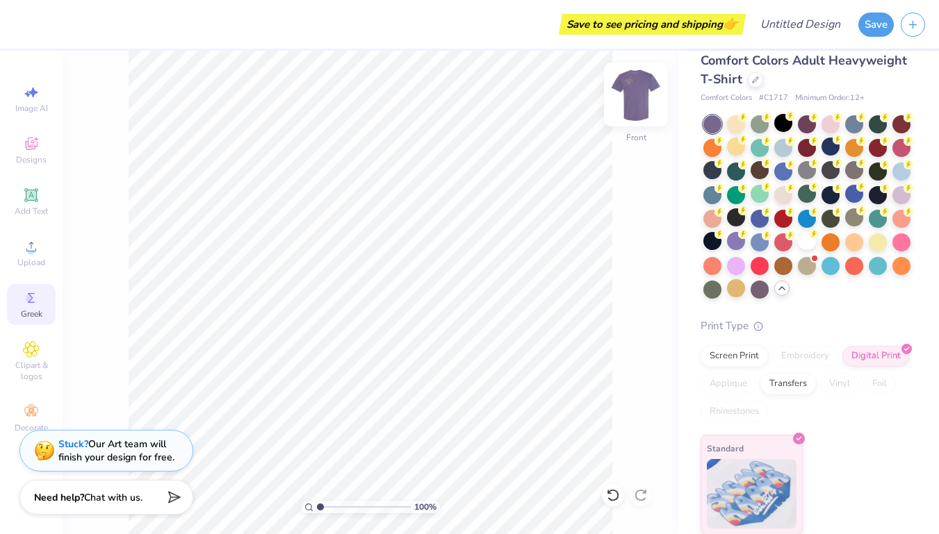
click at [629, 91] on img at bounding box center [636, 95] width 56 height 56
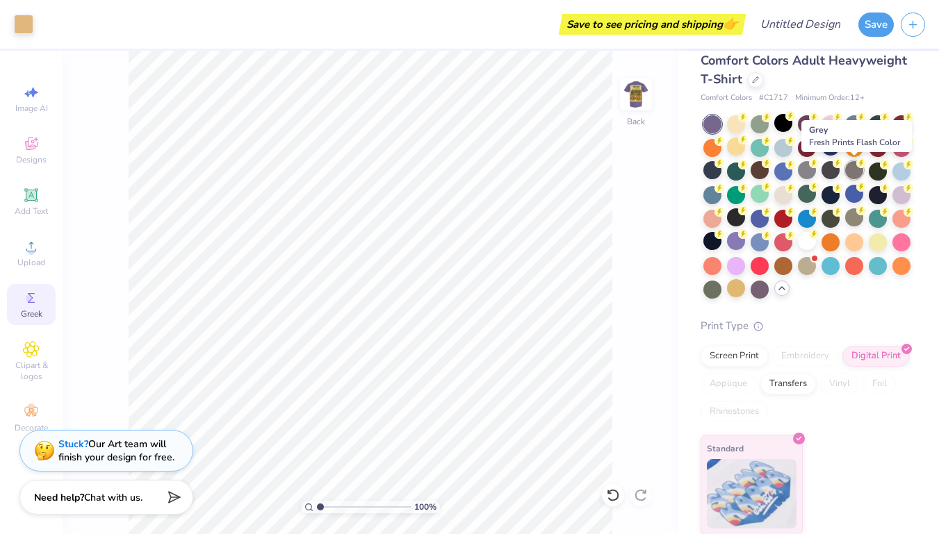
click at [850, 172] on div at bounding box center [854, 170] width 18 height 18
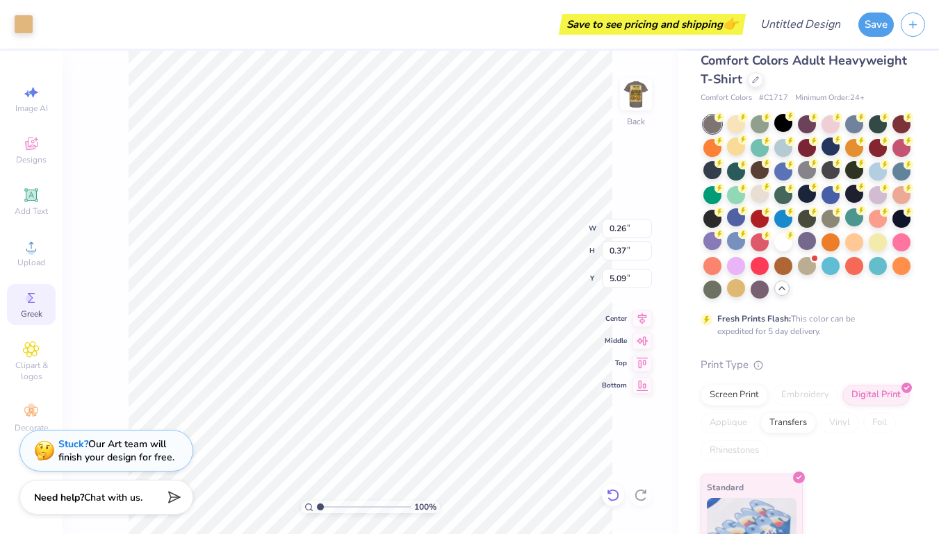
click at [618, 499] on icon at bounding box center [613, 495] width 14 height 14
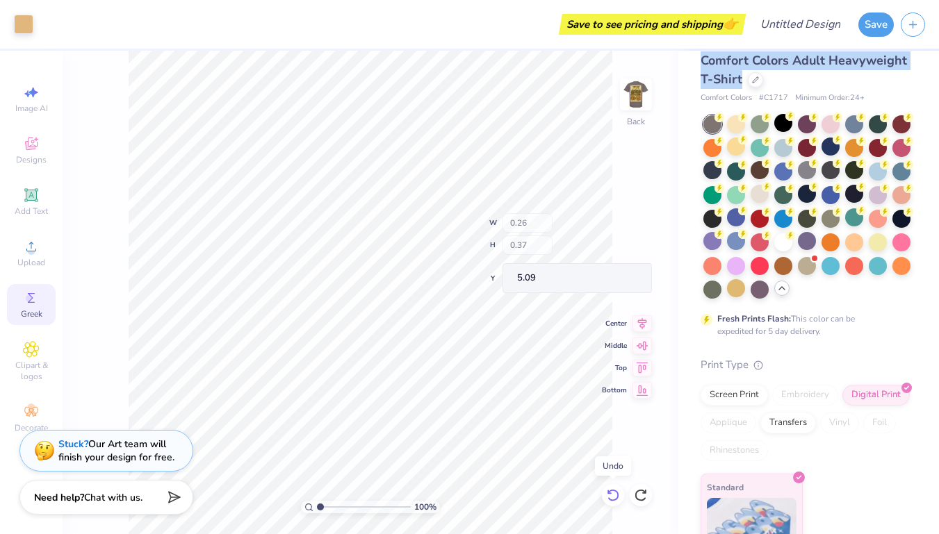
click at [618, 499] on icon at bounding box center [613, 495] width 14 height 14
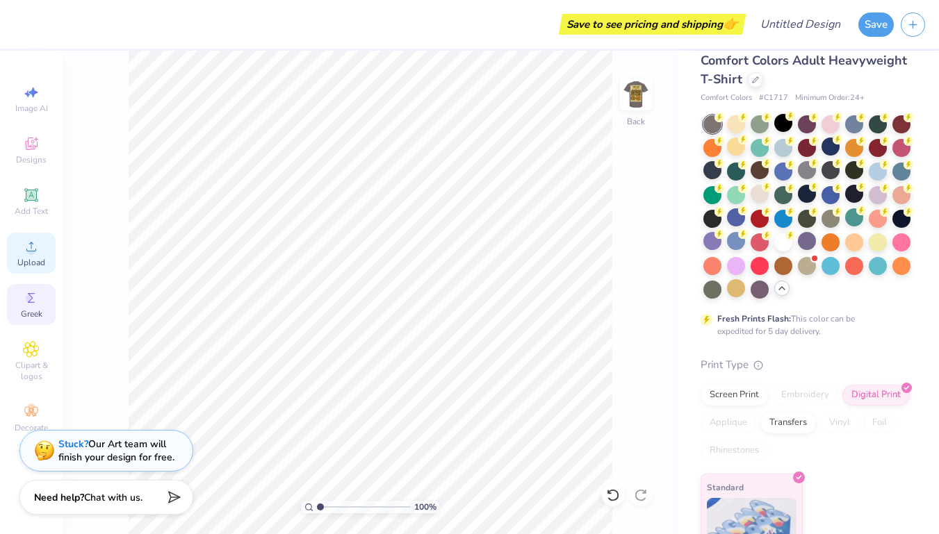
click at [33, 249] on circle at bounding box center [31, 251] width 8 height 8
click at [22, 250] on div "Upload" at bounding box center [31, 253] width 49 height 41
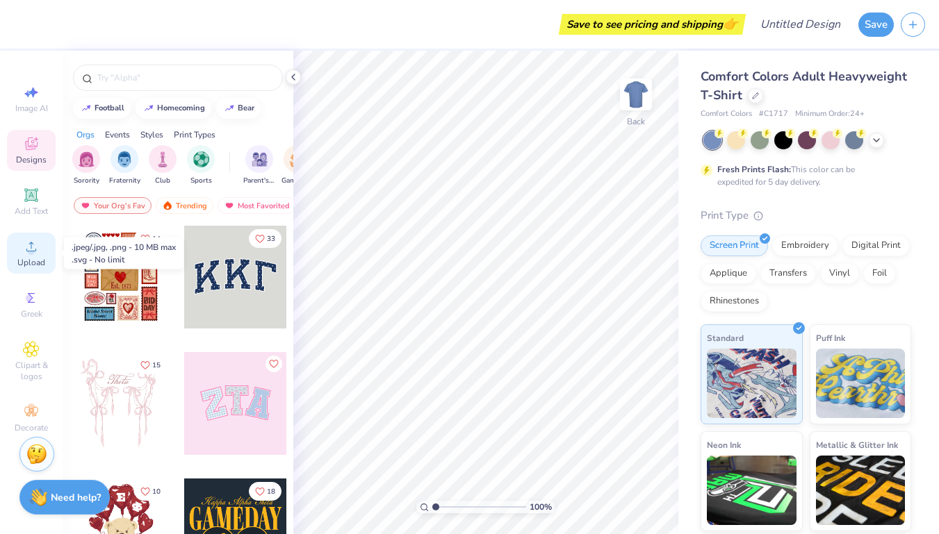
click at [26, 245] on icon at bounding box center [31, 246] width 17 height 17
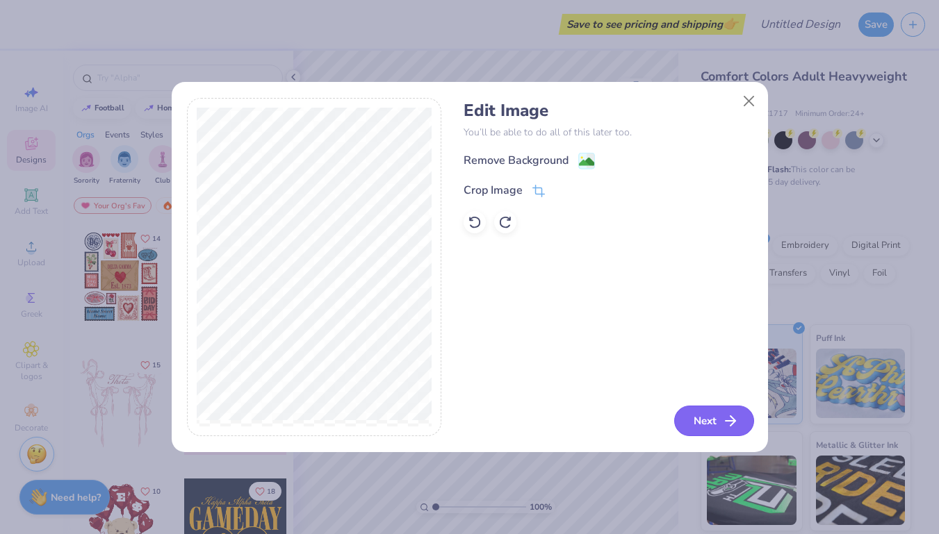
click at [691, 422] on button "Next" at bounding box center [714, 421] width 80 height 31
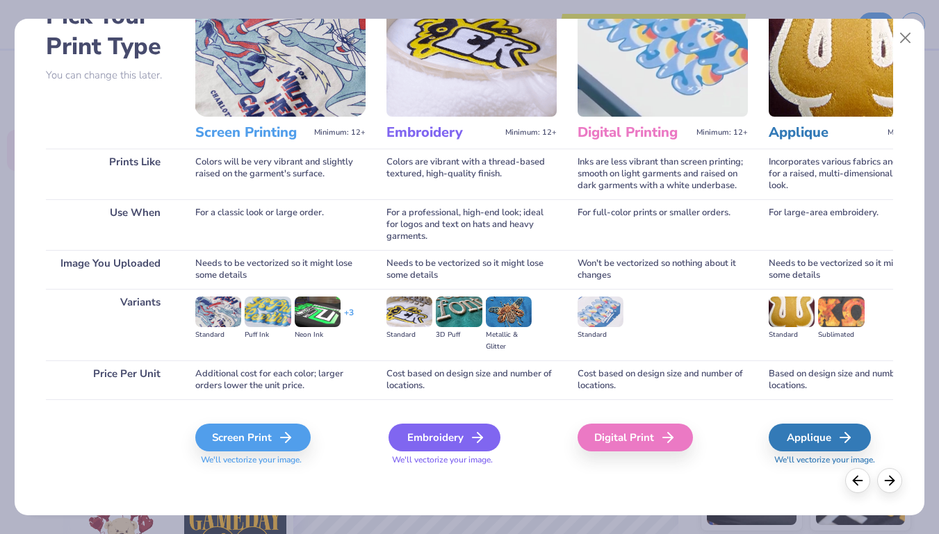
scroll to position [89, 0]
click at [456, 436] on div "Embroidery" at bounding box center [444, 438] width 112 height 28
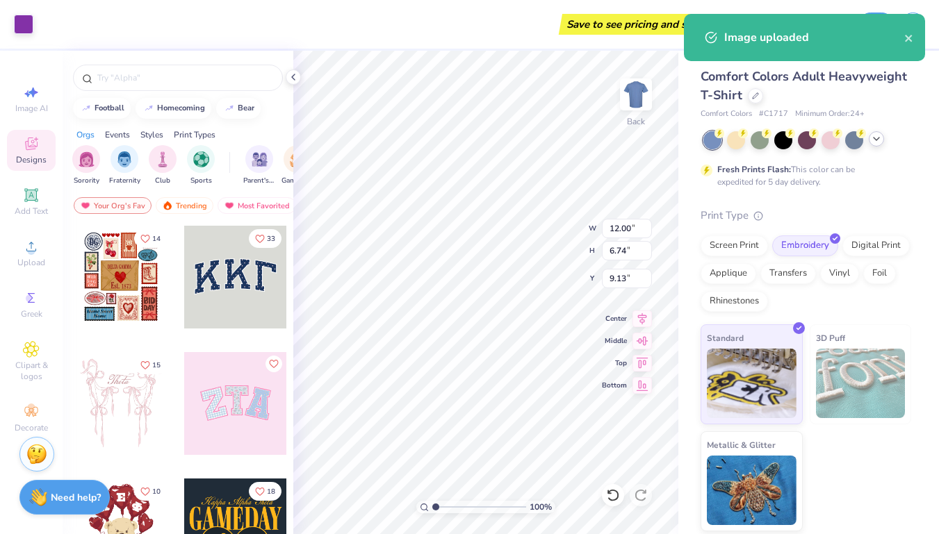
click at [881, 138] on icon at bounding box center [875, 138] width 11 height 11
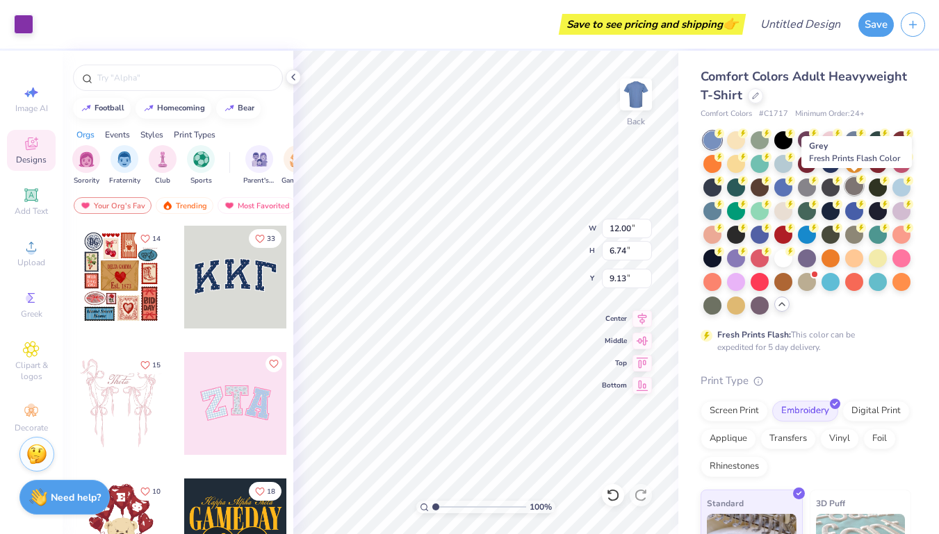
click at [857, 186] on div at bounding box center [854, 186] width 18 height 18
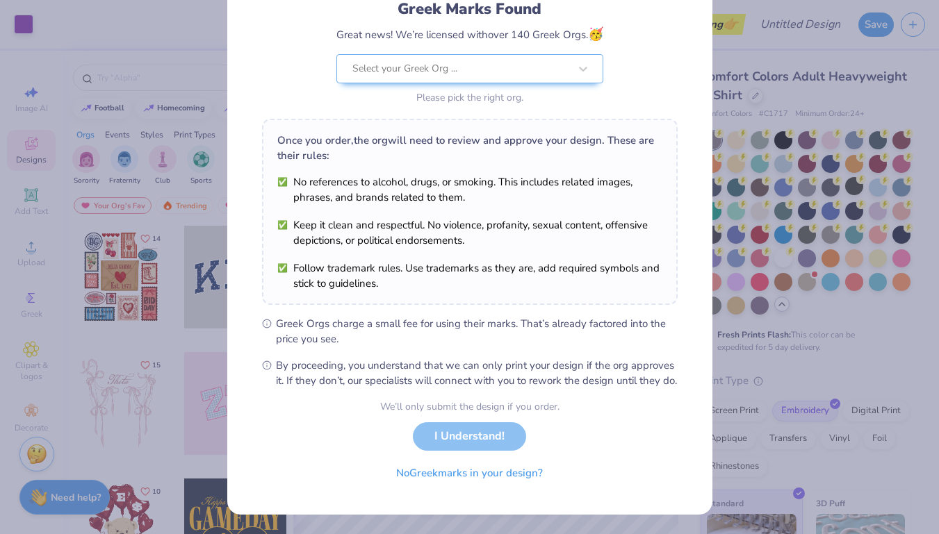
scroll to position [116, 0]
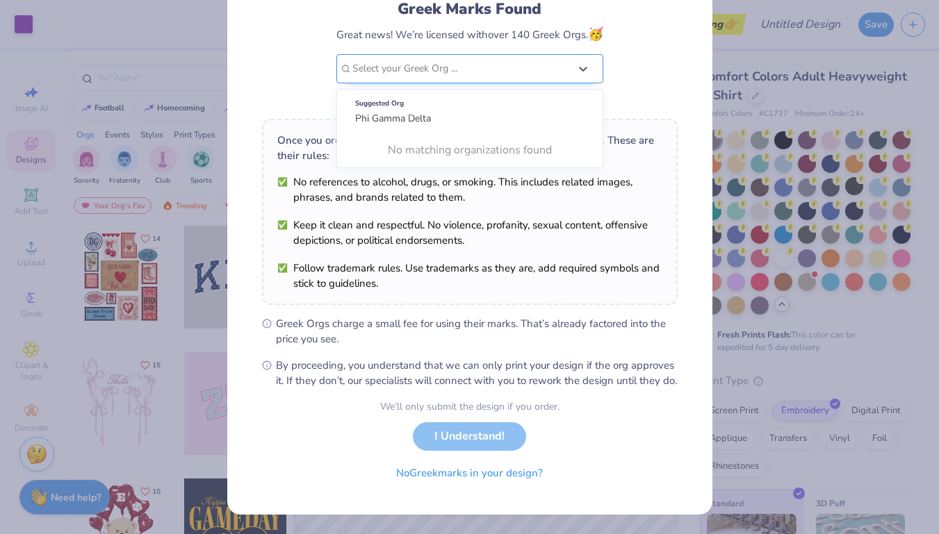
click at [490, 60] on div at bounding box center [460, 69] width 217 height 18
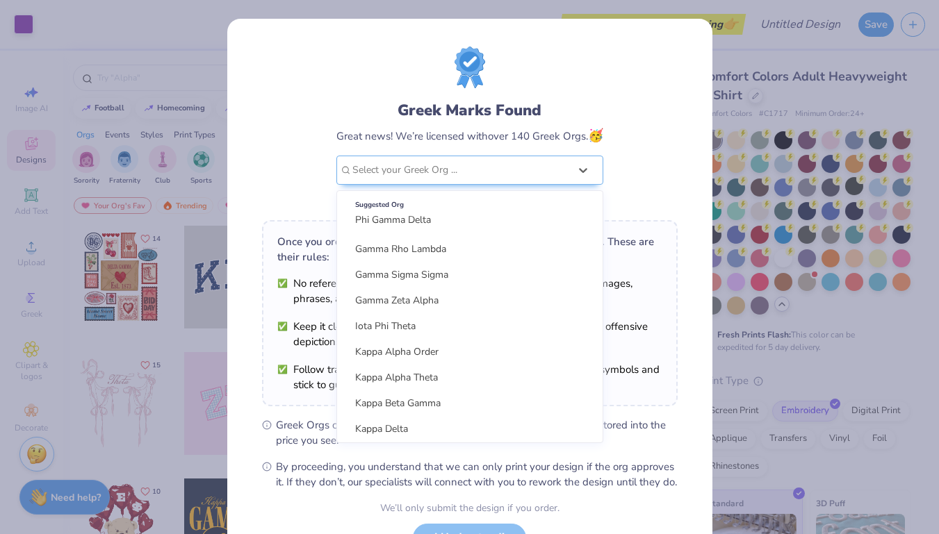
scroll to position [1343, 0]
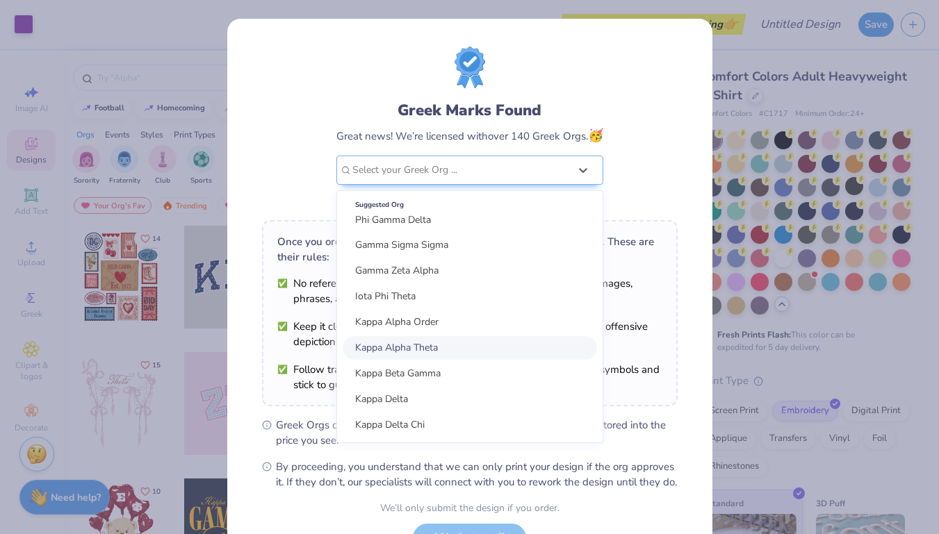
click at [434, 347] on span "Kappa Alpha Theta" at bounding box center [396, 347] width 83 height 13
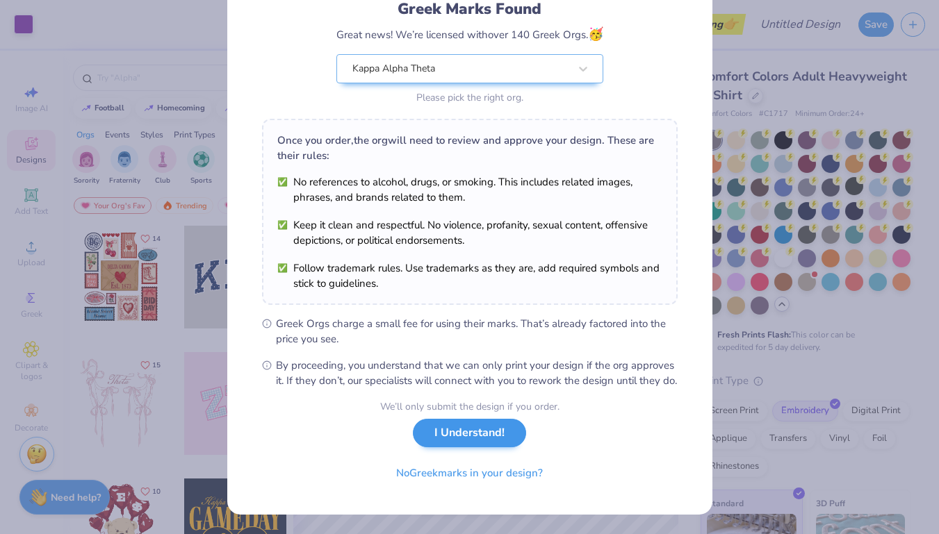
scroll to position [116, 0]
click at [482, 443] on button "I Understand!" at bounding box center [469, 433] width 113 height 28
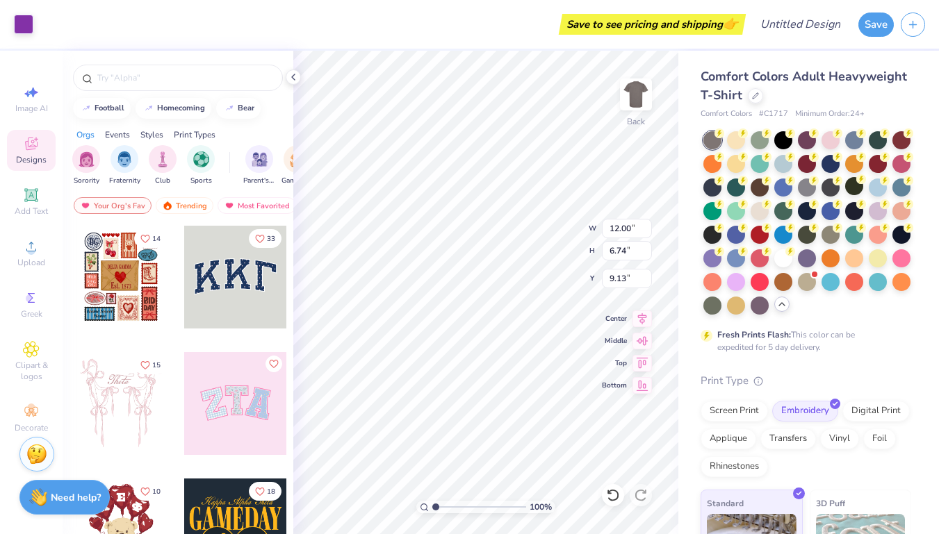
scroll to position [0, 0]
type input "4.29"
type input "2.41"
type input "3.00"
click at [626, 98] on img at bounding box center [636, 95] width 56 height 56
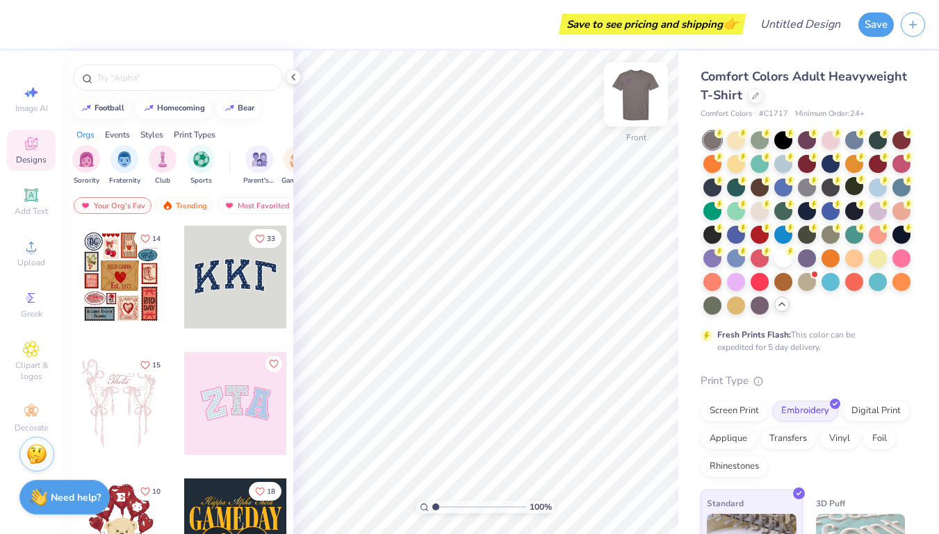
click at [632, 110] on img at bounding box center [636, 95] width 56 height 56
click at [25, 261] on span "Upload" at bounding box center [31, 262] width 28 height 11
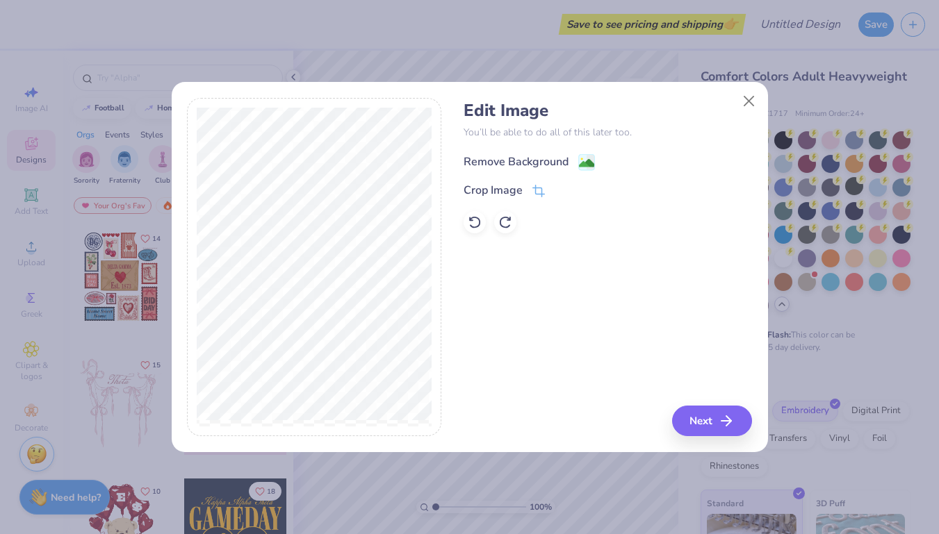
click at [521, 165] on div "Remove Background" at bounding box center [515, 162] width 105 height 17
click at [716, 414] on button "Next" at bounding box center [714, 421] width 80 height 31
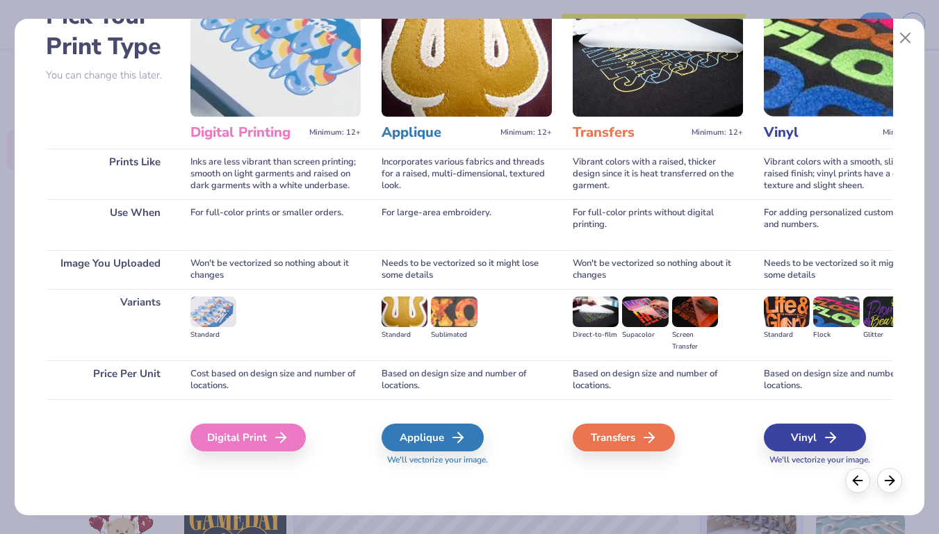
scroll to position [0, 368]
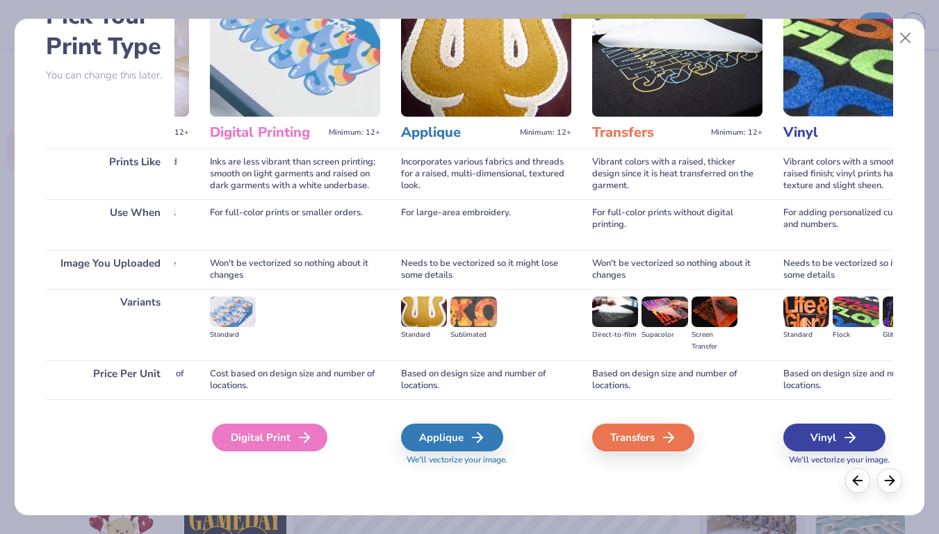
click at [237, 433] on div "Digital Print" at bounding box center [269, 438] width 115 height 28
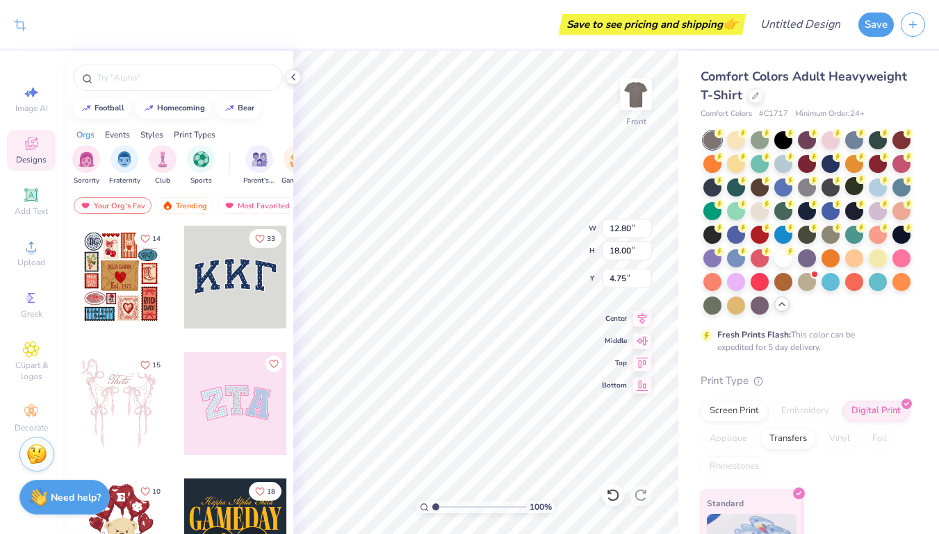
type input "3.68"
click at [782, 137] on div at bounding box center [783, 139] width 18 height 18
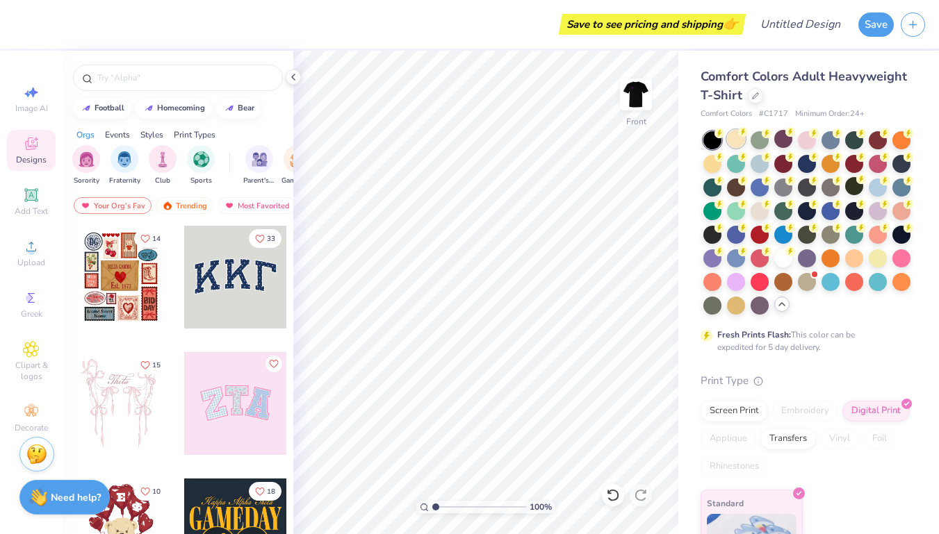
click at [738, 143] on div at bounding box center [736, 139] width 18 height 18
click at [711, 164] on div at bounding box center [712, 163] width 18 height 18
click at [736, 300] on div at bounding box center [736, 304] width 18 height 18
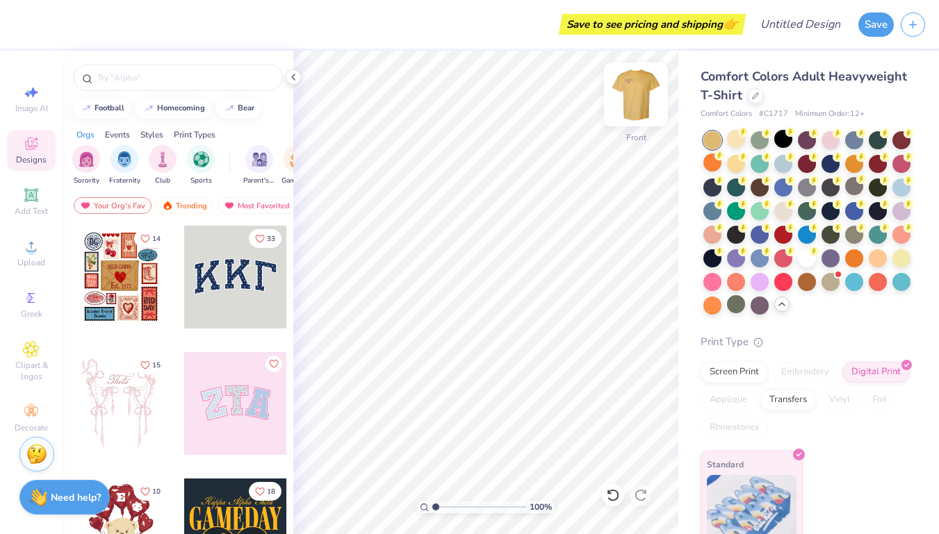
click at [636, 92] on img at bounding box center [636, 95] width 56 height 56
click at [636, 94] on img at bounding box center [636, 95] width 56 height 56
click at [880, 212] on div at bounding box center [877, 210] width 18 height 18
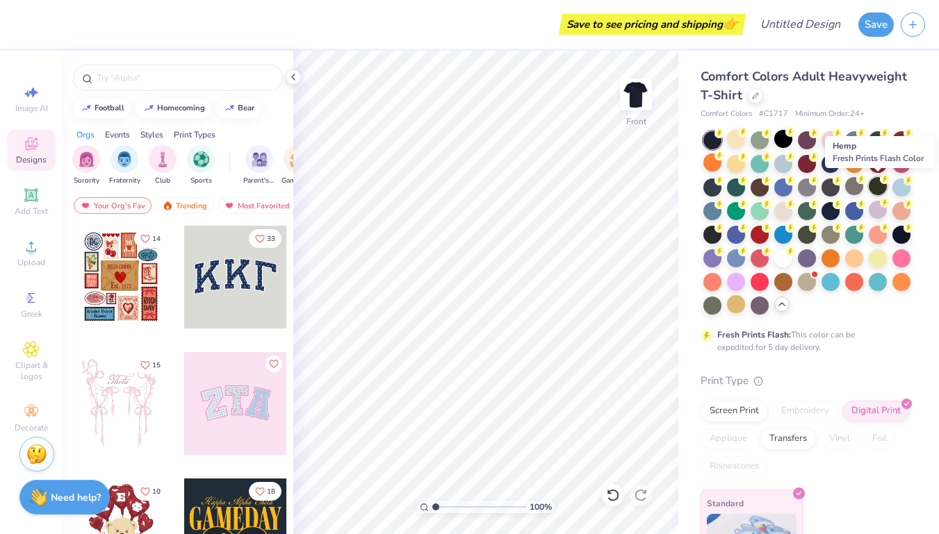
click at [880, 187] on div at bounding box center [877, 186] width 18 height 18
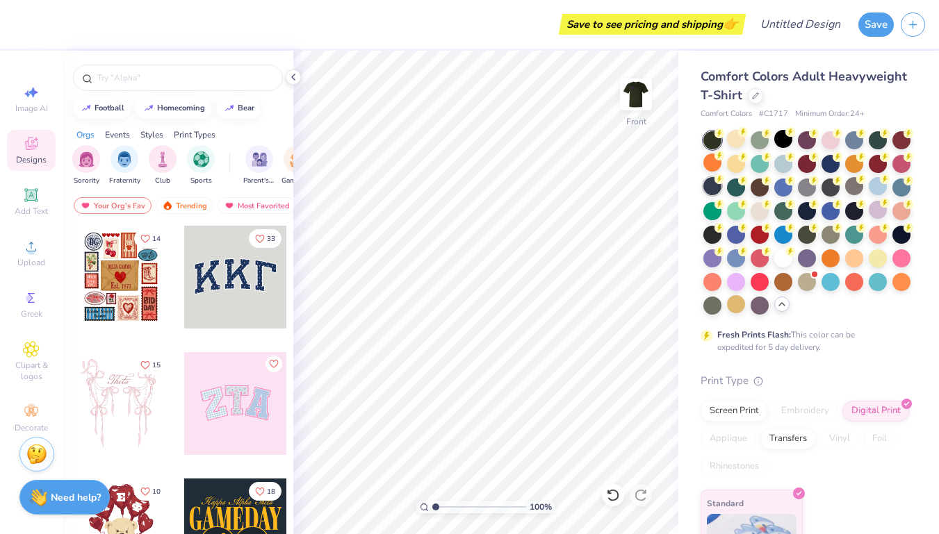
click at [708, 188] on div at bounding box center [712, 186] width 18 height 18
click at [783, 185] on div at bounding box center [783, 186] width 18 height 18
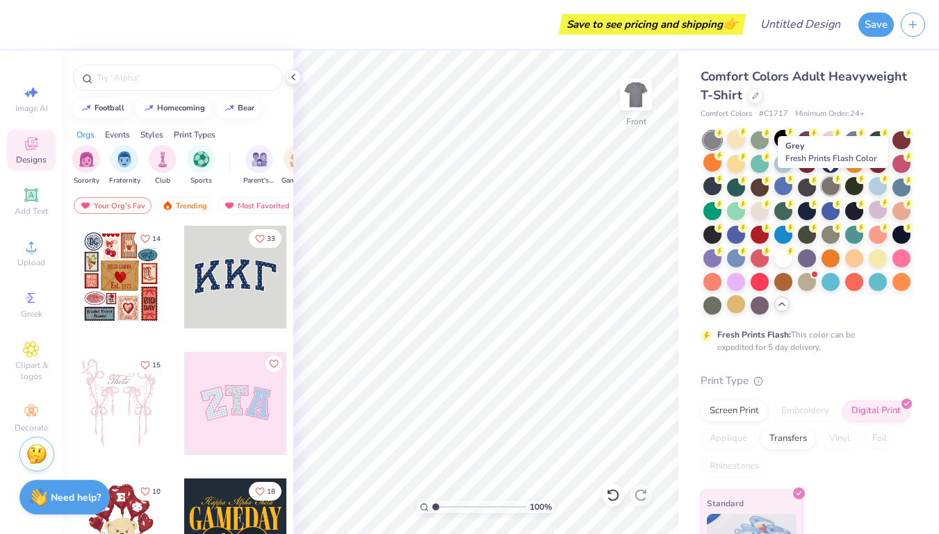
click at [827, 186] on div at bounding box center [830, 186] width 18 height 18
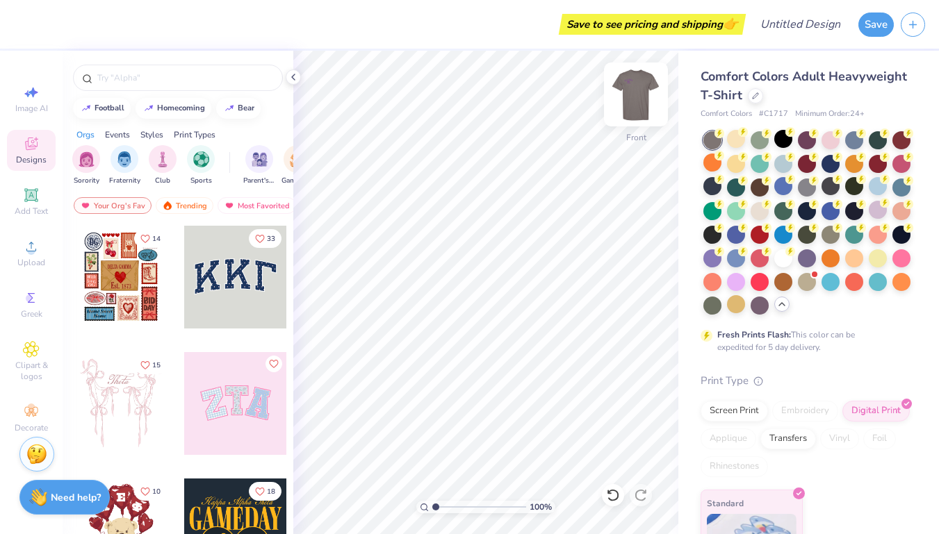
click at [623, 92] on img at bounding box center [636, 95] width 56 height 56
click at [643, 88] on img at bounding box center [636, 95] width 56 height 56
click at [633, 92] on img at bounding box center [636, 95] width 56 height 56
click at [777, 143] on div at bounding box center [783, 139] width 18 height 18
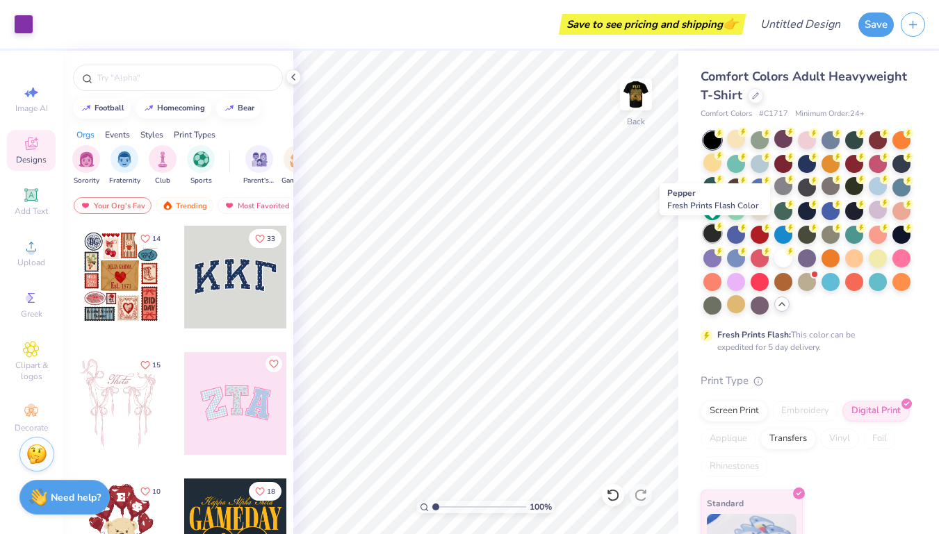
click at [711, 234] on div at bounding box center [712, 233] width 18 height 18
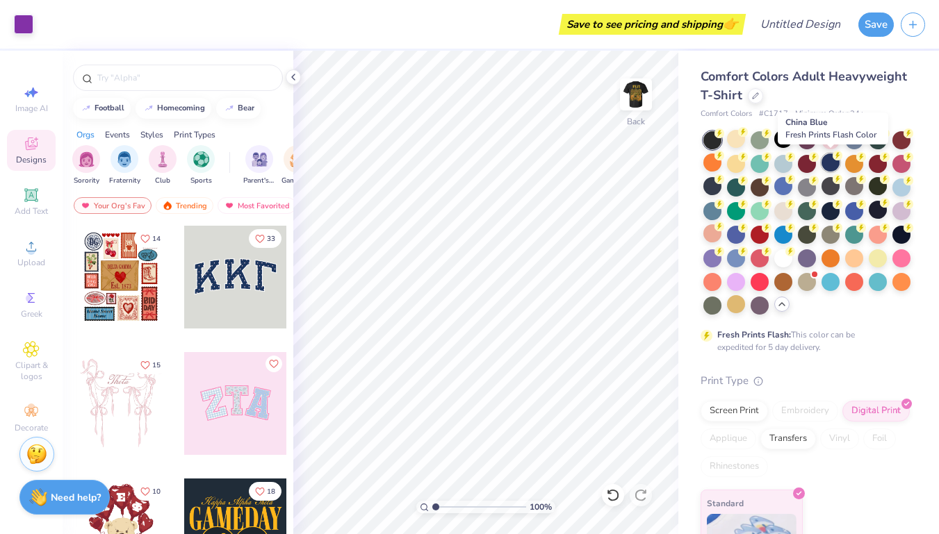
click at [829, 170] on div at bounding box center [830, 163] width 18 height 18
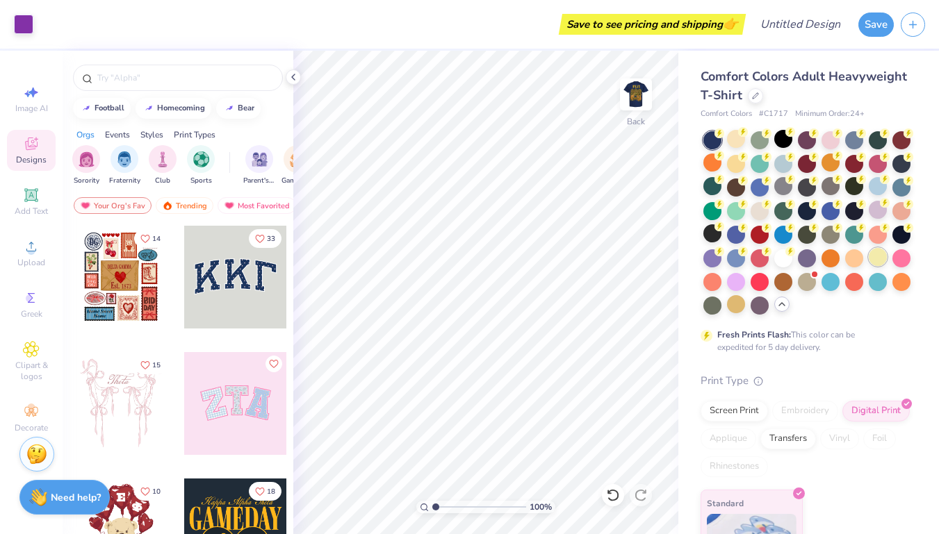
click at [885, 259] on div at bounding box center [877, 257] width 18 height 18
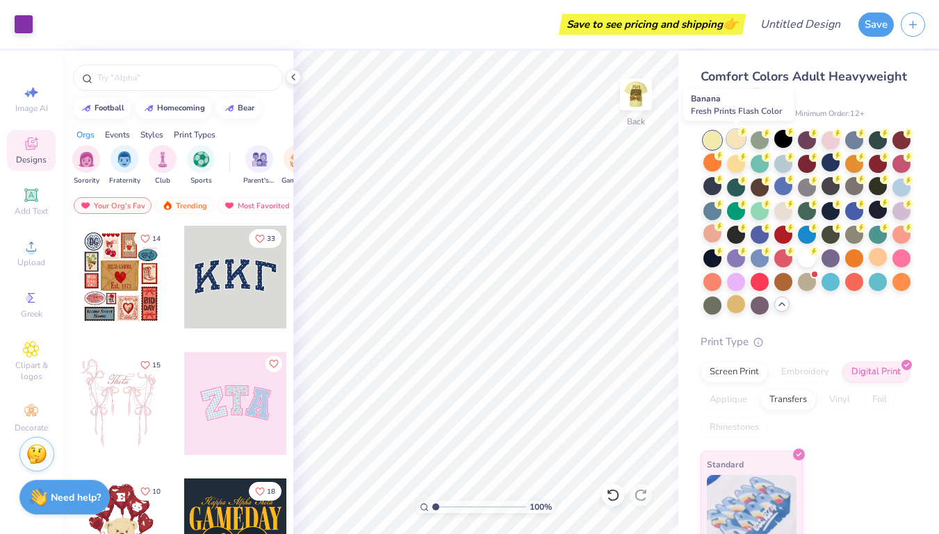
click at [733, 133] on div at bounding box center [736, 139] width 18 height 18
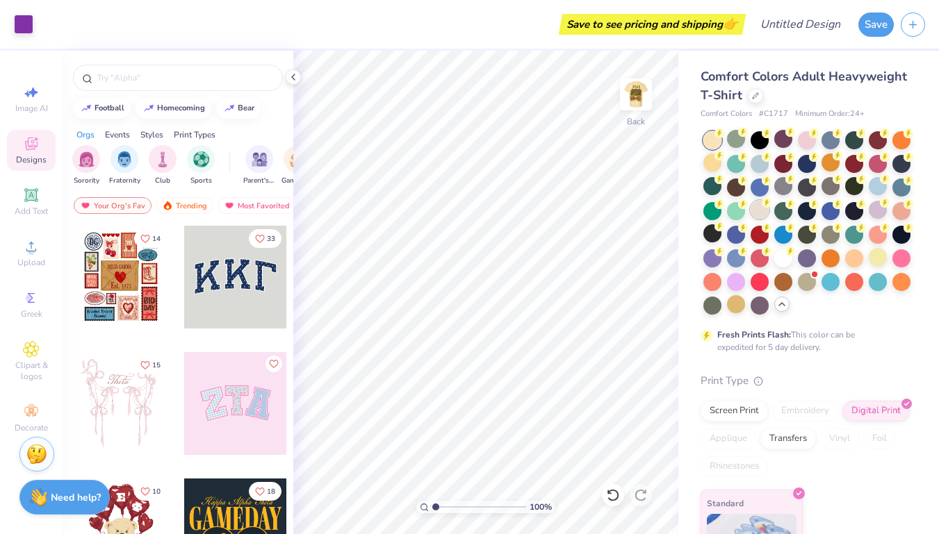
click at [761, 213] on div at bounding box center [759, 210] width 18 height 18
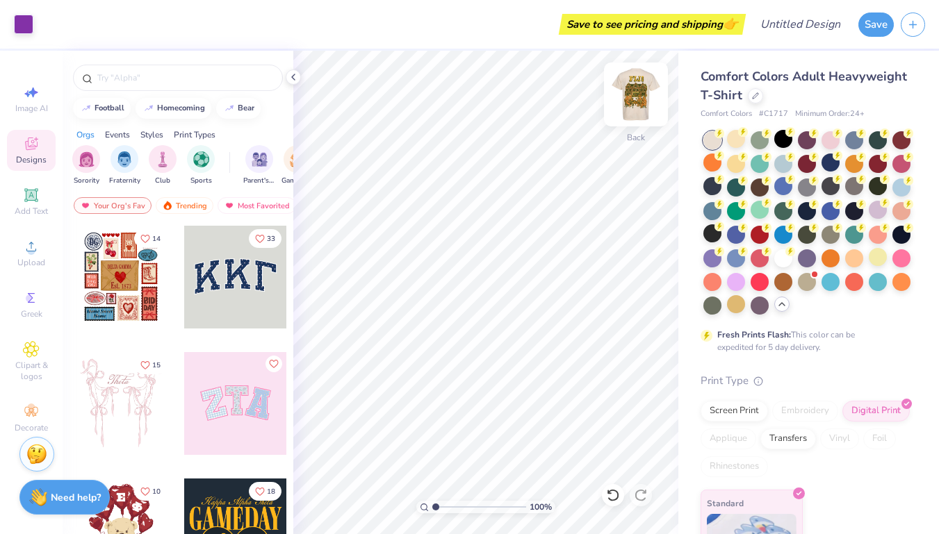
click at [634, 98] on img at bounding box center [636, 95] width 56 height 56
click at [632, 98] on img at bounding box center [636, 95] width 56 height 56
click at [639, 85] on img at bounding box center [636, 95] width 56 height 56
click at [633, 109] on img at bounding box center [636, 95] width 56 height 56
